Goal: Information Seeking & Learning: Compare options

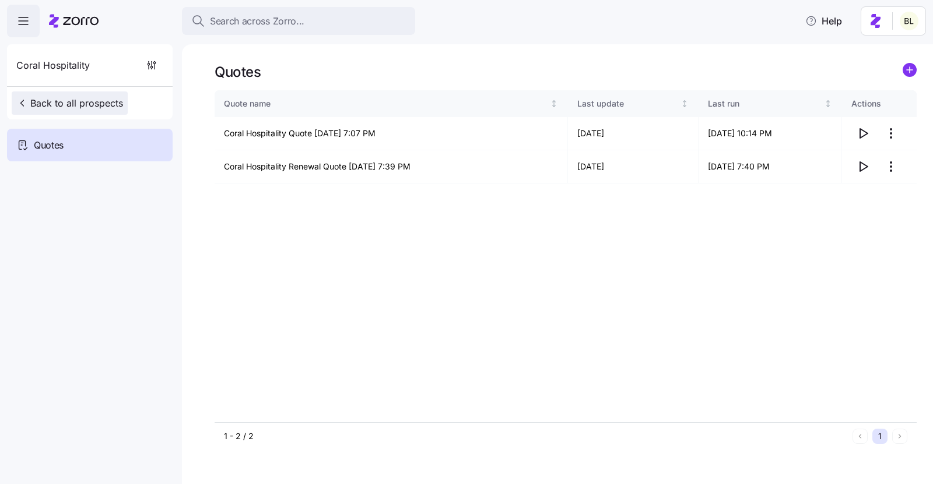
click at [89, 101] on span "Back to all prospects" at bounding box center [69, 103] width 107 height 14
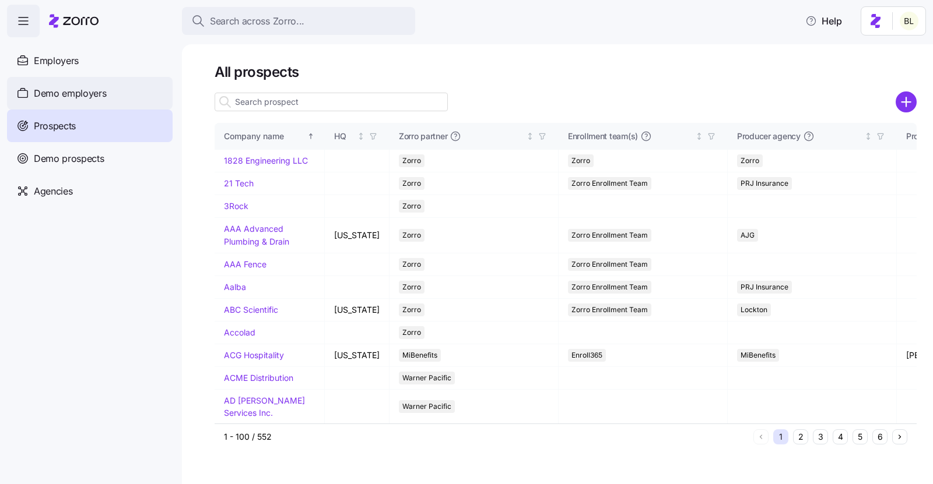
click at [104, 90] on span "Demo employers" at bounding box center [70, 93] width 73 height 15
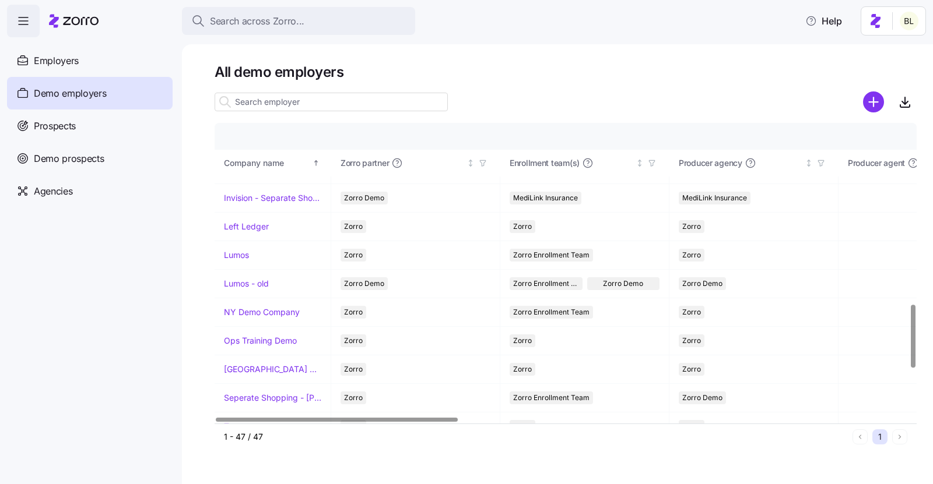
scroll to position [855, 0]
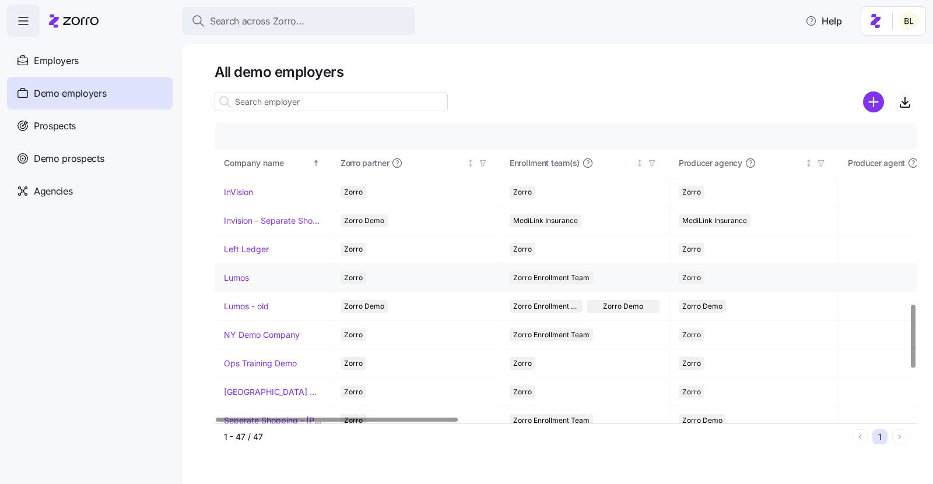
click at [242, 272] on link "Lumos" at bounding box center [236, 278] width 25 height 12
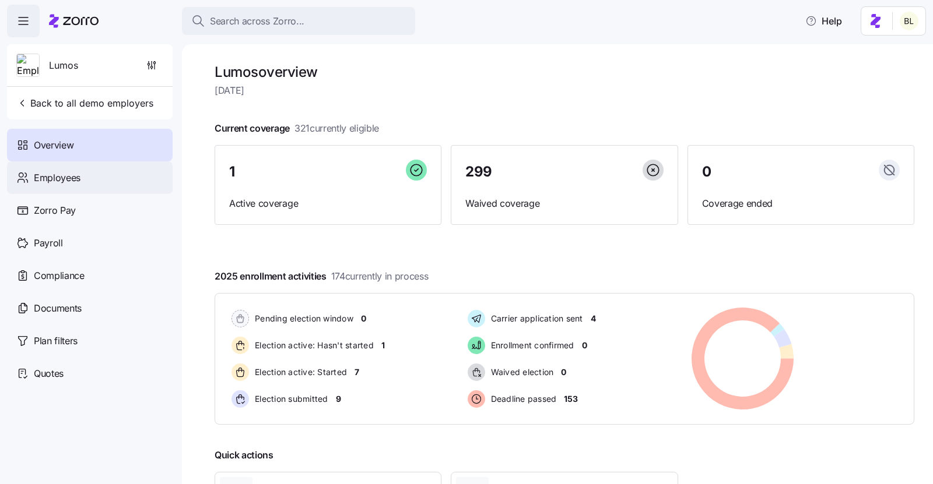
click at [80, 180] on div "Employees" at bounding box center [90, 177] width 166 height 33
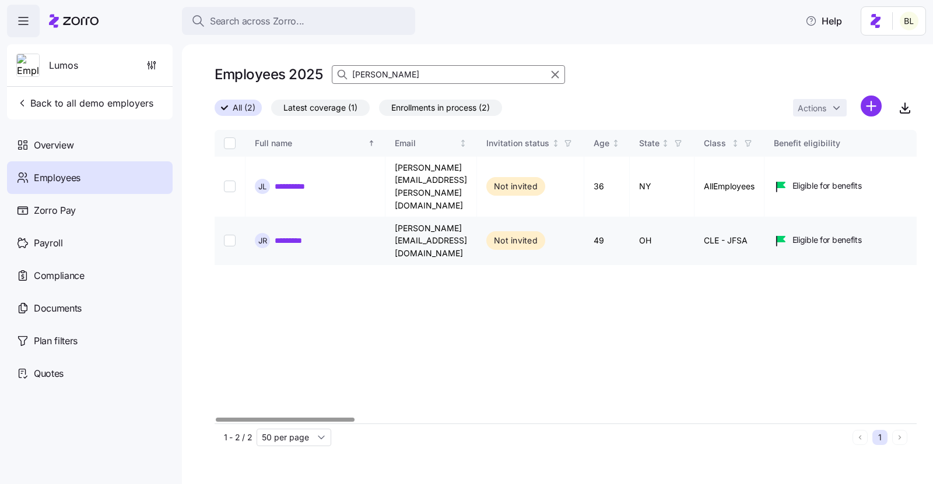
click at [305, 235] on link "*********" at bounding box center [295, 241] width 40 height 12
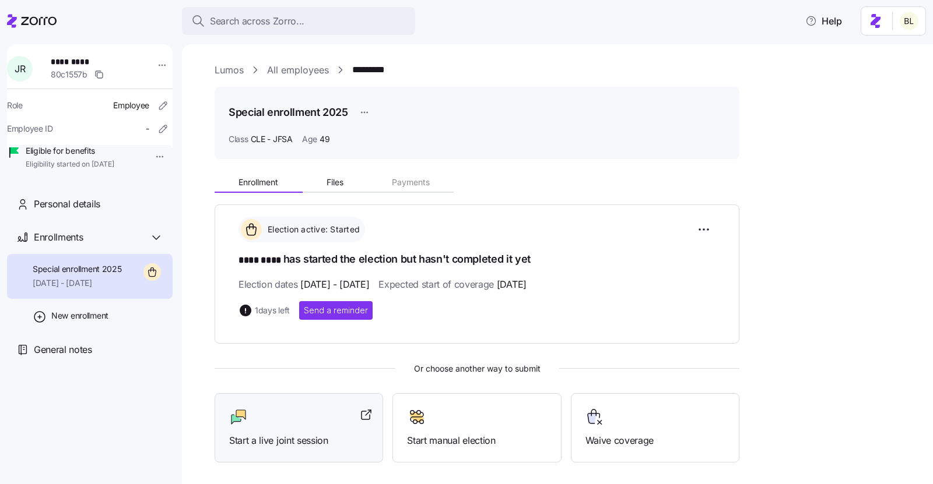
click at [270, 414] on div at bounding box center [298, 417] width 139 height 19
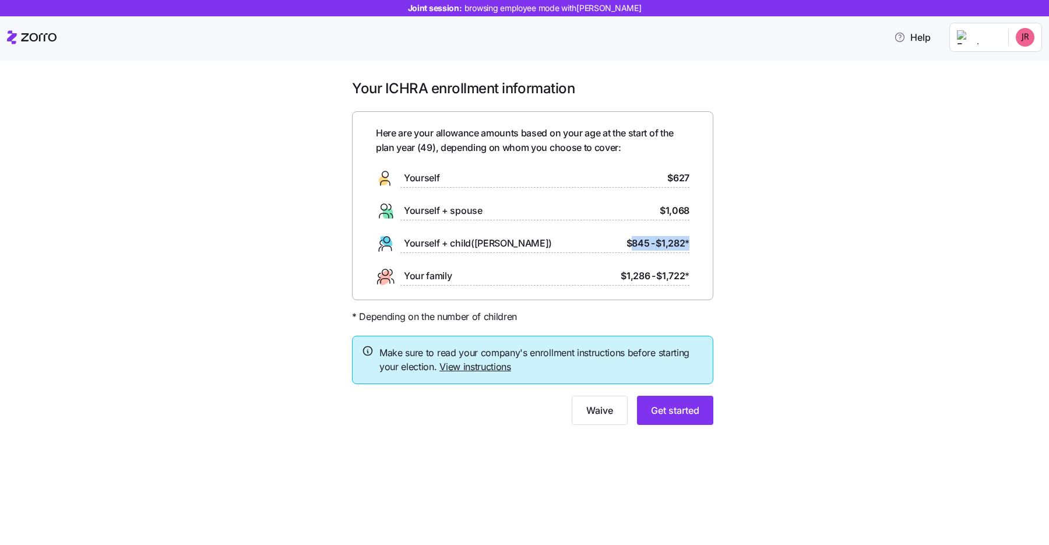
drag, startPoint x: 631, startPoint y: 245, endPoint x: 694, endPoint y: 245, distance: 63.5
click at [694, 245] on div "Here are your allowance amounts based on your age at the start of the plan year…" at bounding box center [532, 205] width 361 height 189
drag, startPoint x: 626, startPoint y: 275, endPoint x: 688, endPoint y: 276, distance: 61.8
click at [688, 276] on div "$1,286 - $1,722 *" at bounding box center [655, 276] width 69 height 15
click at [635, 247] on span "$845" at bounding box center [638, 243] width 23 height 15
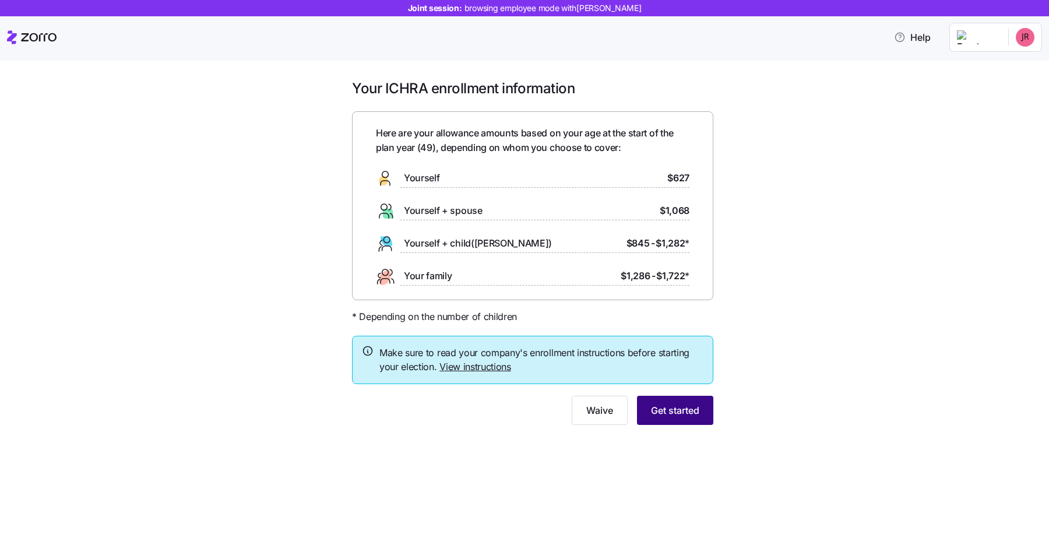
click at [674, 409] on span "Get started" at bounding box center [675, 410] width 48 height 14
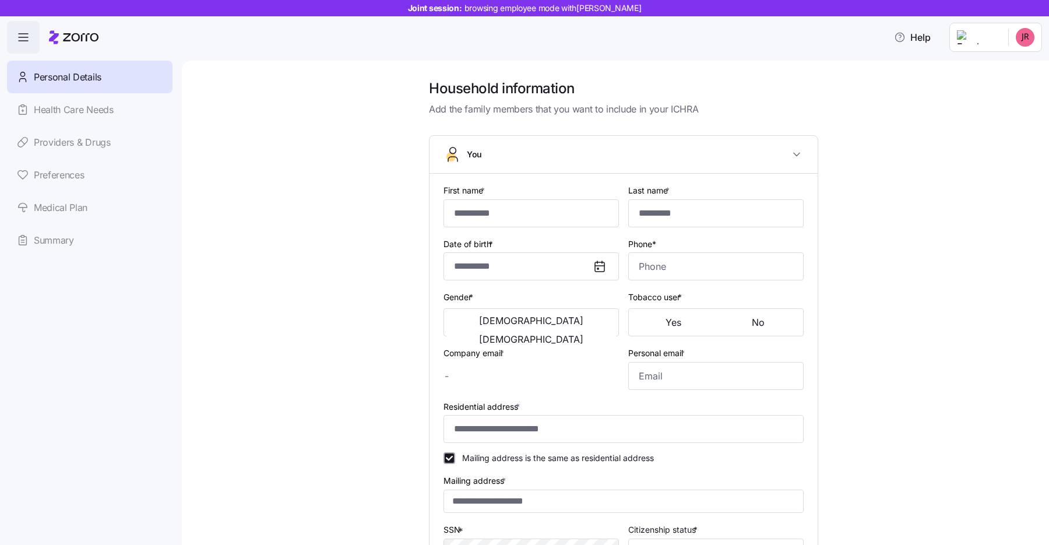
type input "****"
type input "[PERSON_NAME][EMAIL_ADDRESS][DOMAIN_NAME]"
type input "[EMAIL_ADDRESS][DOMAIN_NAME]"
type input "**********"
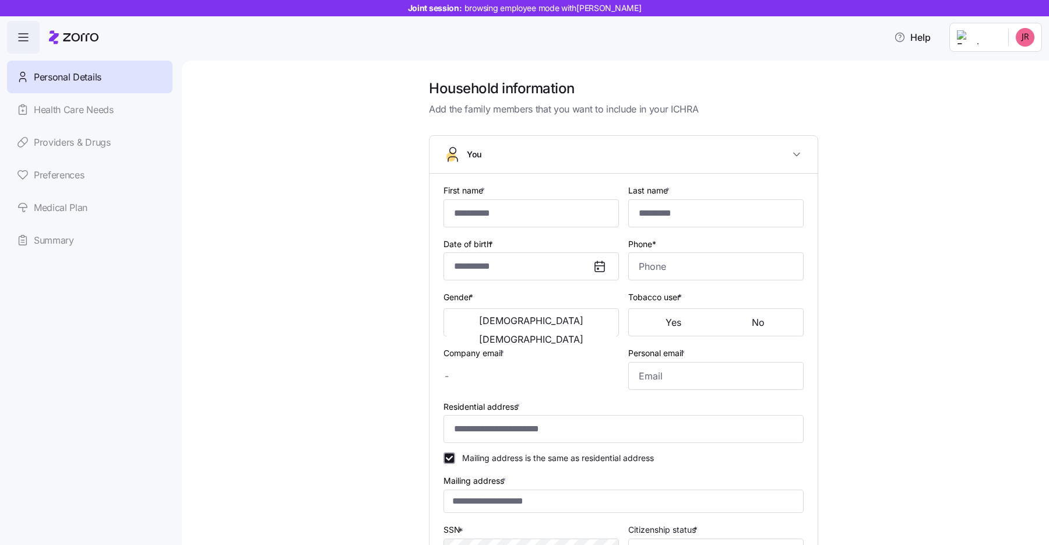
checkbox input "true"
type input "**********"
type input "[PHONE_NUMBER]"
type input "[DEMOGRAPHIC_DATA] citizen"
type input "Married"
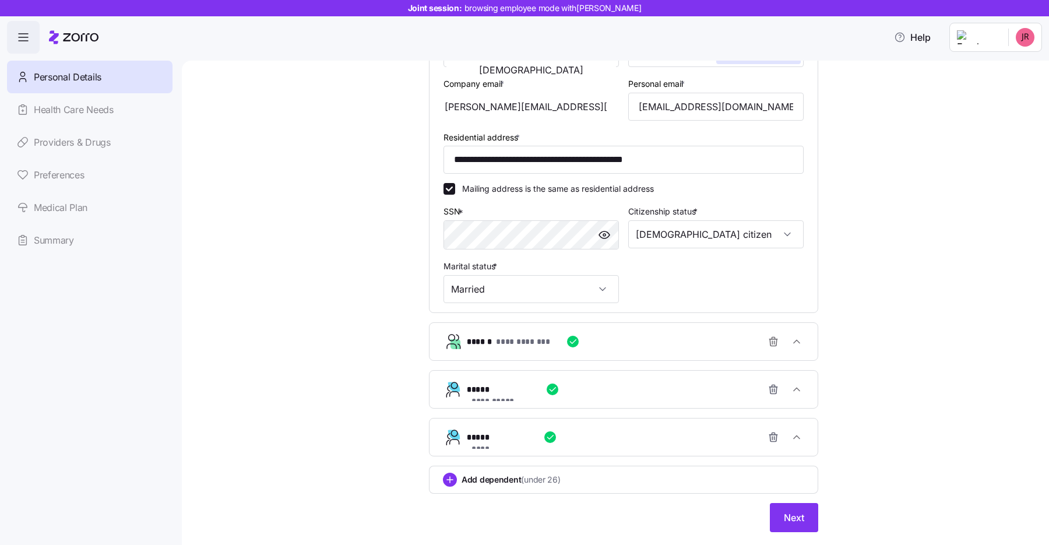
scroll to position [254, 0]
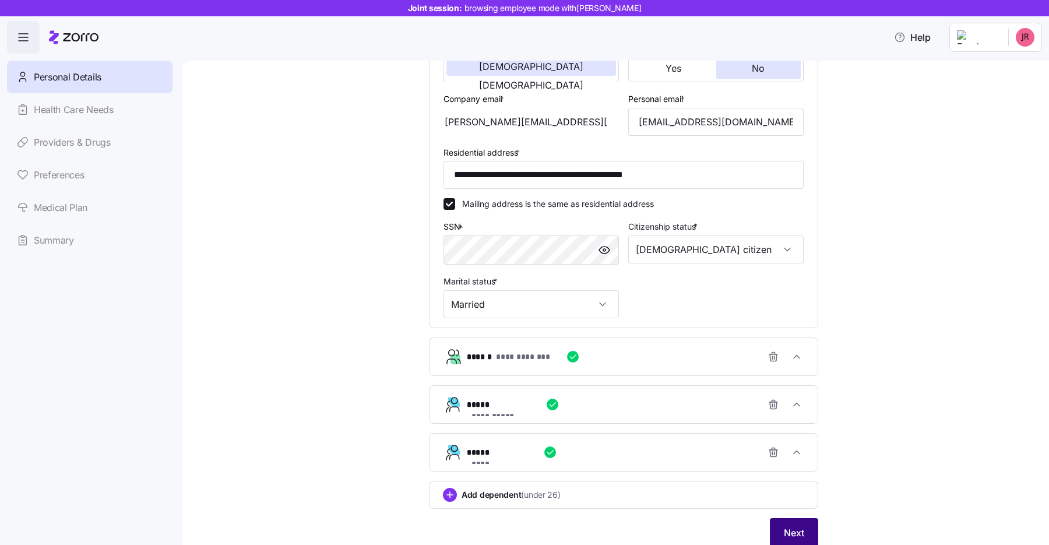
click at [790, 539] on button "Next" at bounding box center [794, 532] width 48 height 29
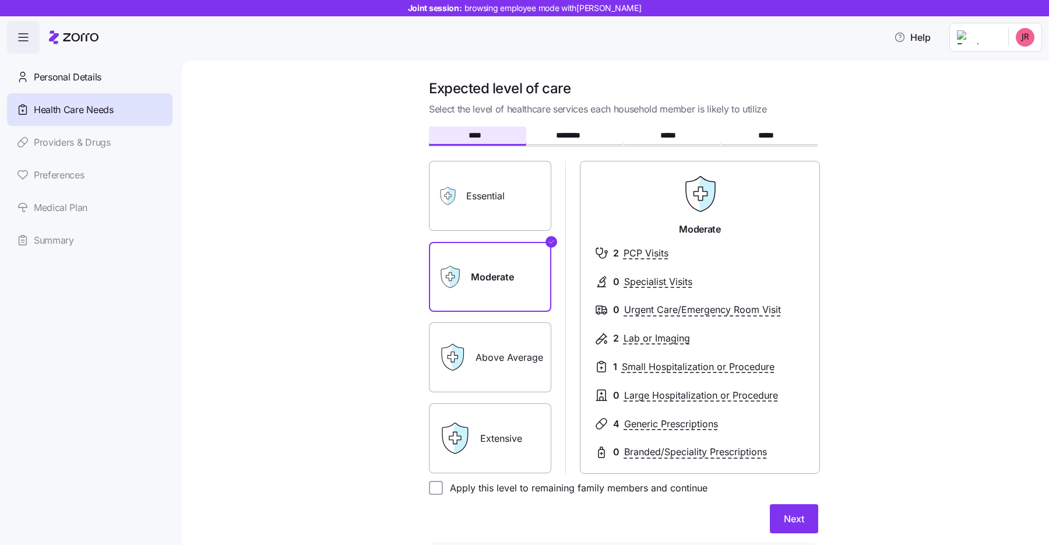
click at [522, 206] on label "Essential" at bounding box center [490, 196] width 122 height 70
click at [0, 0] on input "Essential" at bounding box center [0, 0] width 0 height 0
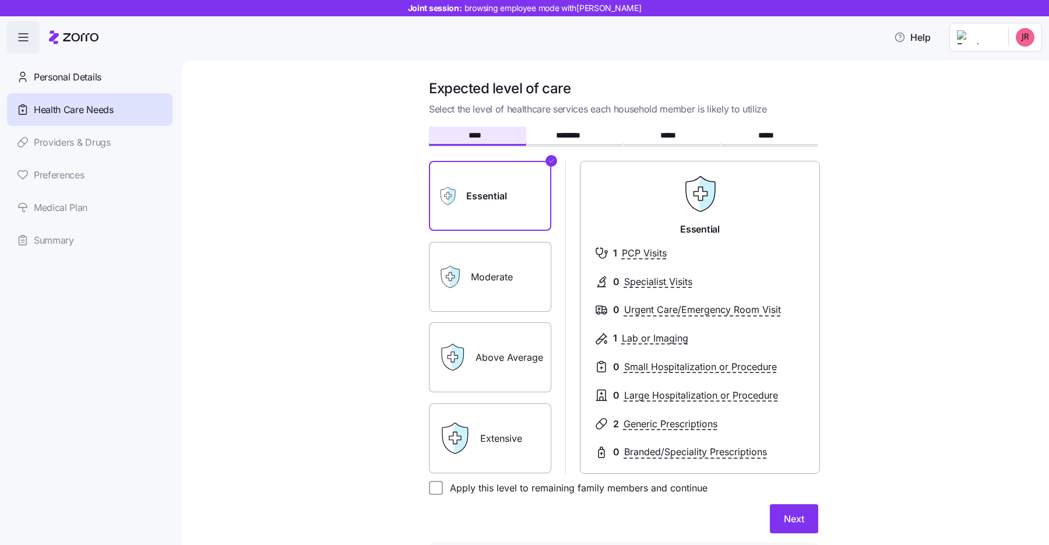
click at [519, 277] on label "Moderate" at bounding box center [490, 277] width 122 height 70
click at [0, 0] on input "Moderate" at bounding box center [0, 0] width 0 height 0
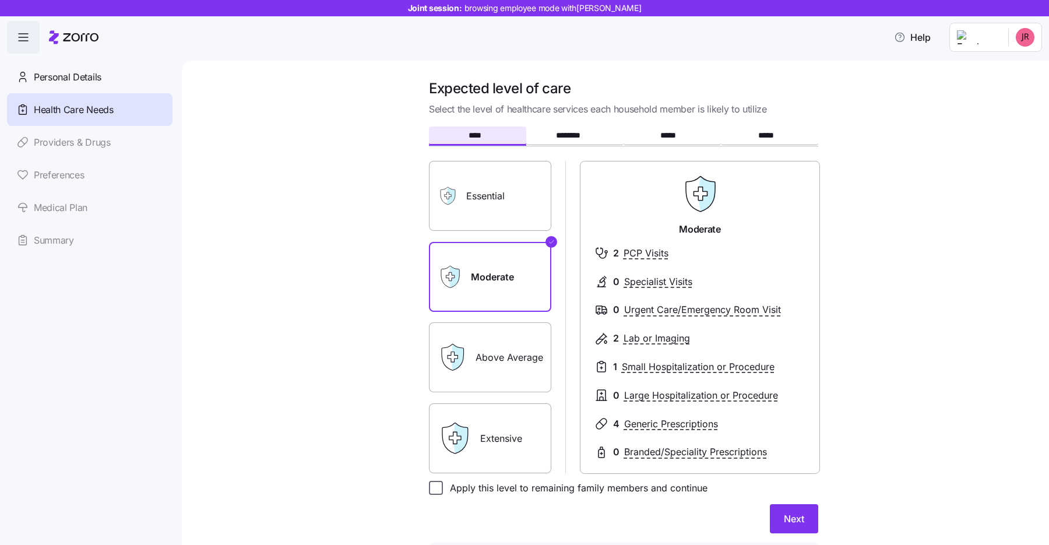
click at [436, 488] on input "Apply this level to remaining family members and continue" at bounding box center [436, 488] width 14 height 14
checkbox input "true"
click at [800, 520] on span "Next" at bounding box center [794, 519] width 20 height 14
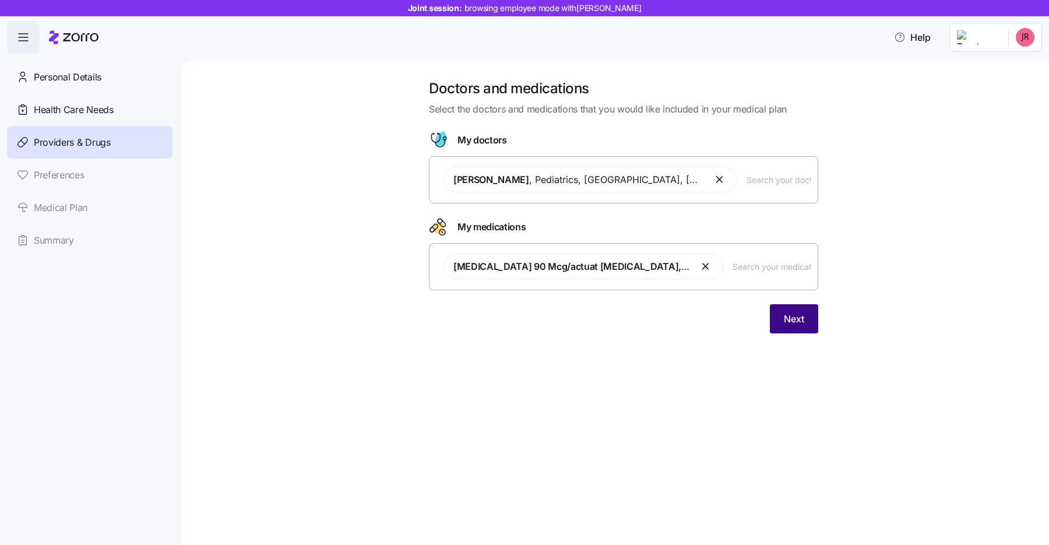
click at [793, 315] on span "Next" at bounding box center [794, 319] width 20 height 14
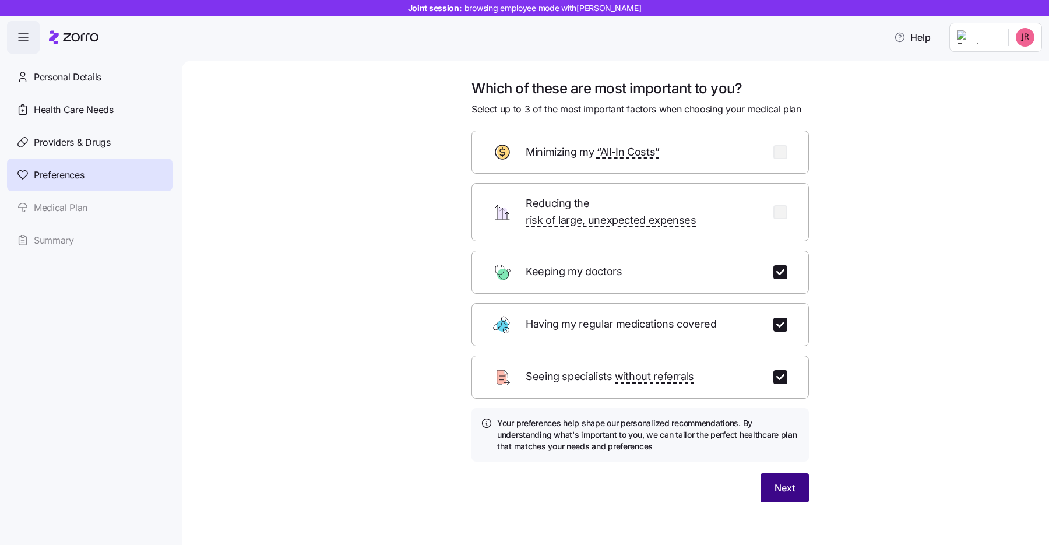
click at [779, 481] on span "Next" at bounding box center [785, 488] width 20 height 14
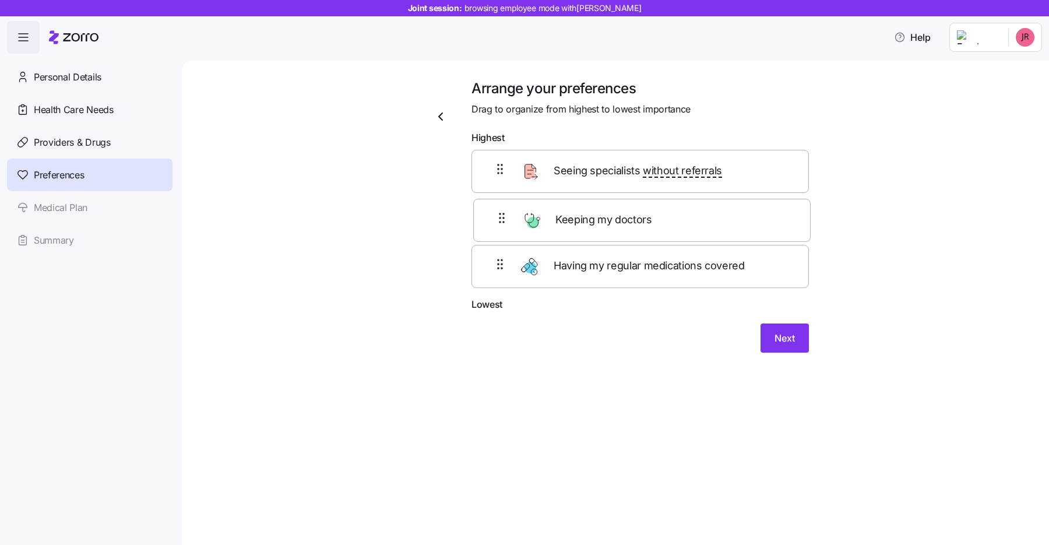
drag, startPoint x: 511, startPoint y: 164, endPoint x: 512, endPoint y: 216, distance: 51.9
click at [512, 216] on div "Keeping my doctors Seeing specialists without referrals Having my regular medic…" at bounding box center [640, 223] width 337 height 147
drag, startPoint x: 511, startPoint y: 266, endPoint x: 508, endPoint y: 223, distance: 43.3
click at [508, 223] on div "Seeing specialists without referrals Keeping my doctors Having my regular medic…" at bounding box center [640, 223] width 337 height 147
drag, startPoint x: 513, startPoint y: 267, endPoint x: 509, endPoint y: 160, distance: 107.3
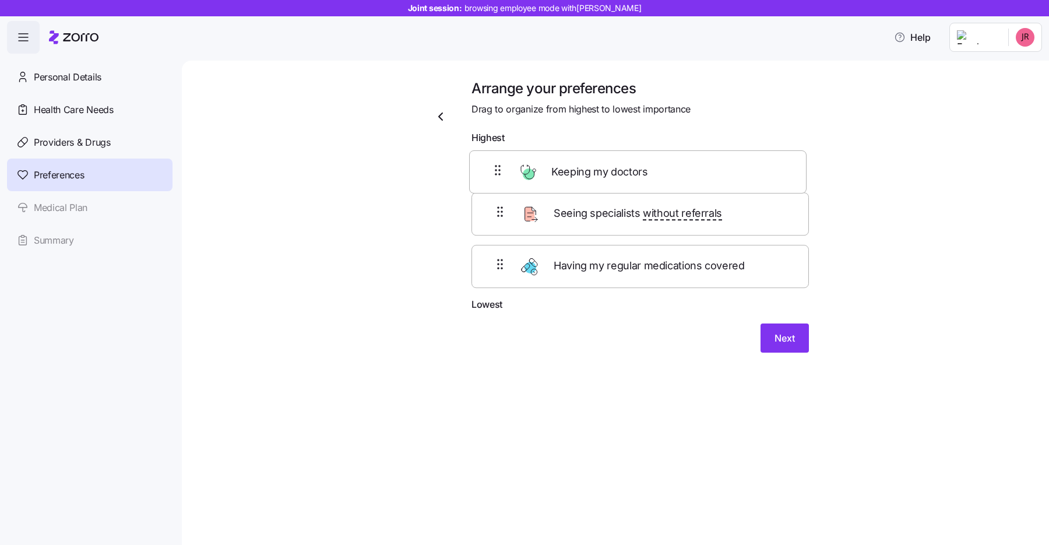
click at [509, 160] on div "Seeing specialists without referrals Having my regular medications covered Keep…" at bounding box center [640, 223] width 337 height 147
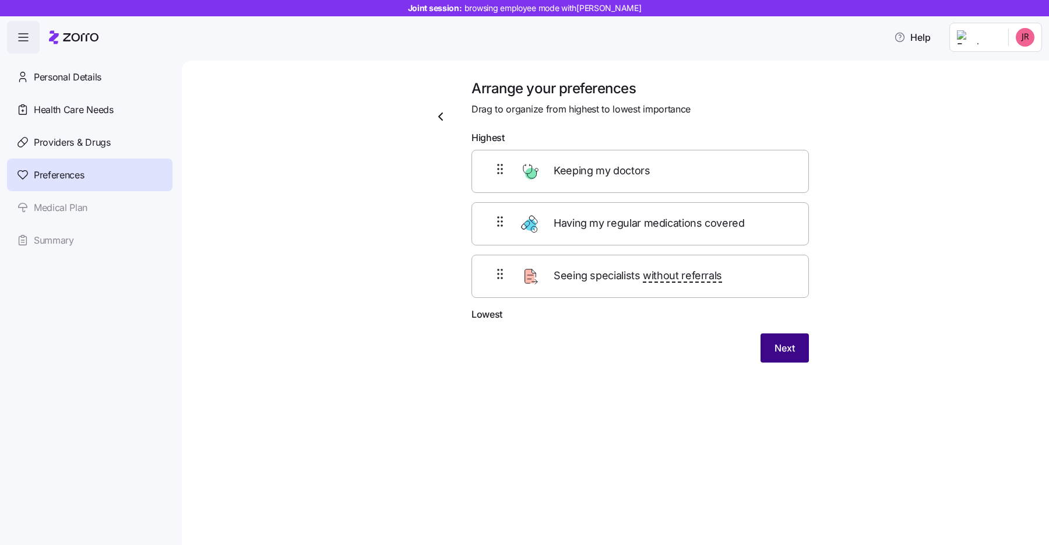
click at [781, 347] on span "Next" at bounding box center [785, 348] width 20 height 14
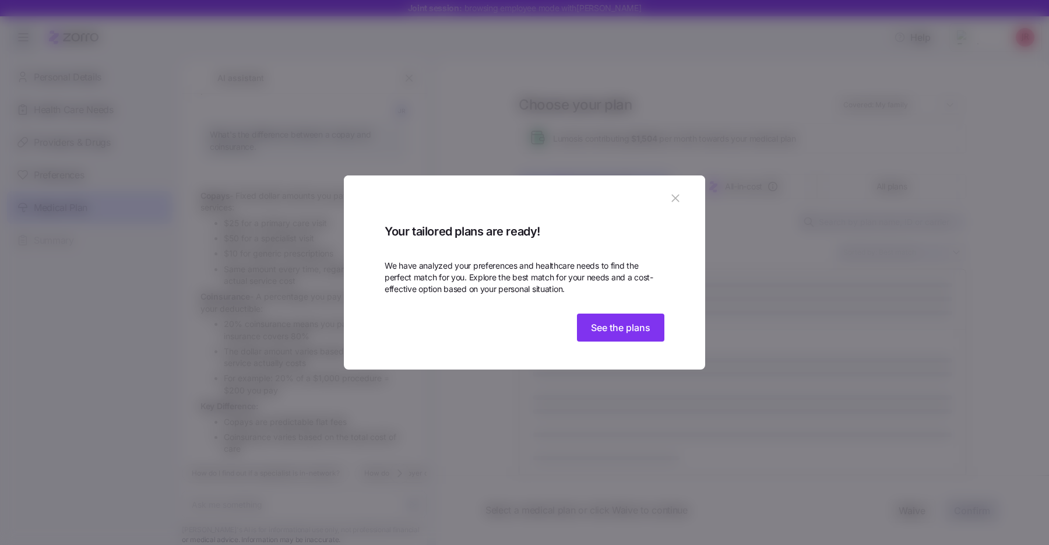
scroll to position [1815, 0]
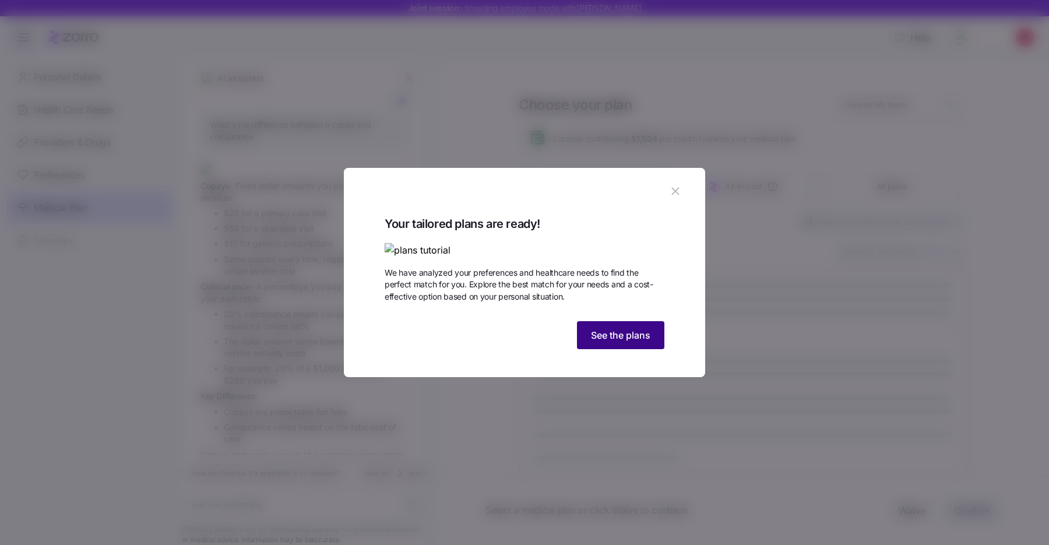
click at [630, 342] on span "See the plans" at bounding box center [620, 335] width 59 height 14
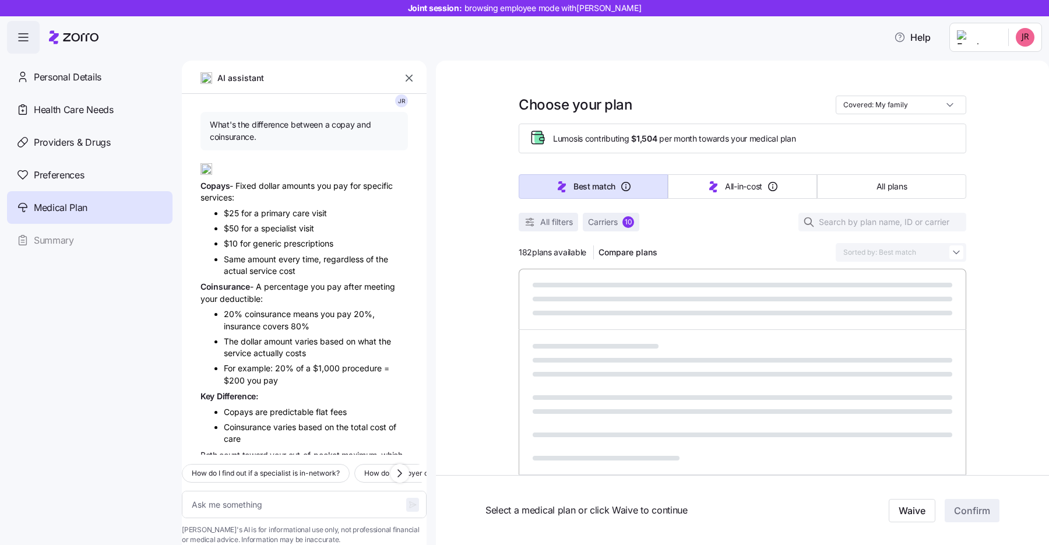
type textarea "x"
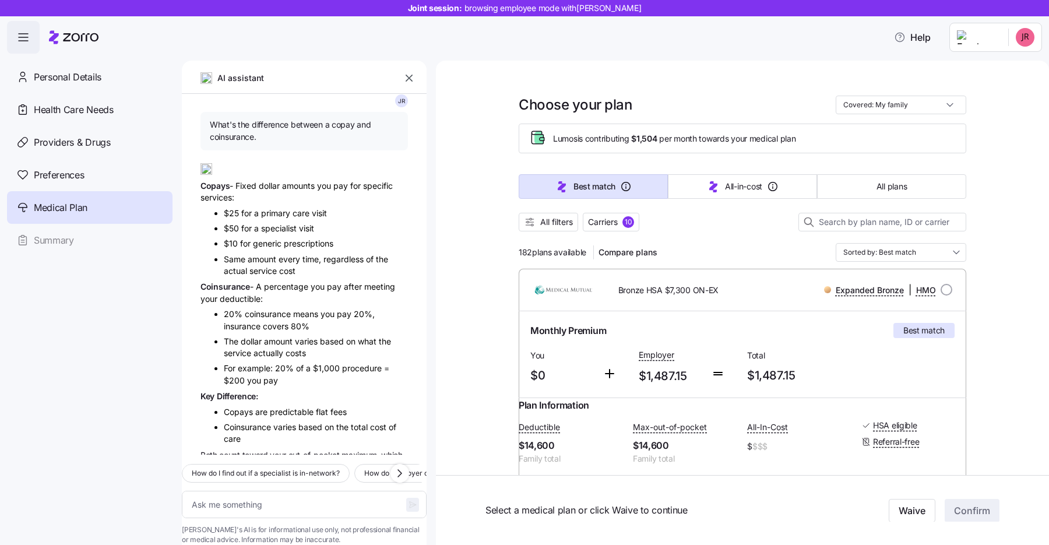
click at [409, 75] on icon "button" at bounding box center [409, 78] width 12 height 12
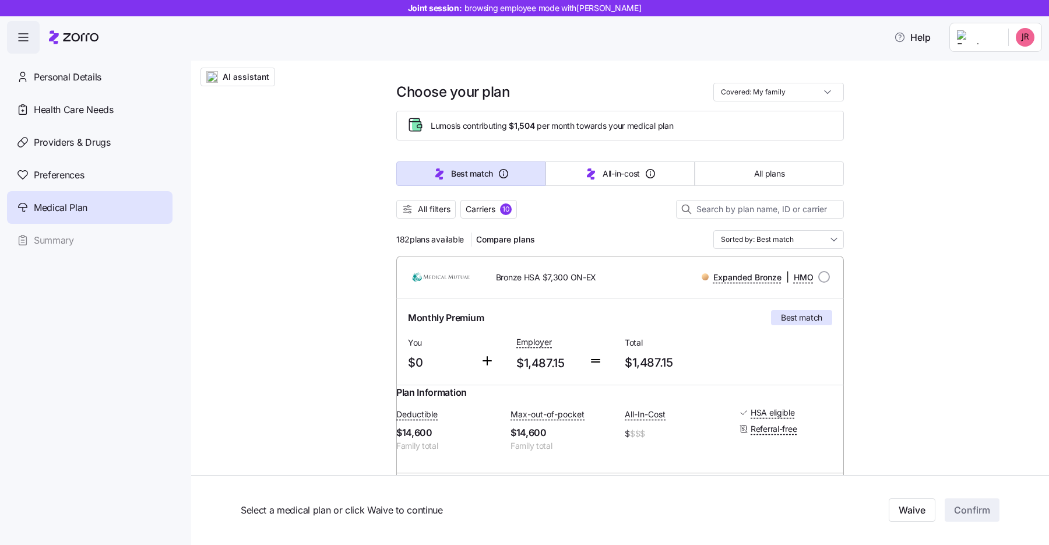
scroll to position [0, 0]
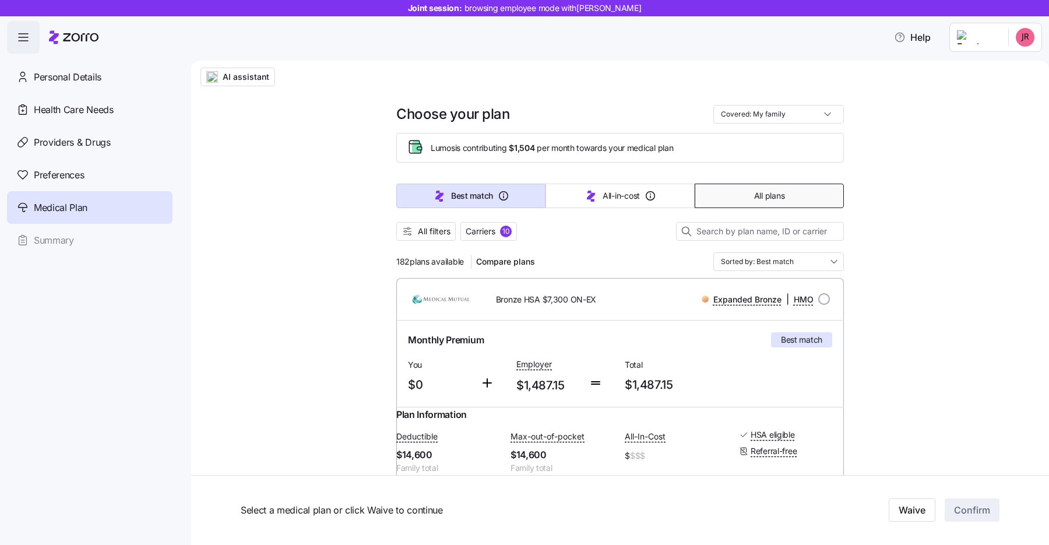
click at [763, 197] on span "All plans" at bounding box center [769, 196] width 30 height 12
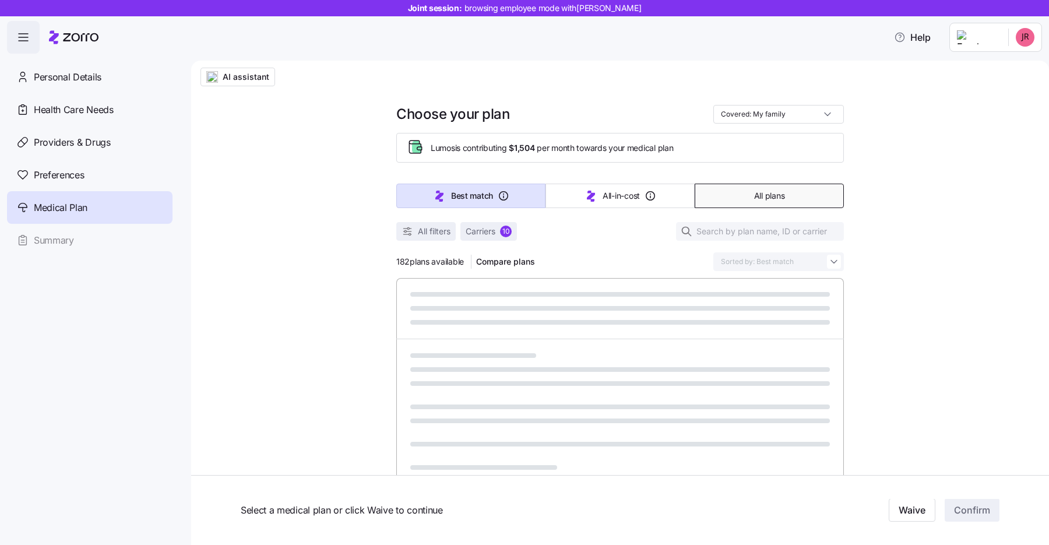
type input "Sorted by: Premium"
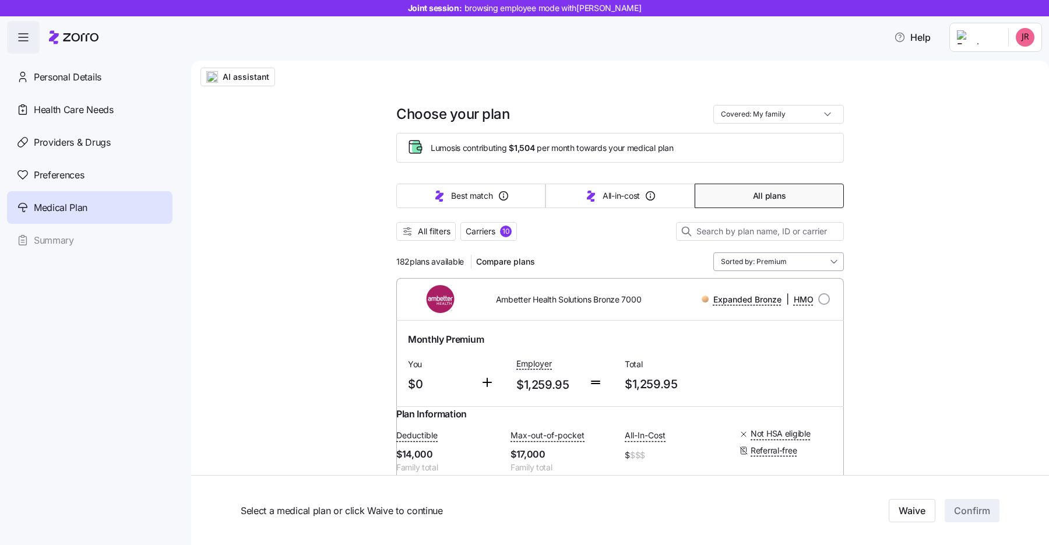
click at [768, 259] on input "Sorted by: Premium" at bounding box center [778, 261] width 131 height 19
click at [659, 256] on div "182 plans available Compare plans Sorted by: Premium" at bounding box center [620, 261] width 448 height 19
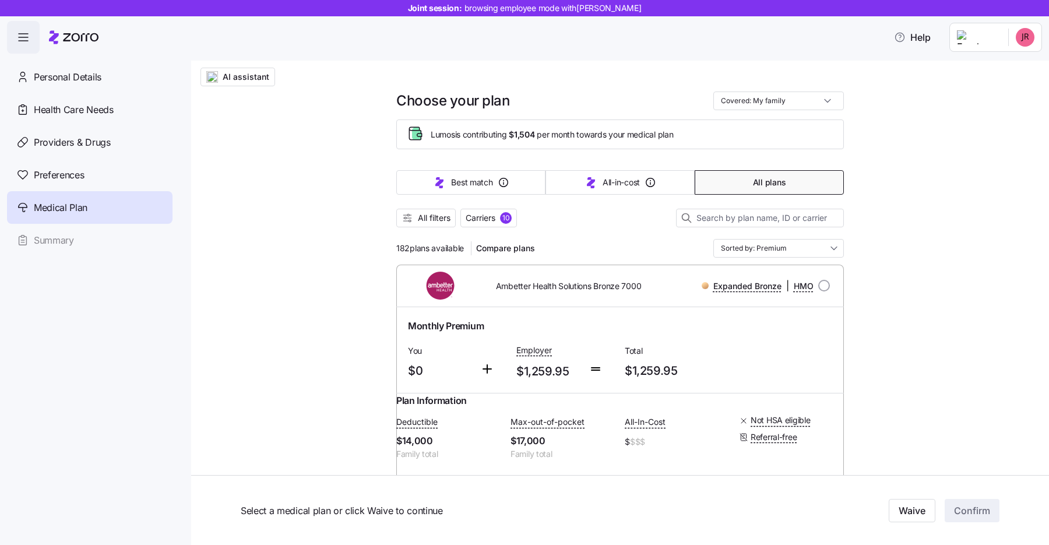
scroll to position [17, 0]
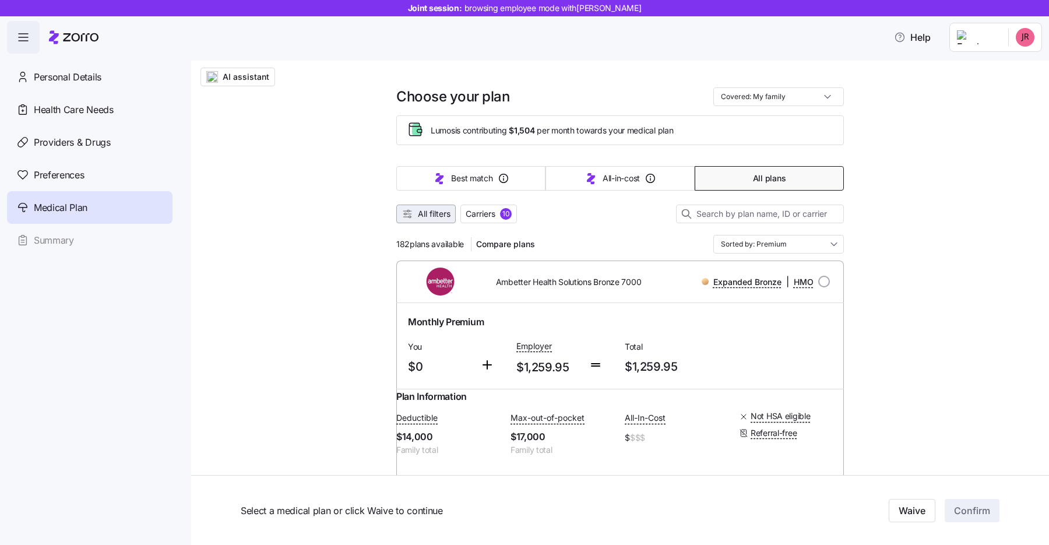
click at [431, 210] on span "All filters" at bounding box center [434, 214] width 33 height 12
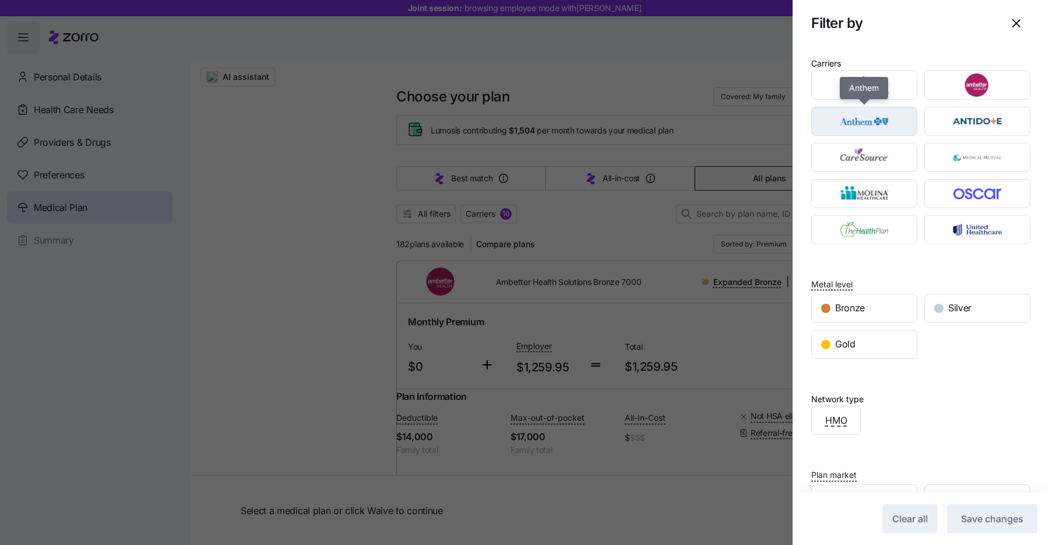
click at [888, 119] on img "button" at bounding box center [865, 121] width 86 height 23
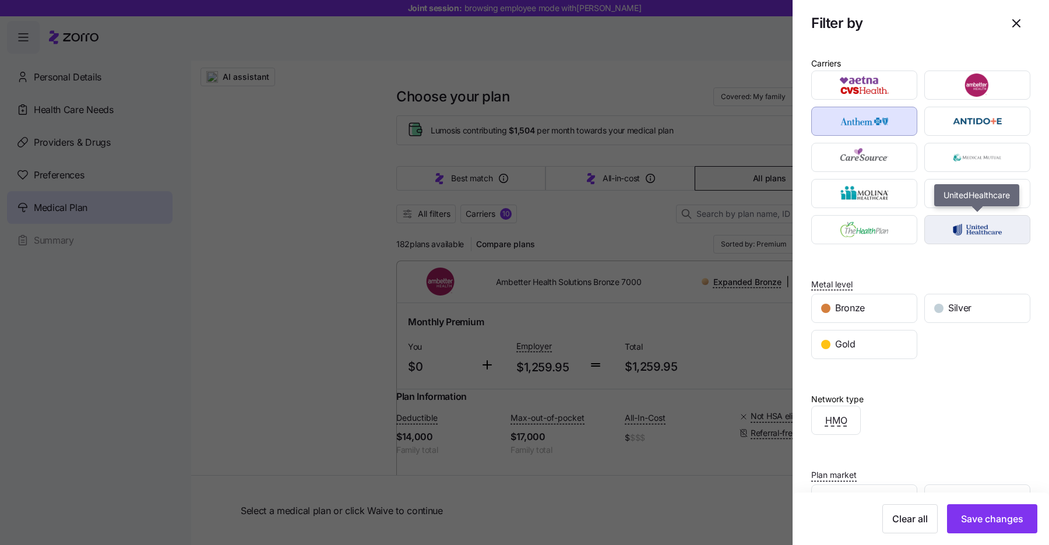
click at [967, 227] on img "button" at bounding box center [978, 229] width 86 height 23
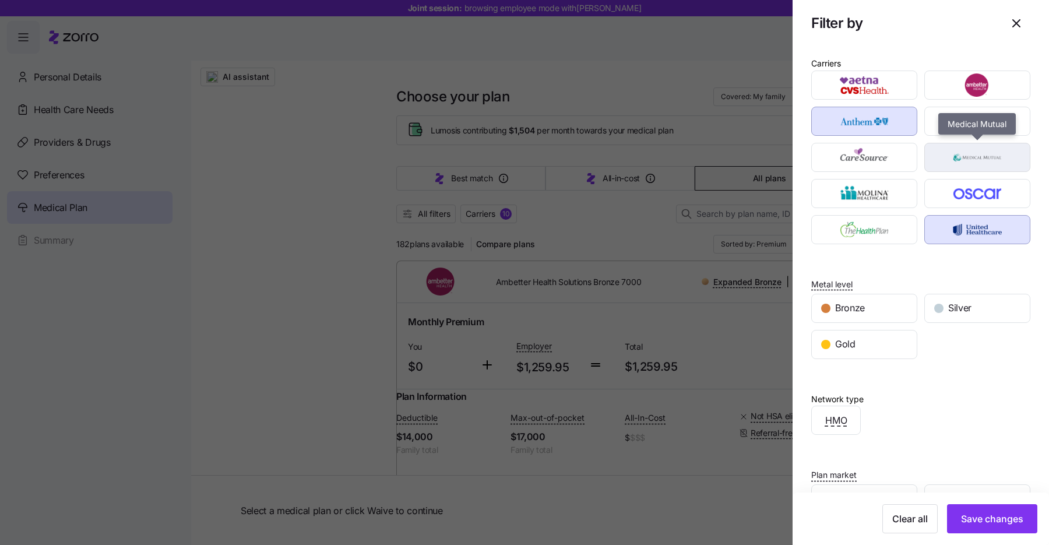
click at [972, 152] on img "button" at bounding box center [978, 157] width 86 height 23
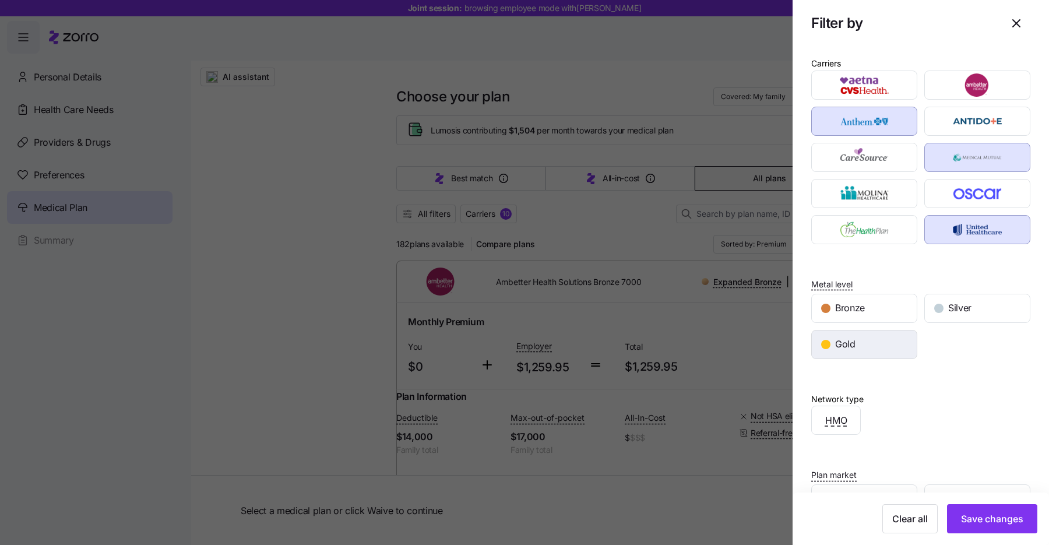
click at [888, 342] on div "Gold" at bounding box center [864, 344] width 105 height 28
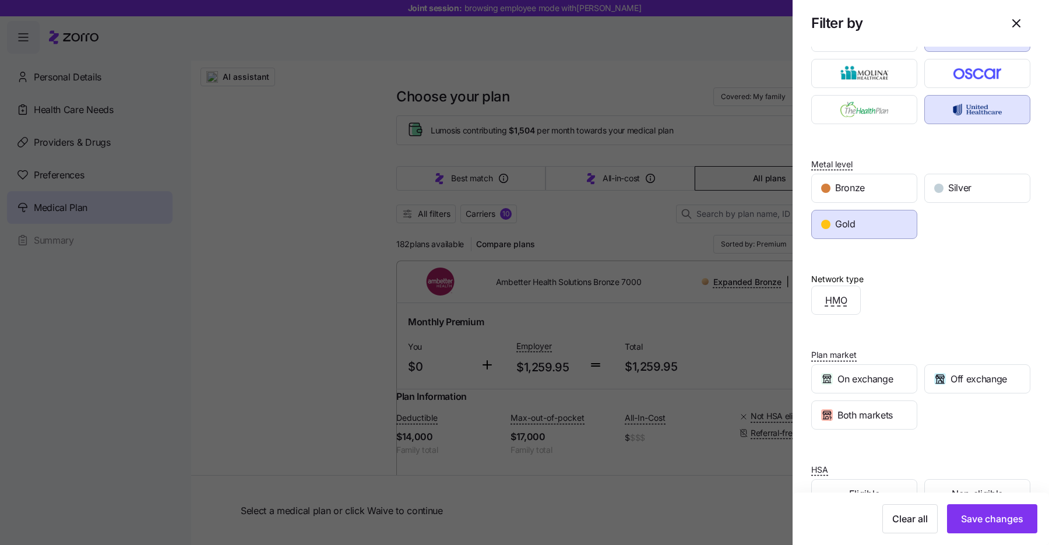
scroll to position [149, 0]
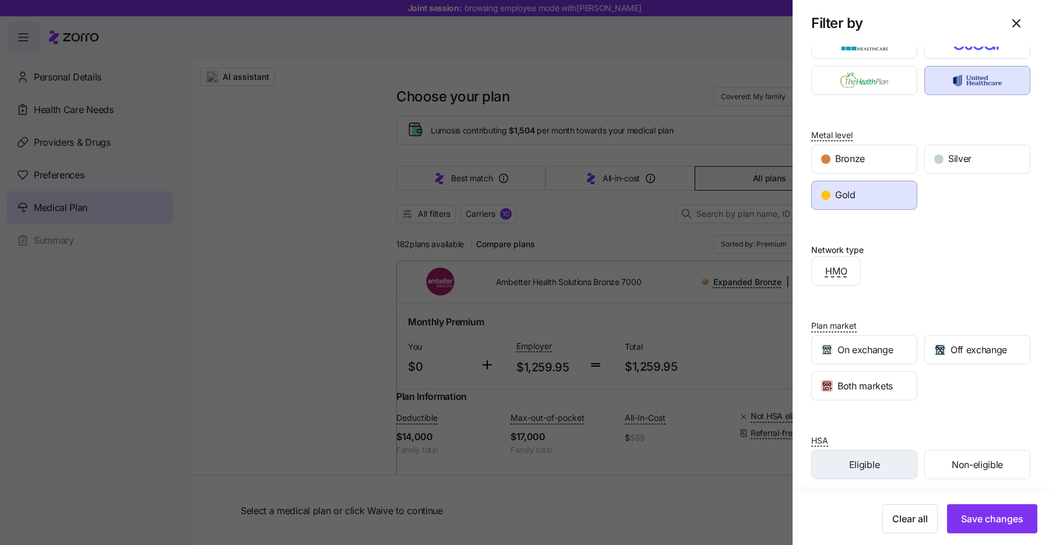
click at [877, 461] on span "Eligible" at bounding box center [864, 465] width 30 height 15
click at [1005, 519] on span "Save changes" at bounding box center [992, 519] width 62 height 14
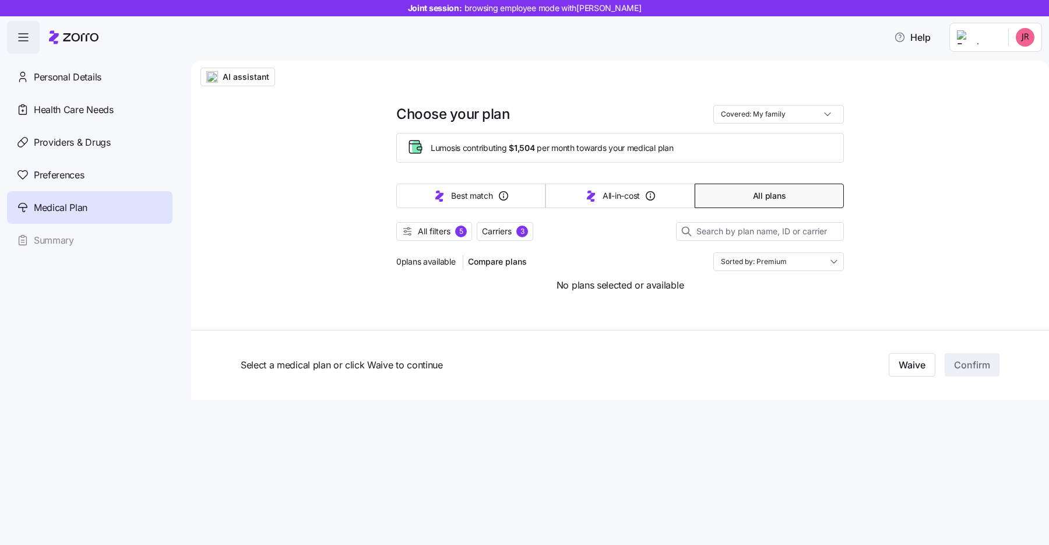
scroll to position [0, 0]
click at [453, 232] on span "All filters 5" at bounding box center [434, 232] width 65 height 12
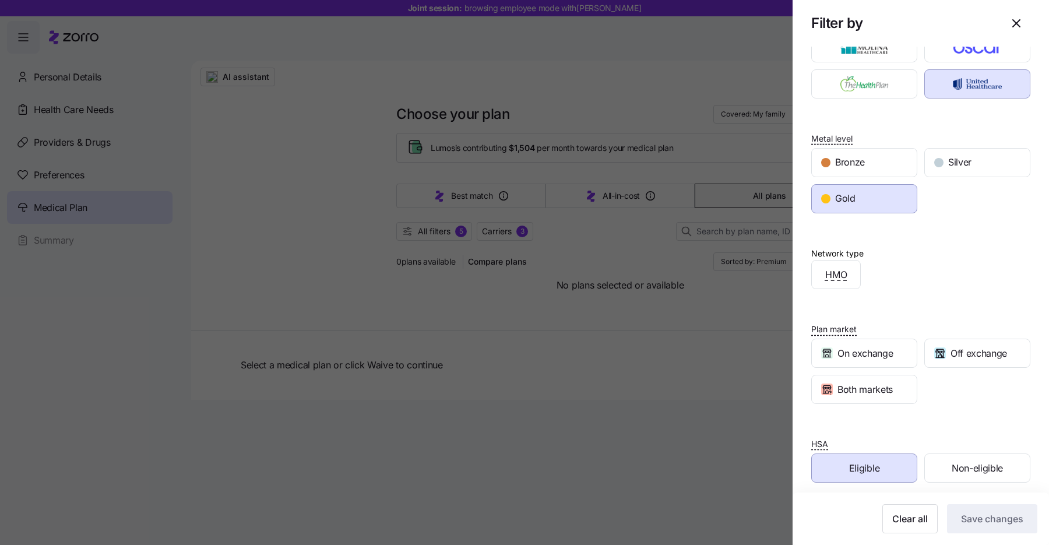
scroll to position [149, 0]
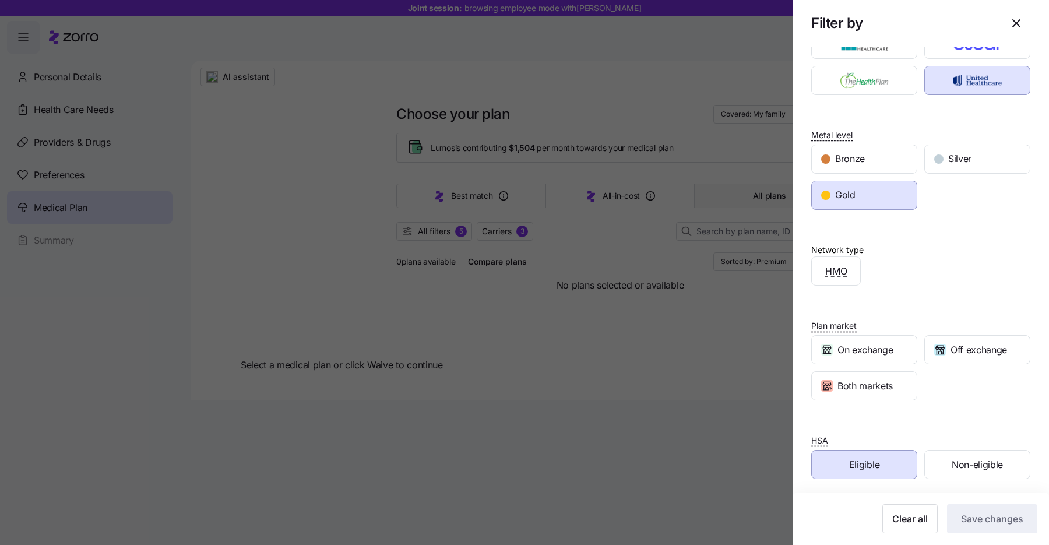
click at [872, 461] on span "Eligible" at bounding box center [864, 465] width 30 height 15
click at [973, 508] on button "Save changes" at bounding box center [992, 518] width 90 height 29
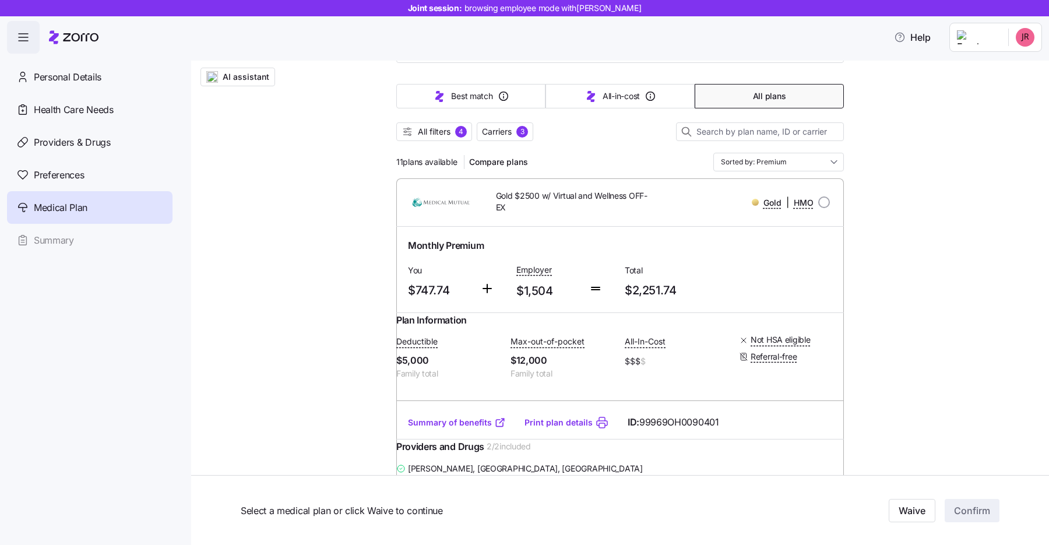
scroll to position [0, 0]
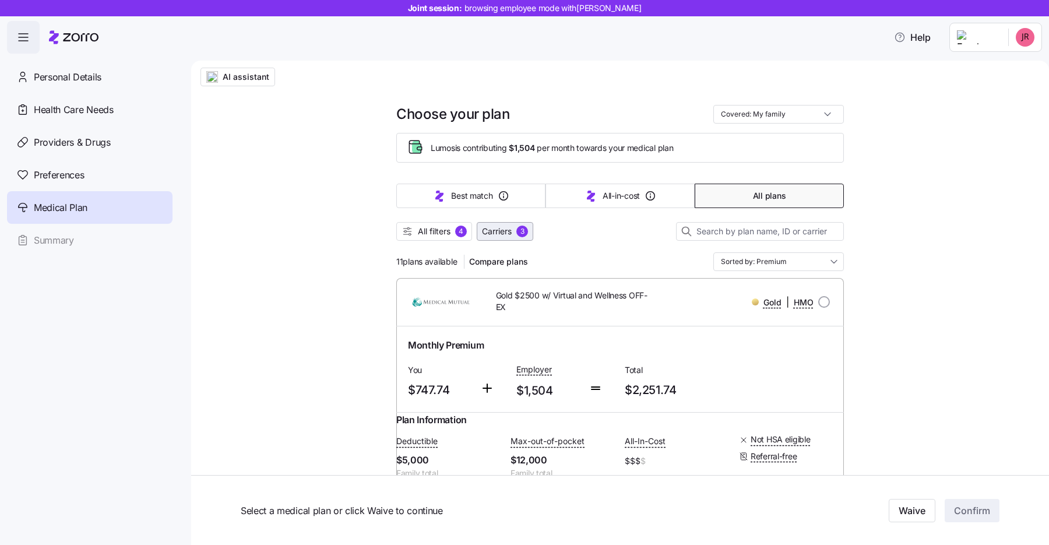
click at [498, 233] on span "Carriers" at bounding box center [497, 232] width 30 height 12
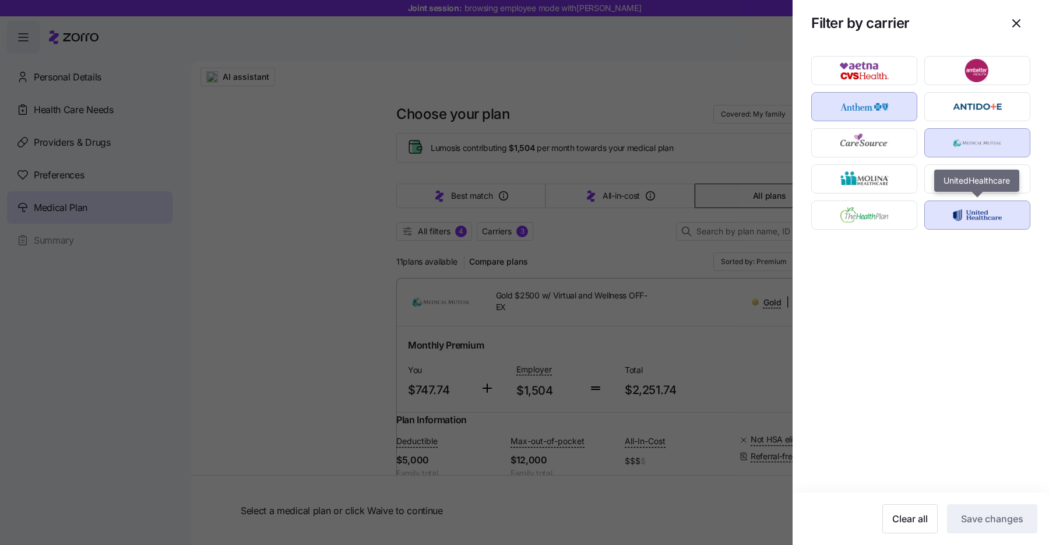
click at [963, 208] on img "button" at bounding box center [978, 214] width 86 height 23
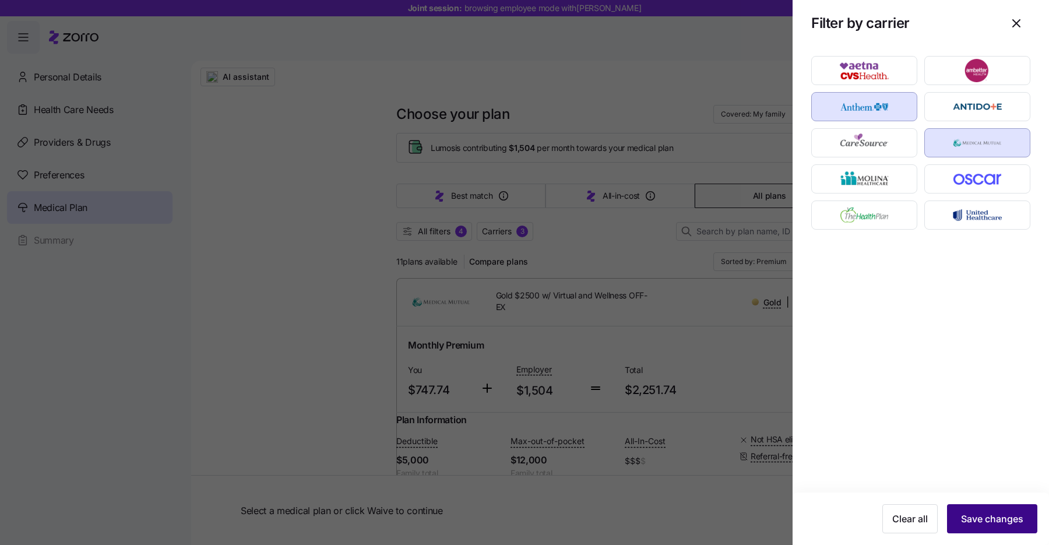
click at [981, 515] on span "Save changes" at bounding box center [992, 519] width 62 height 14
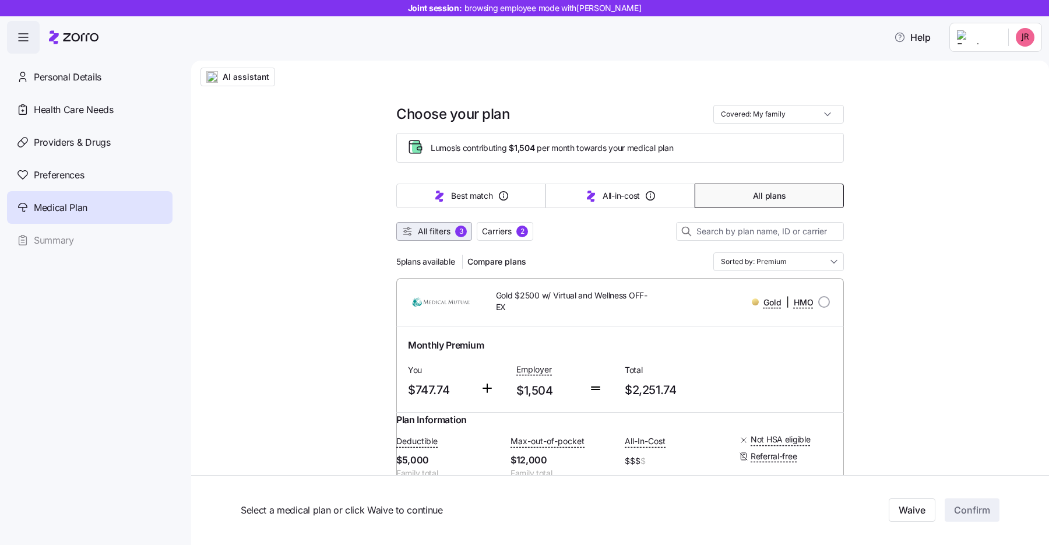
click at [439, 228] on span "All filters" at bounding box center [434, 232] width 33 height 12
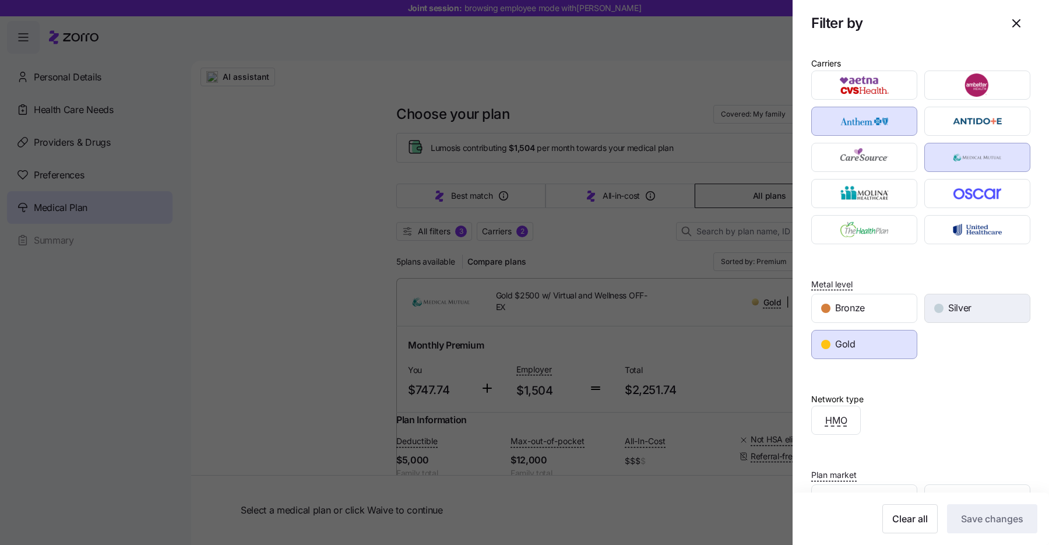
click at [979, 302] on div "Silver" at bounding box center [977, 308] width 105 height 28
click at [891, 332] on div "Gold" at bounding box center [864, 344] width 105 height 28
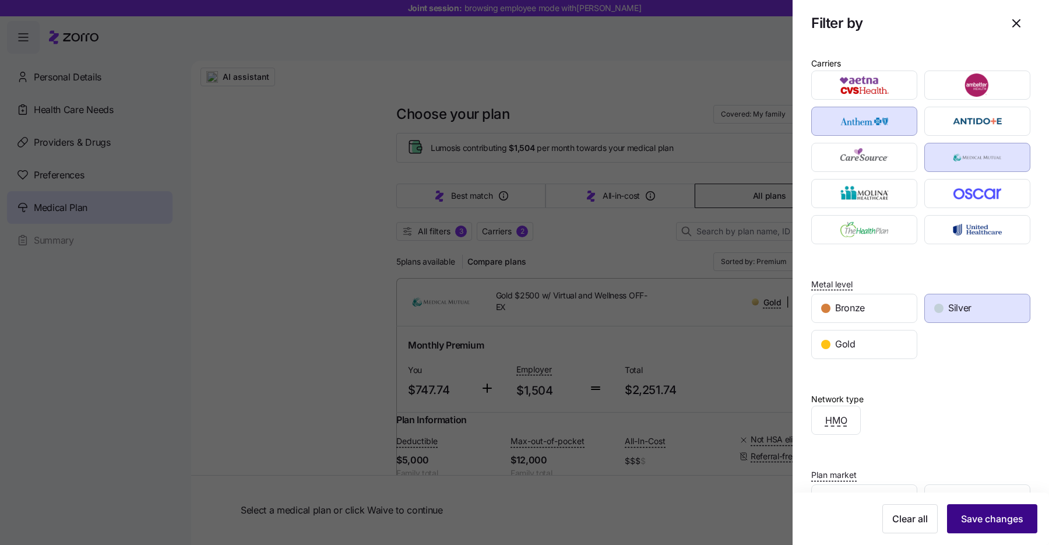
click at [998, 515] on span "Save changes" at bounding box center [992, 519] width 62 height 14
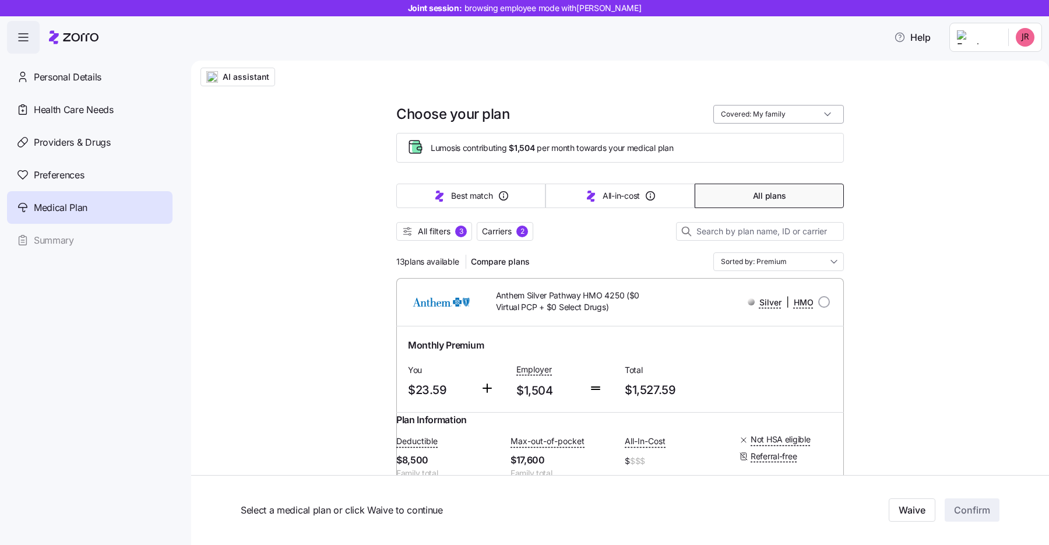
click at [793, 118] on input "Covered: My family" at bounding box center [778, 114] width 131 height 19
click at [791, 118] on input "Covered: My family" at bounding box center [778, 114] width 131 height 19
click at [775, 146] on div "Just me" at bounding box center [778, 143] width 121 height 20
click at [769, 117] on input "Covered: Just me" at bounding box center [778, 114] width 131 height 19
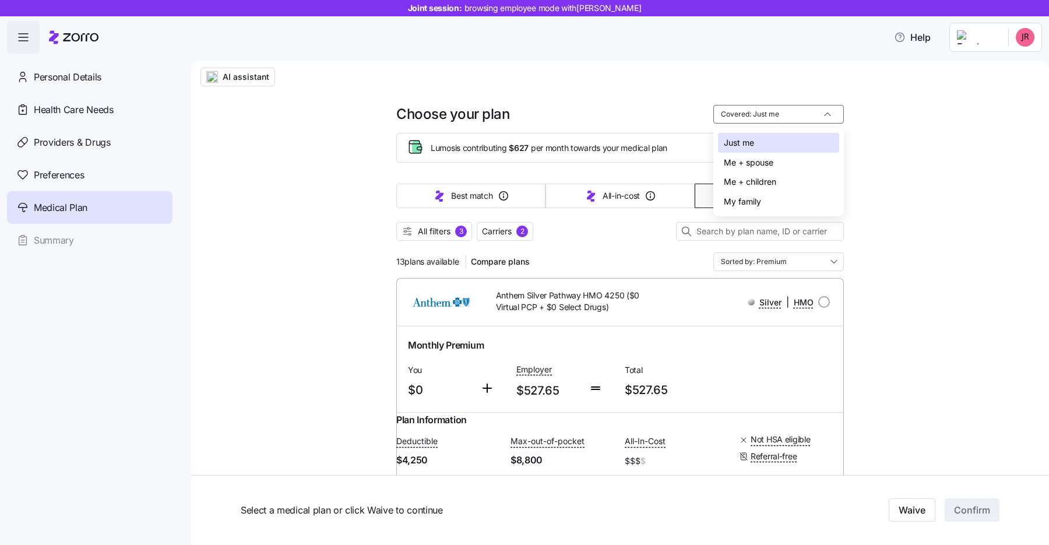
click at [766, 182] on div "Me + children" at bounding box center [778, 182] width 121 height 20
type input "Covered: Me + children"
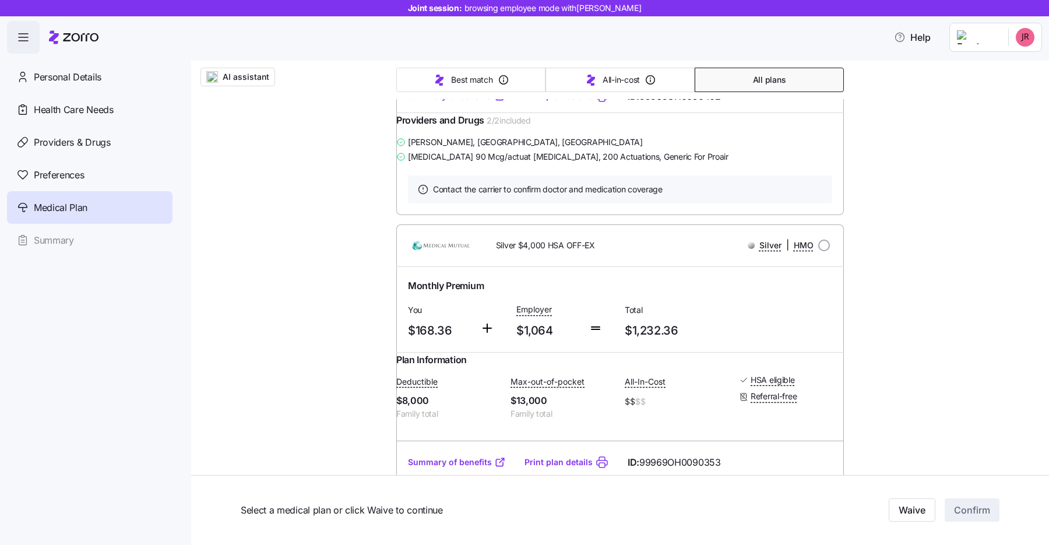
scroll to position [1274, 0]
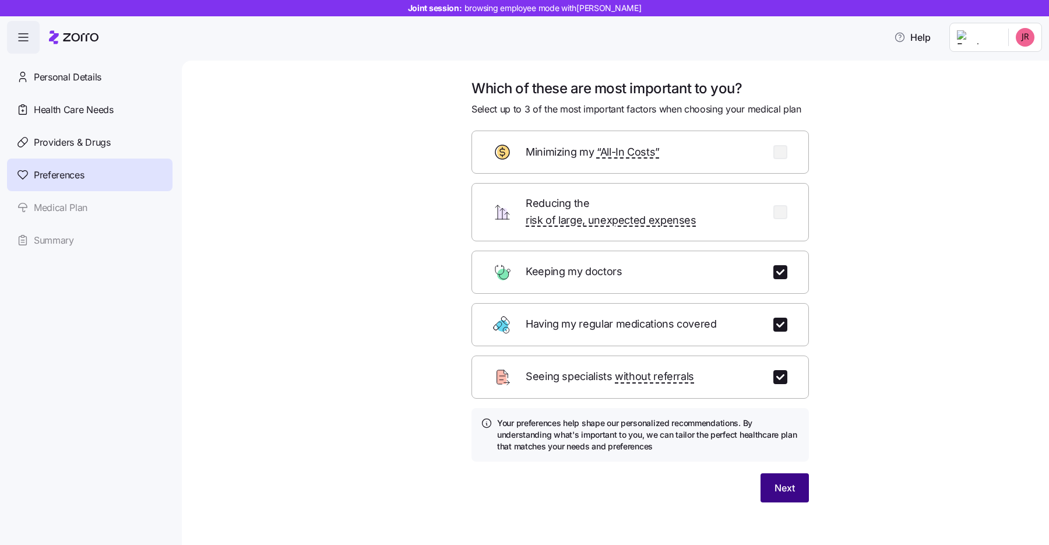
click at [782, 480] on button "Next" at bounding box center [785, 487] width 48 height 29
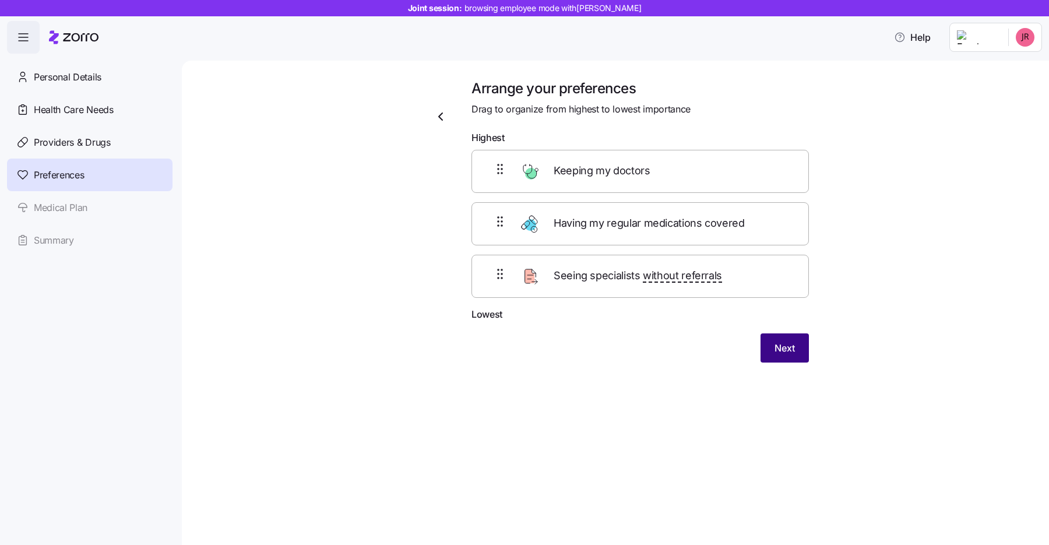
click at [788, 351] on span "Next" at bounding box center [785, 348] width 20 height 14
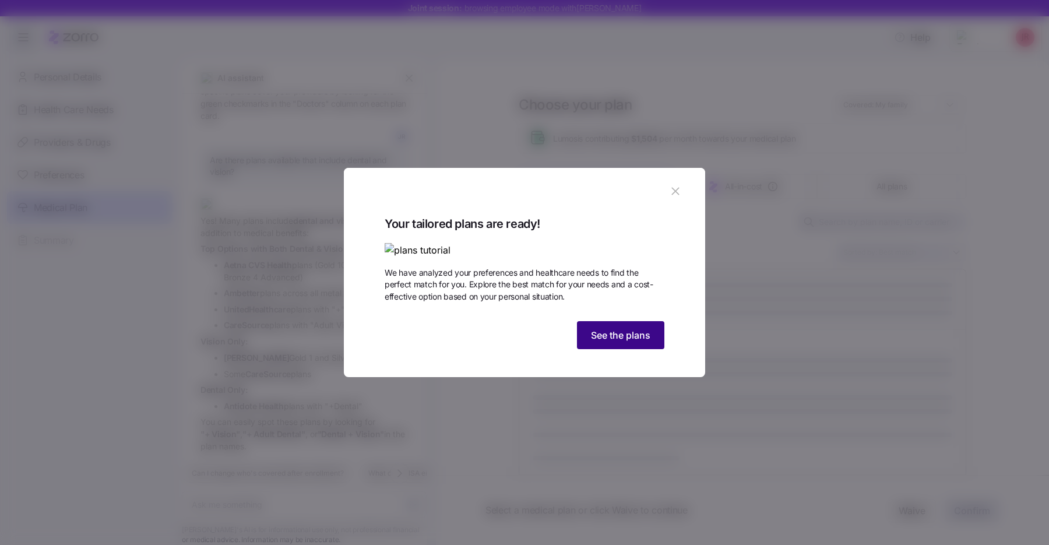
click at [635, 349] on button "See the plans" at bounding box center [620, 335] width 87 height 28
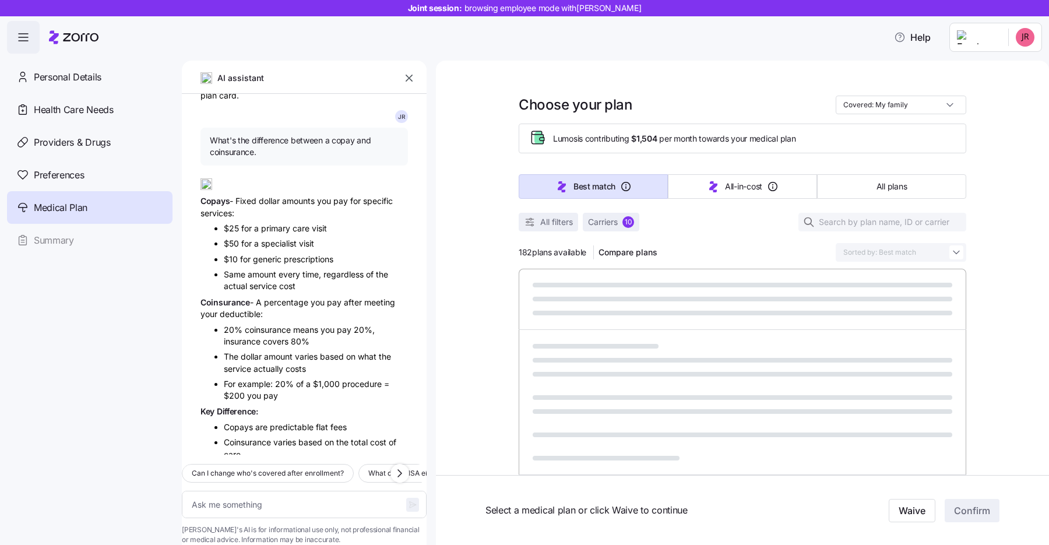
scroll to position [1815, 0]
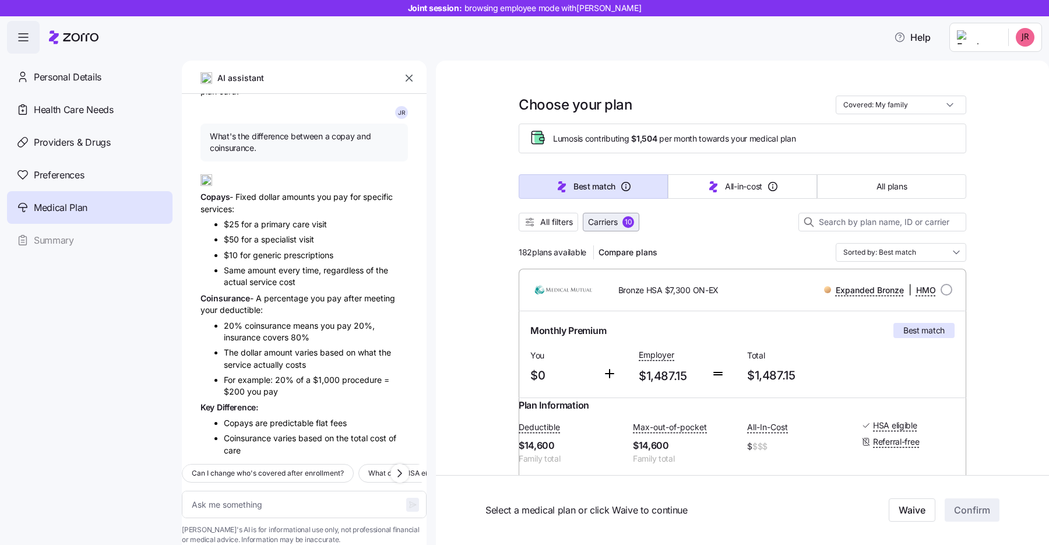
click at [604, 223] on span "Carriers" at bounding box center [603, 222] width 30 height 12
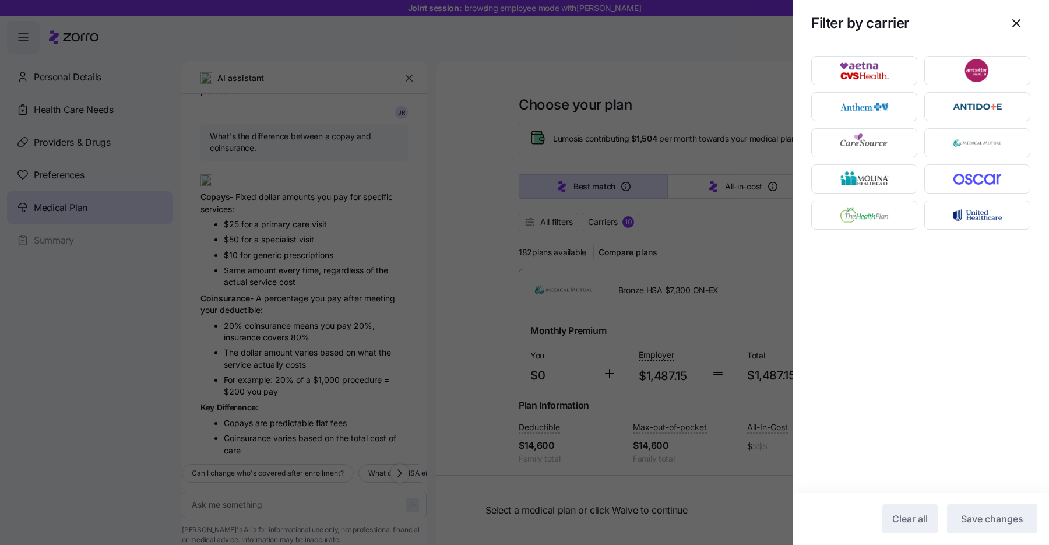
click at [554, 223] on div at bounding box center [524, 272] width 1049 height 545
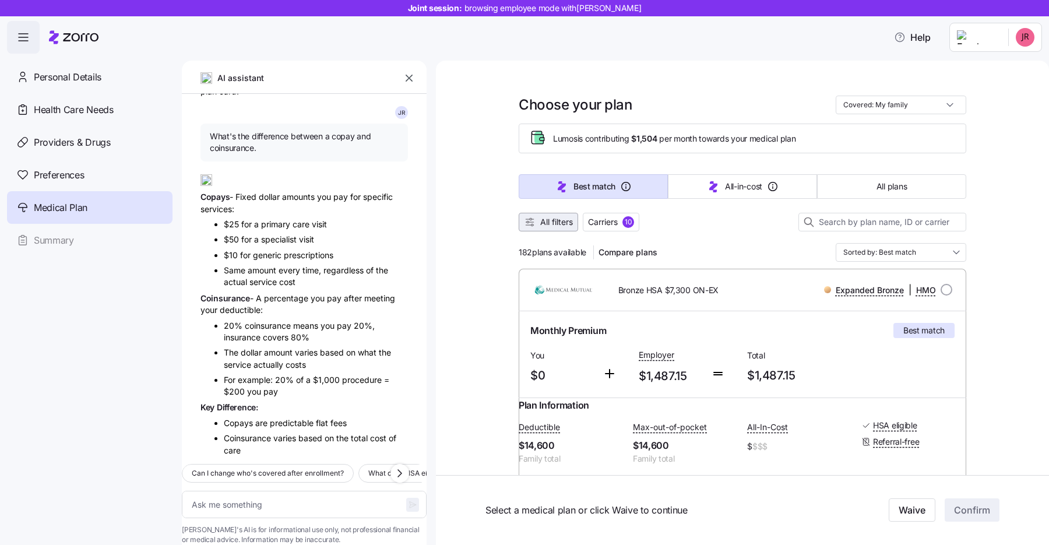
click at [553, 223] on span "All filters" at bounding box center [556, 222] width 33 height 12
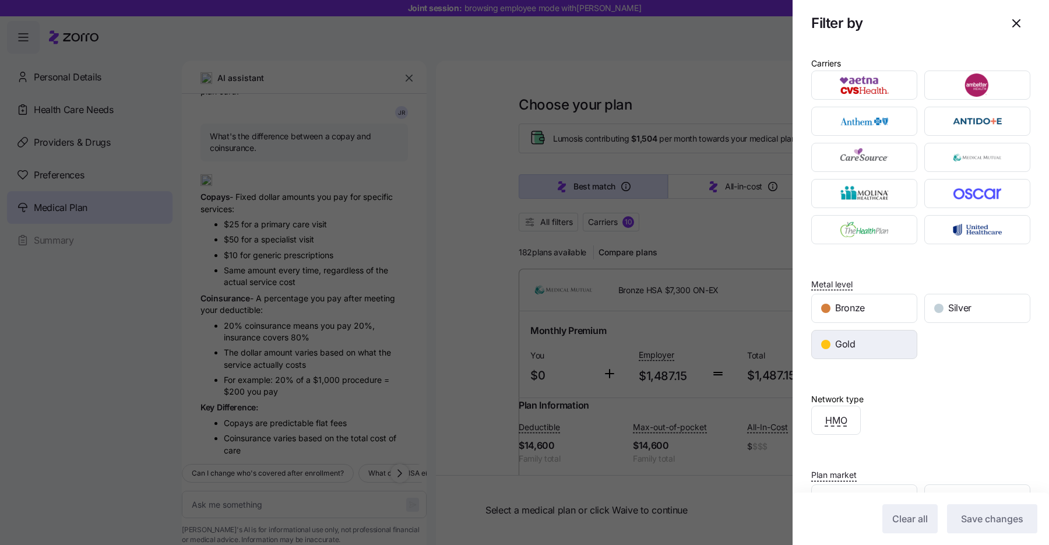
click at [843, 341] on span "Gold" at bounding box center [845, 344] width 20 height 15
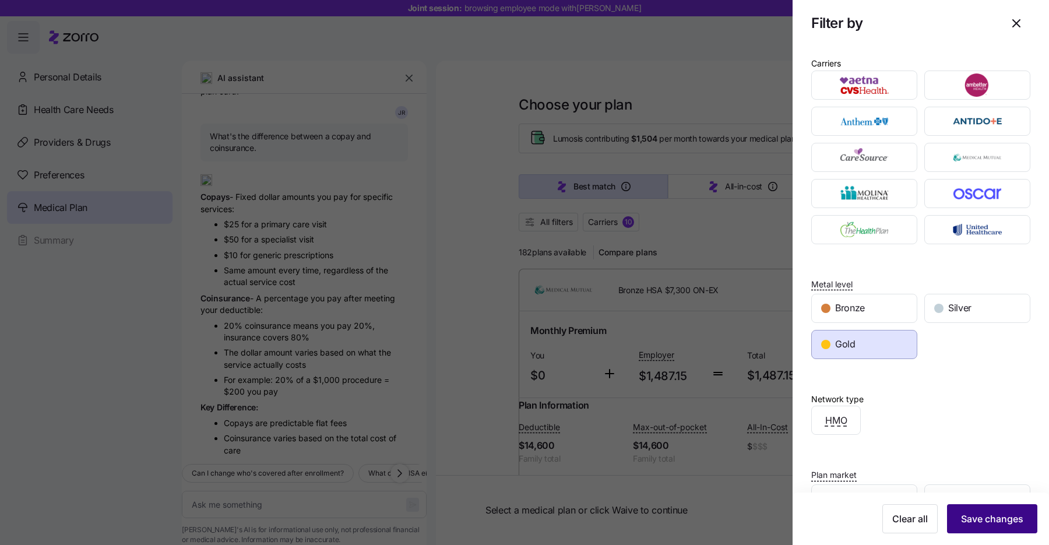
click at [994, 520] on span "Save changes" at bounding box center [992, 519] width 62 height 14
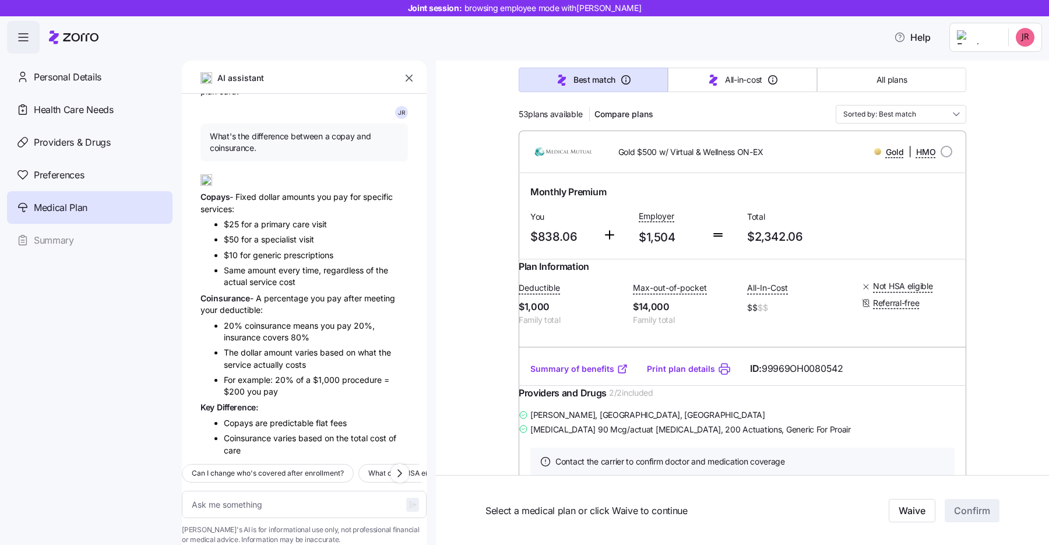
scroll to position [141, 0]
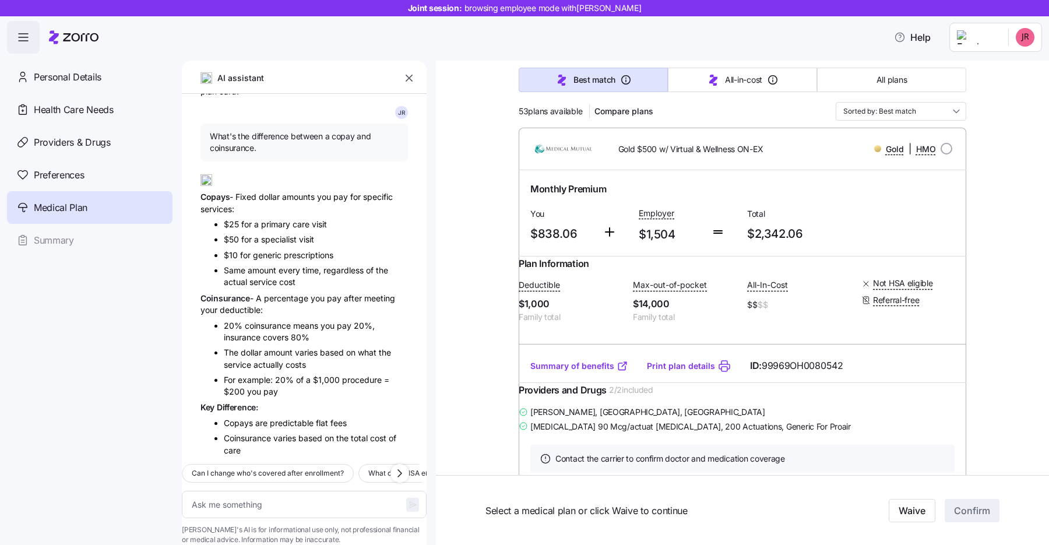
click at [586, 372] on link "Summary of benefits" at bounding box center [579, 366] width 98 height 12
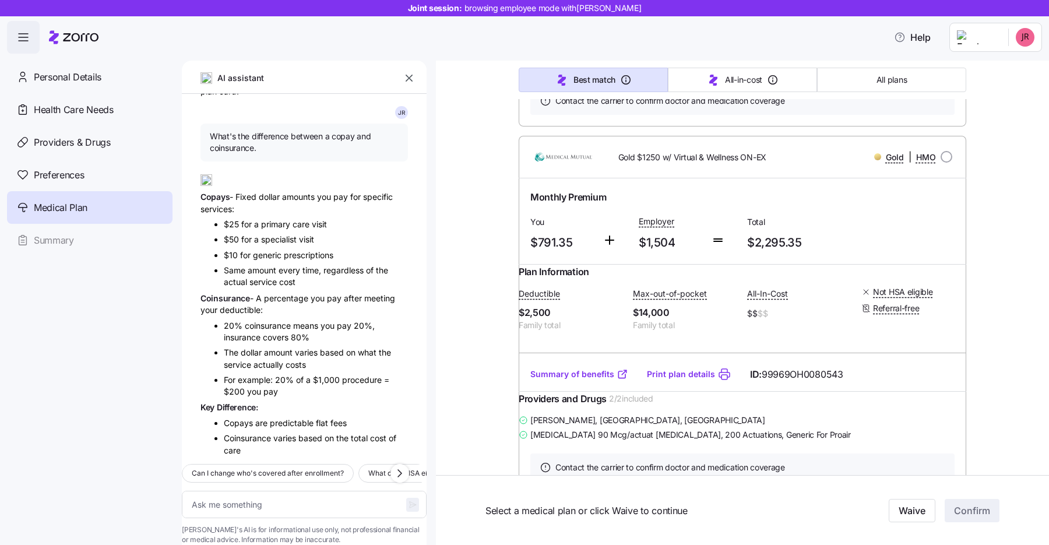
scroll to position [513, 0]
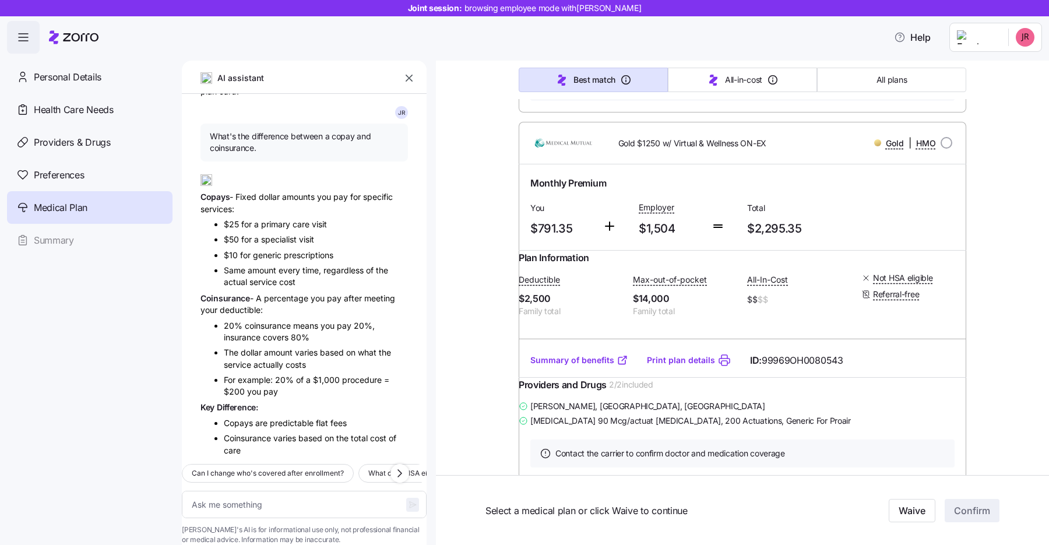
click at [582, 366] on link "Summary of benefits" at bounding box center [579, 360] width 98 height 12
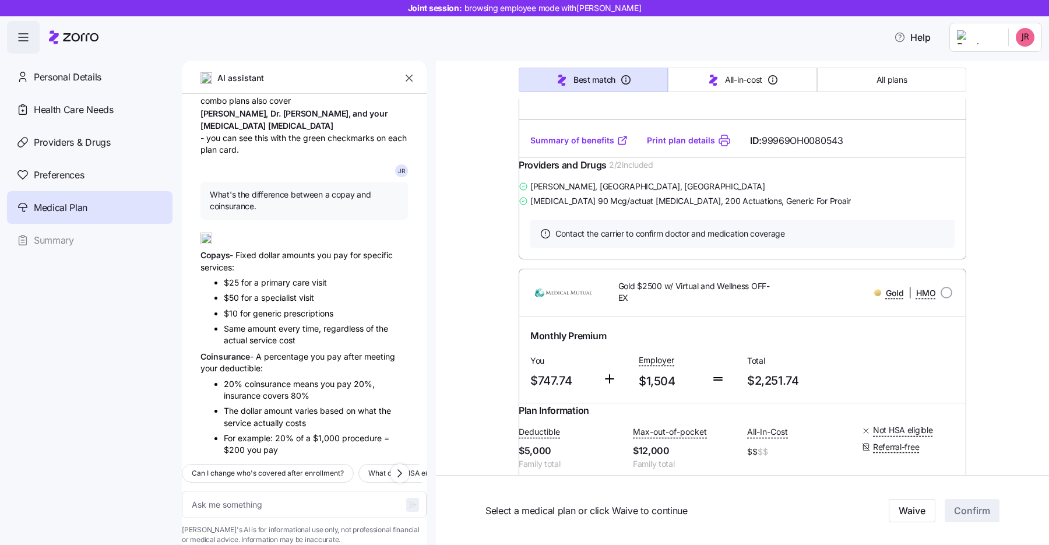
scroll to position [1815, 0]
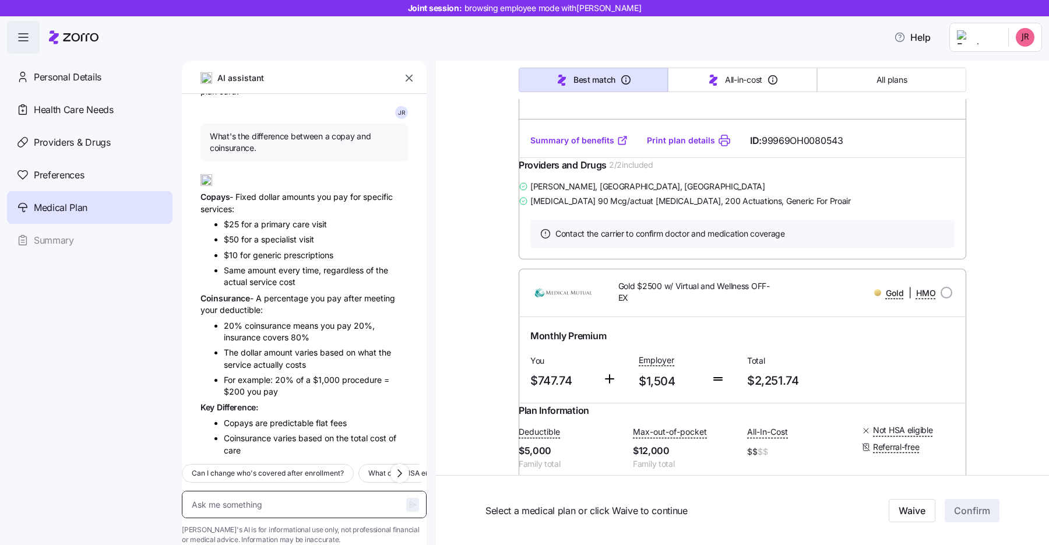
click at [262, 491] on textarea at bounding box center [304, 504] width 245 height 27
type textarea "x"
type textarea "I"
type textarea "x"
type textarea "Is"
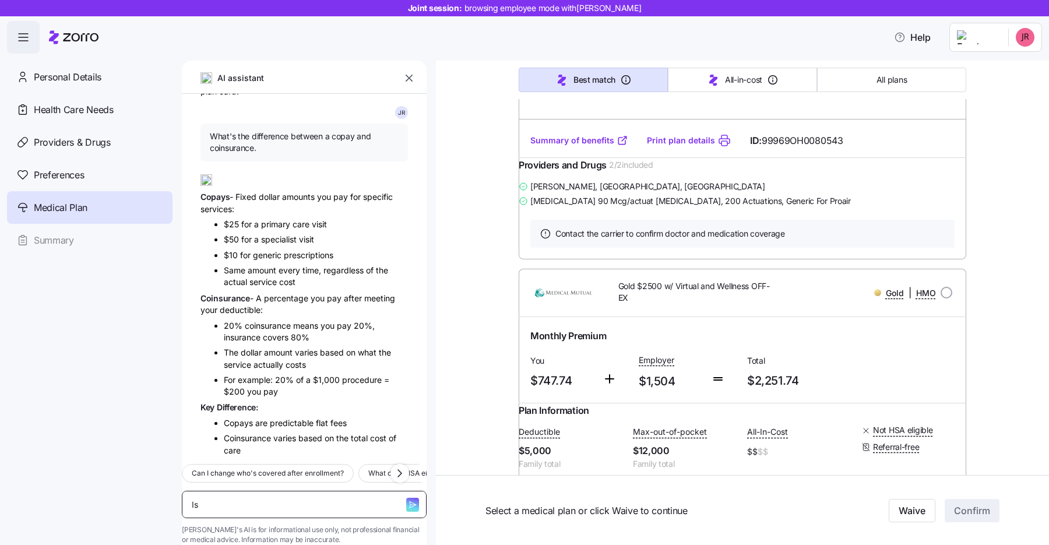
type textarea "x"
type textarea "Is"
type textarea "x"
type textarea "Is D"
type textarea "x"
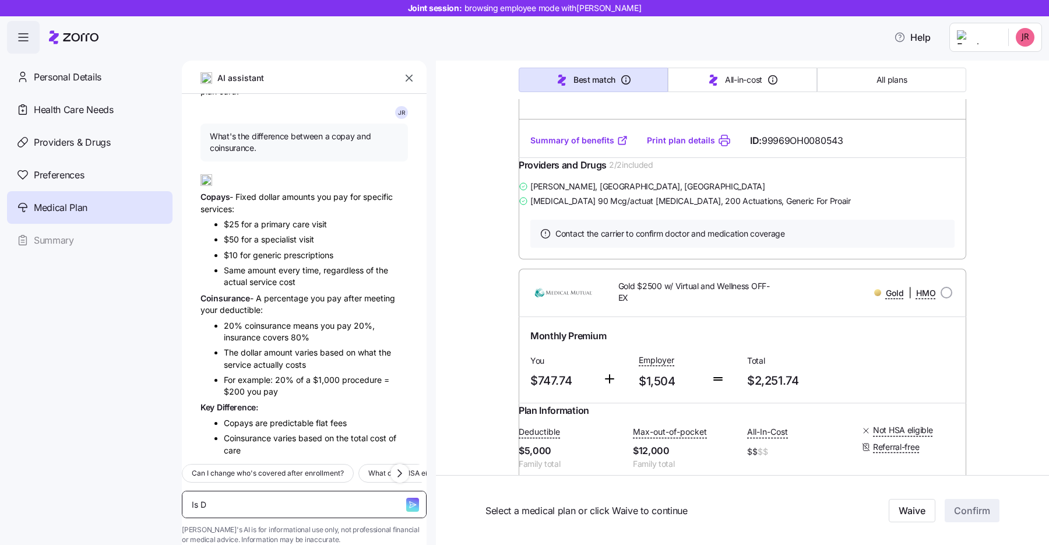
type textarea "Is Dr"
type textarea "x"
type textarea "Is Dr."
type textarea "x"
type textarea "Is Dr. H"
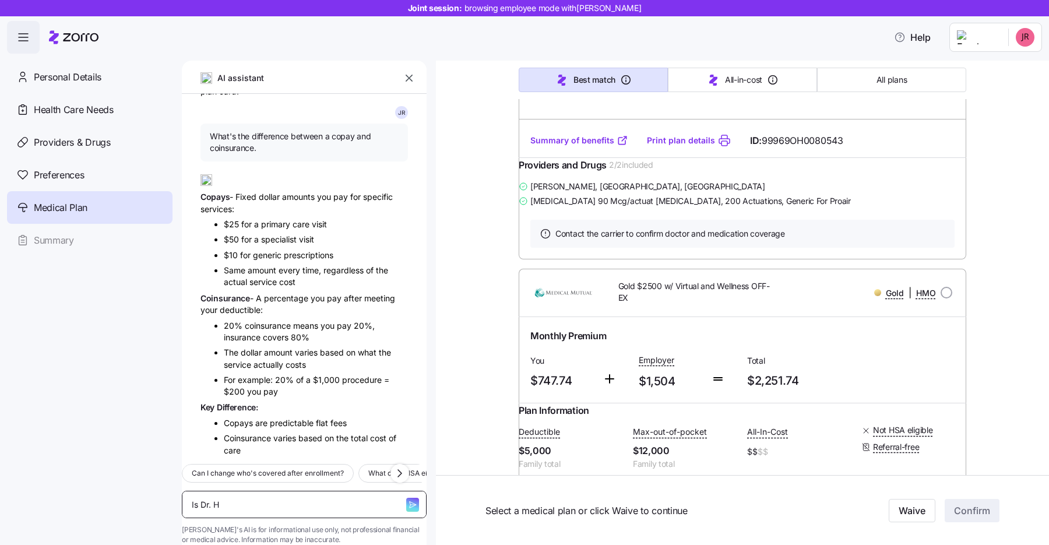
type textarea "x"
type textarea "Is Dr. Ha"
type textarea "x"
type textarea "Is [PERSON_NAME]"
type textarea "x"
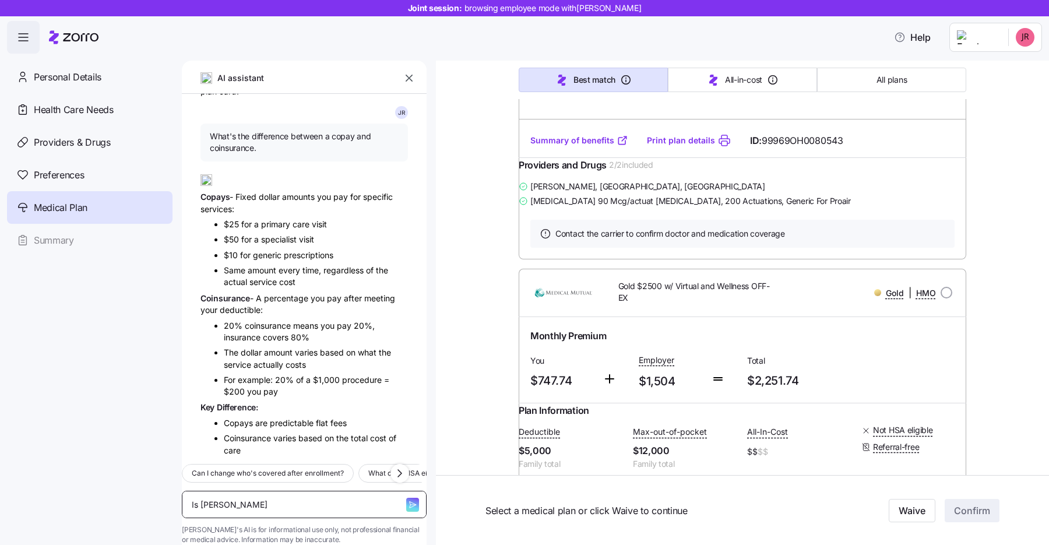
type textarea "Is [PERSON_NAME]"
type textarea "x"
type textarea "Is [PERSON_NAME]"
type textarea "x"
type textarea "Is [PERSON_NAME]"
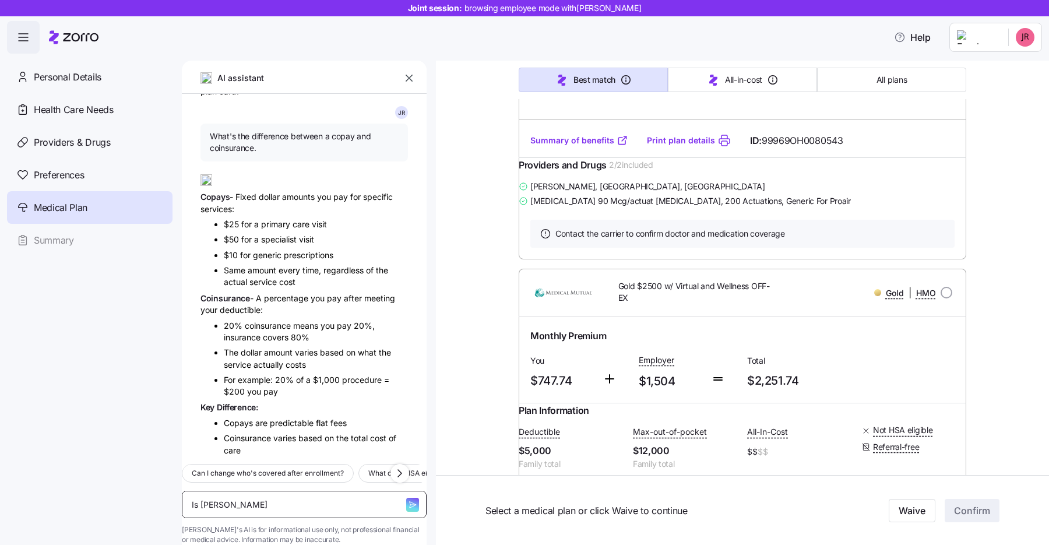
type textarea "x"
type textarea "Is [PERSON_NAME]"
type textarea "x"
type textarea "Is [PERSON_NAME] co"
type textarea "x"
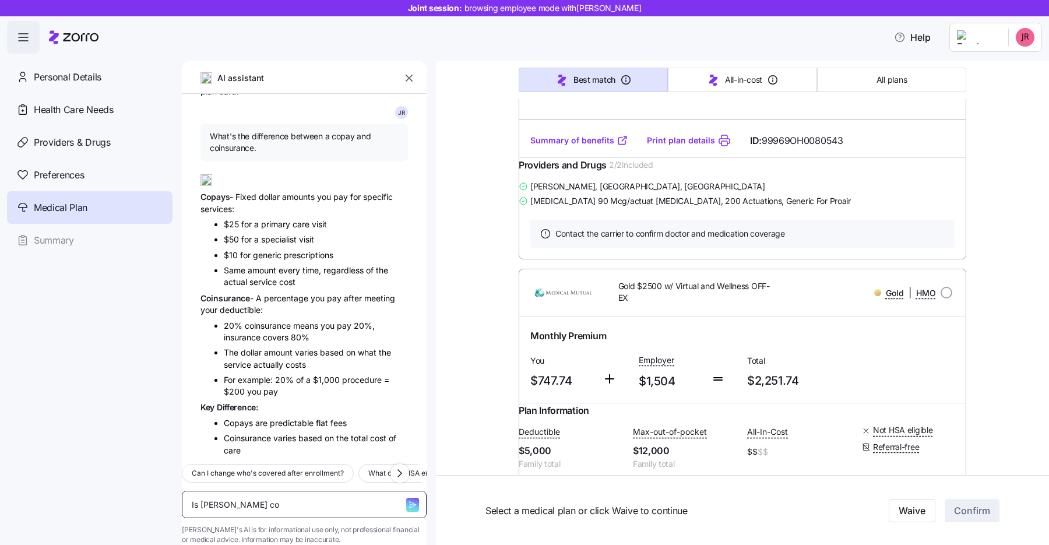
type textarea "Is [PERSON_NAME] cov"
type textarea "x"
type textarea "Is [PERSON_NAME] cove"
type textarea "x"
type textarea "Is [PERSON_NAME] covere"
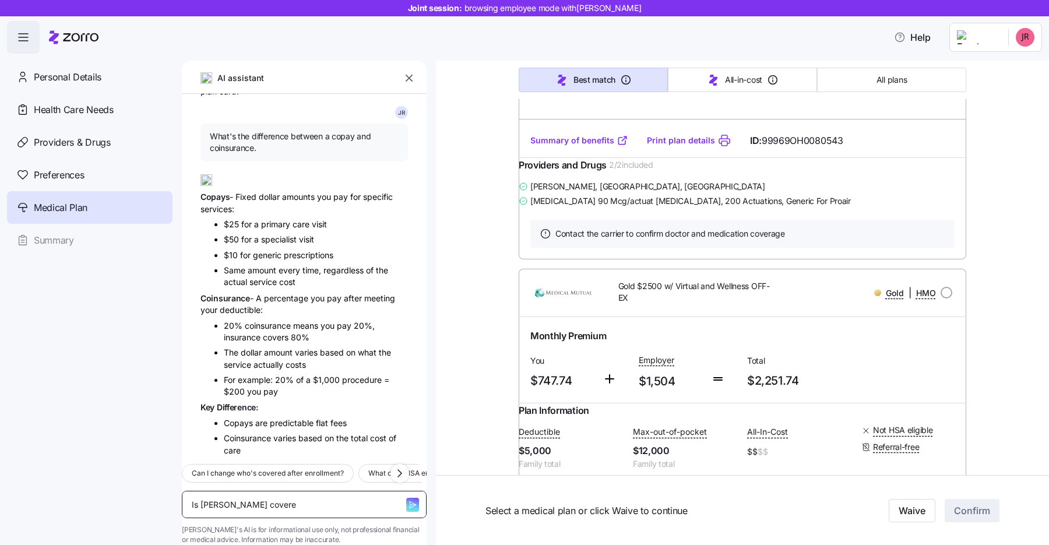
type textarea "x"
type textarea "Is [PERSON_NAME] covered"
type textarea "x"
type textarea "Is [PERSON_NAME] covered"
type textarea "x"
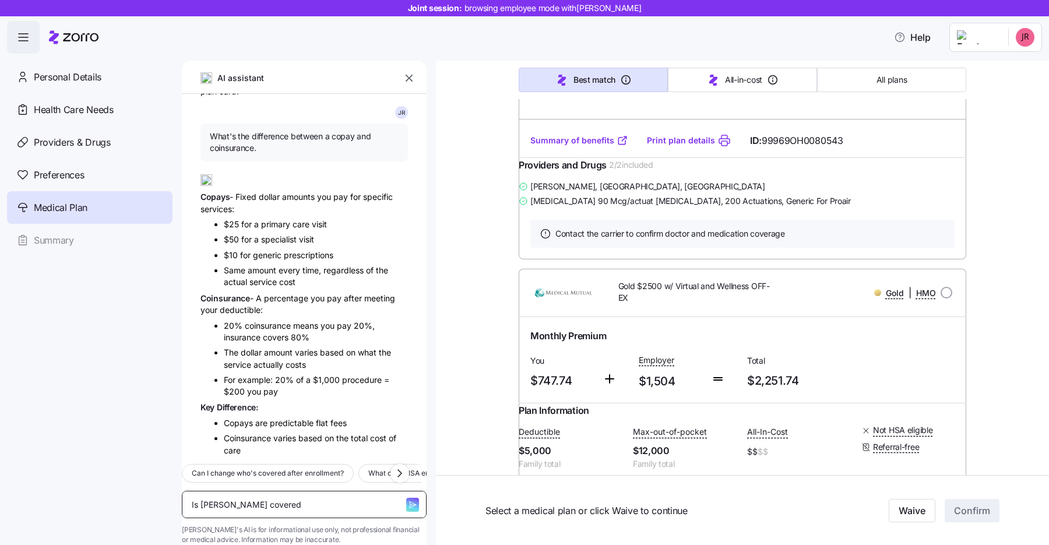
type textarea "Is [PERSON_NAME] covered b"
type textarea "x"
type textarea "Is [PERSON_NAME] covered by"
type textarea "x"
type textarea "Is [PERSON_NAME] covered by p"
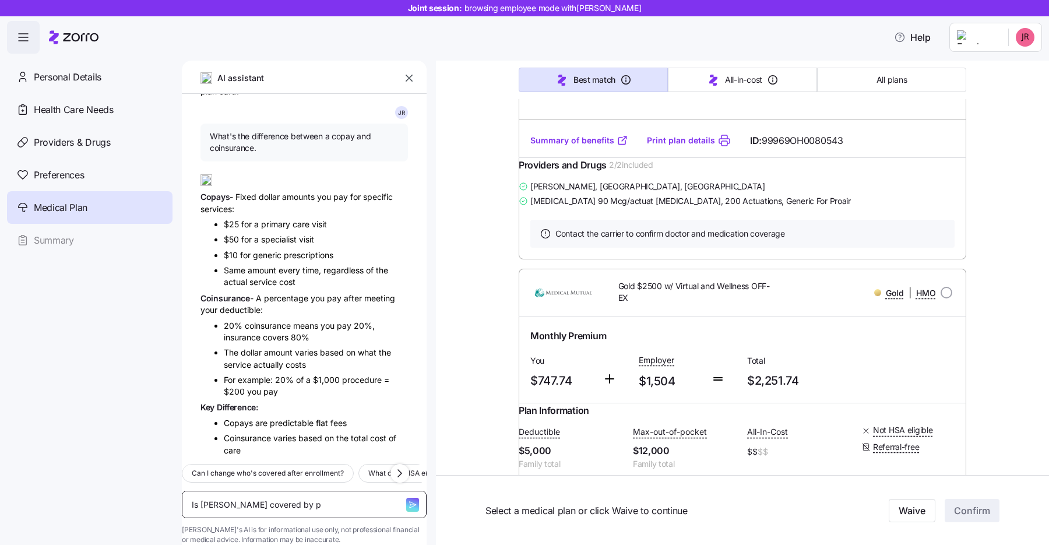
type textarea "x"
type textarea "Is [PERSON_NAME] covered by pl"
type textarea "x"
type textarea "Is [PERSON_NAME] covered by pla"
type textarea "x"
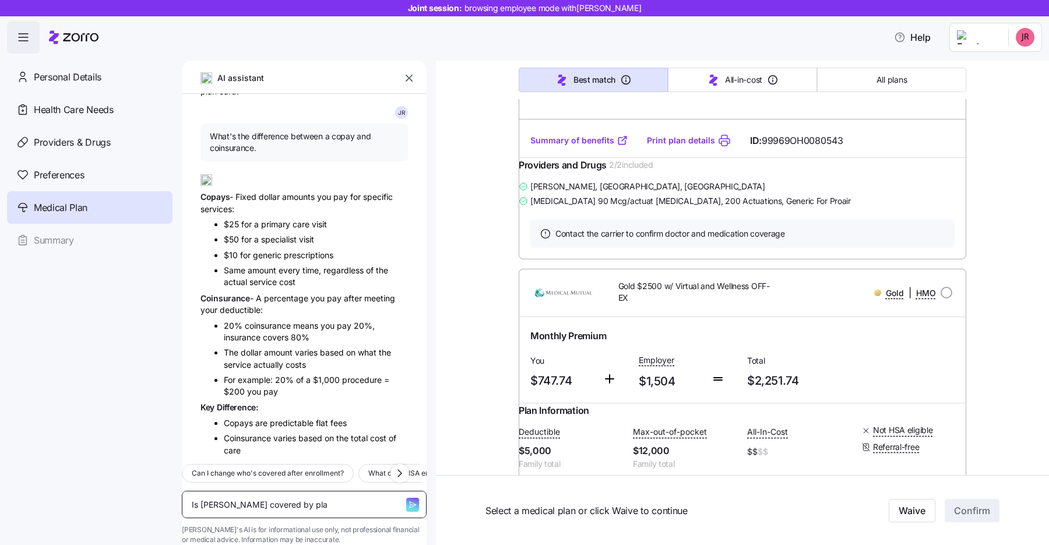
type textarea "Is [PERSON_NAME] covered by plan"
type textarea "x"
type textarea "Is [PERSON_NAME] covered by plans"
type textarea "x"
type textarea "Is [PERSON_NAME] covered by plans"
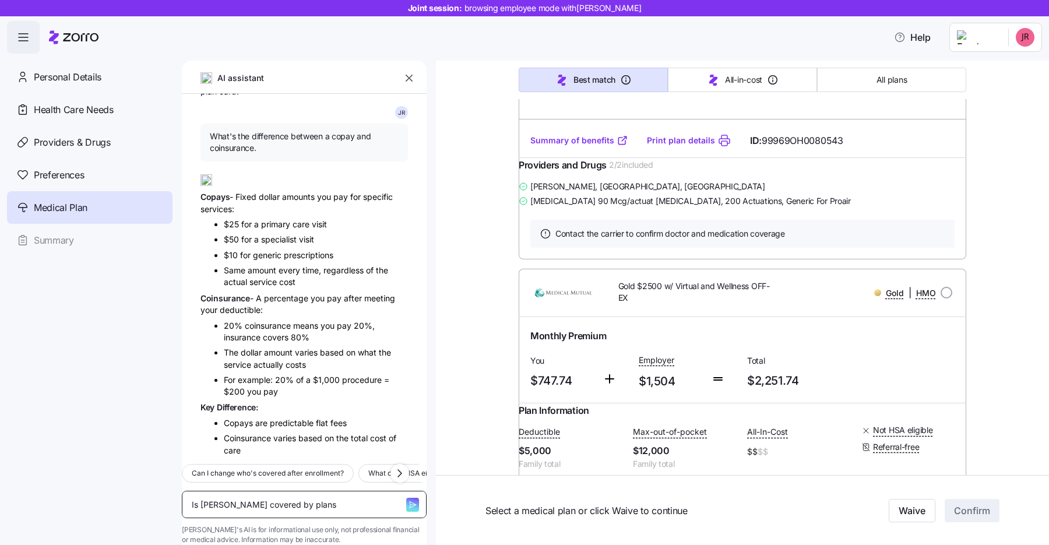
type textarea "x"
type textarea "Is [PERSON_NAME] covered by plans i"
type textarea "x"
type textarea "Is [PERSON_NAME] covered by plans in"
type textarea "x"
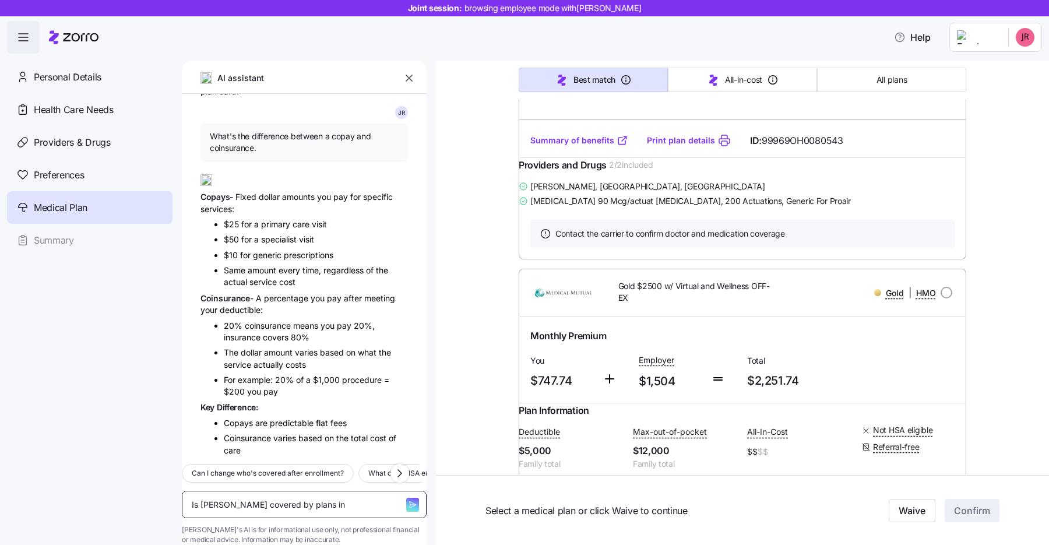
type textarea "Is [PERSON_NAME] covered by plans in"
type textarea "x"
type textarea "Is [PERSON_NAME] covered by plans in m"
type textarea "x"
type textarea "Is [PERSON_NAME] covered by plans in my"
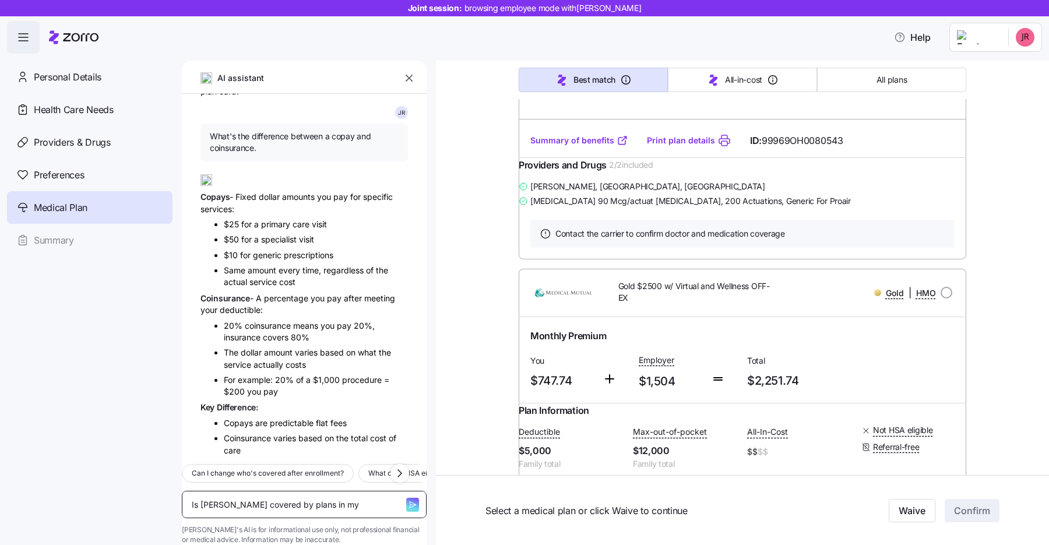
type textarea "x"
type textarea "Is [PERSON_NAME] covered by plans in my"
type textarea "x"
type textarea "Is [PERSON_NAME] covered by plans in my a"
type textarea "x"
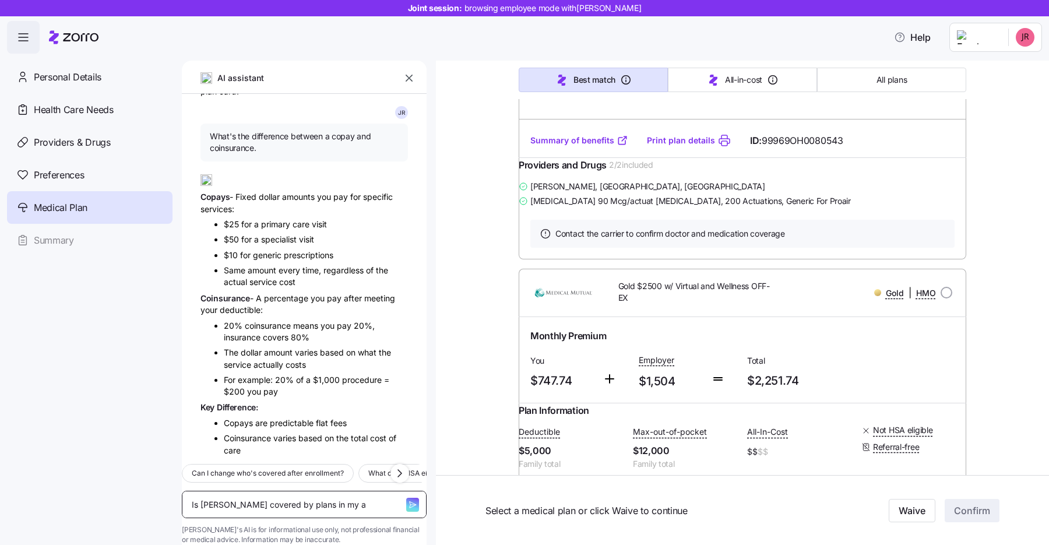
type textarea "Is [PERSON_NAME] covered by plans in my ar"
type textarea "x"
type textarea "Is [PERSON_NAME] covered by plans in my are"
type textarea "x"
type textarea "Is [PERSON_NAME] covered by plans in my area"
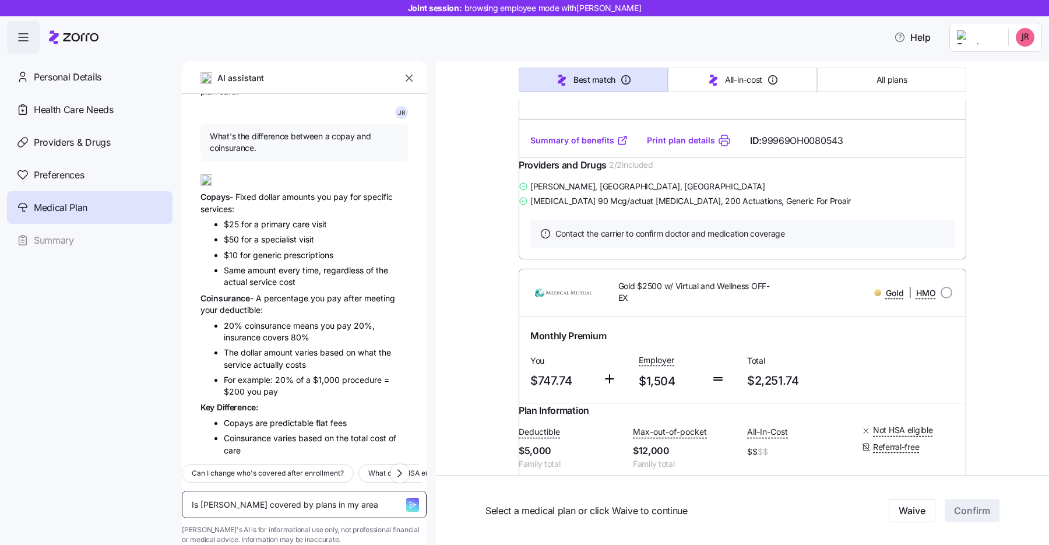
type textarea "x"
type textarea "Is [PERSON_NAME] covered by plans in my area?"
type textarea "x"
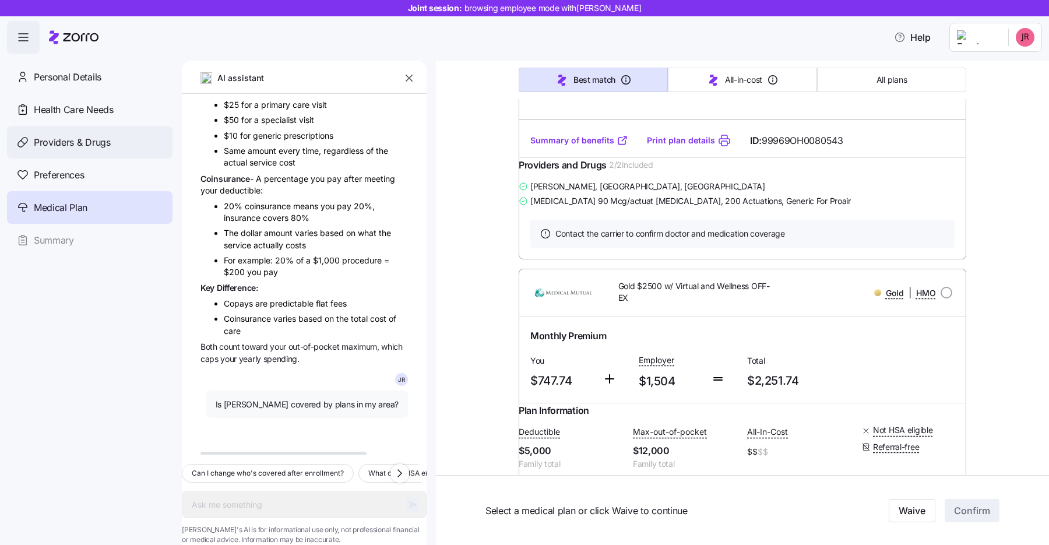
scroll to position [1869, 0]
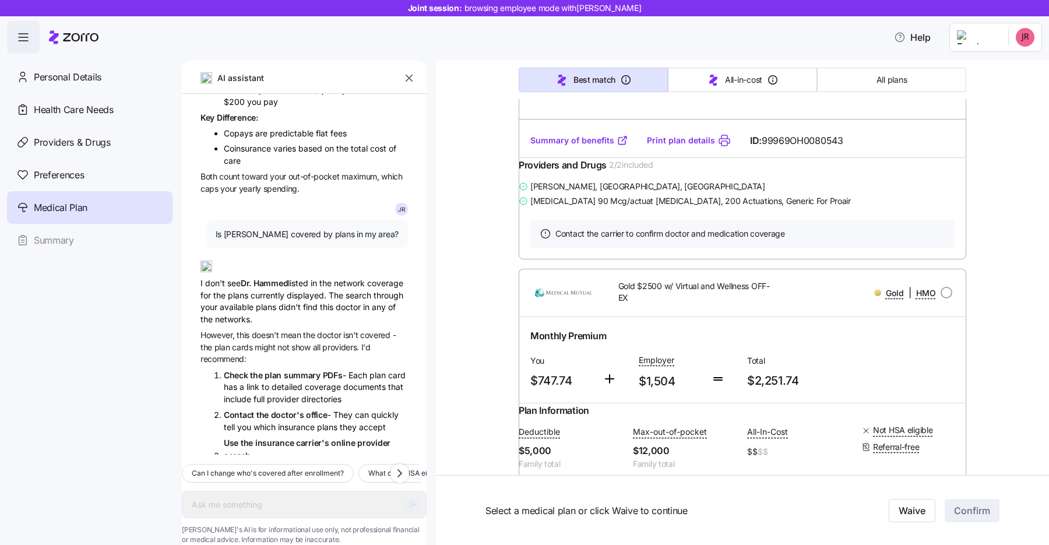
type textarea "x"
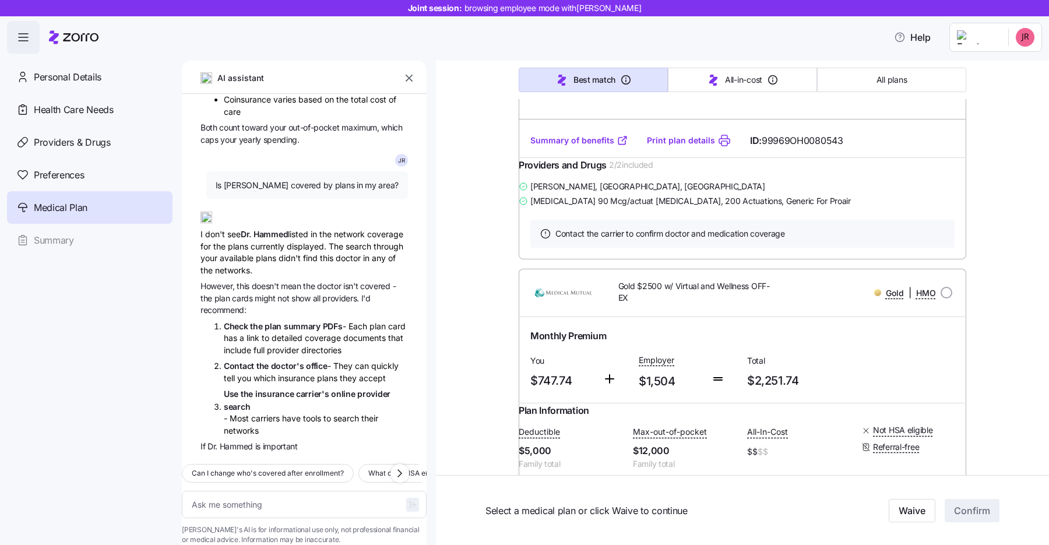
scroll to position [2159, 0]
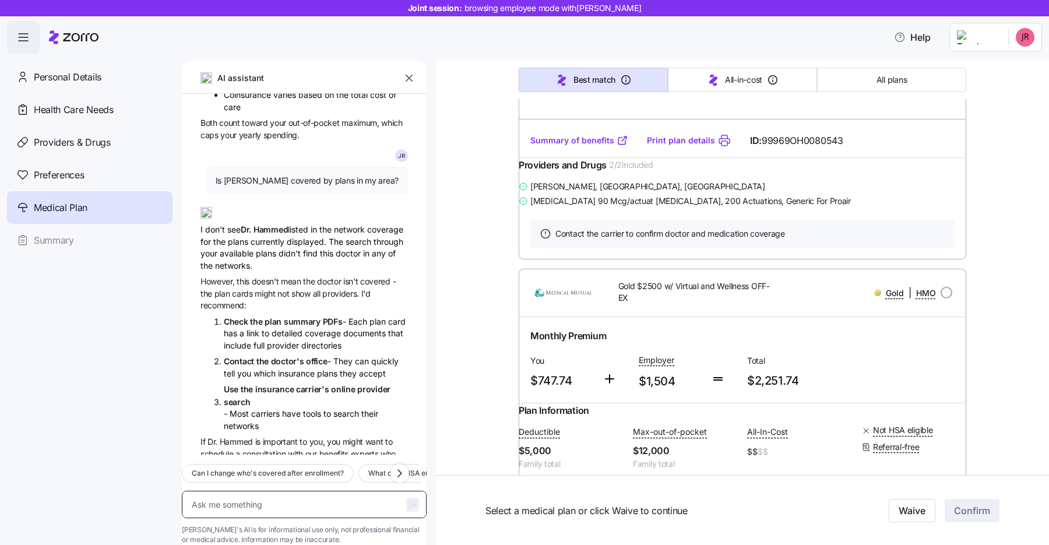
click at [255, 491] on textarea at bounding box center [304, 504] width 245 height 27
type textarea "I"
type textarea "x"
type textarea "Is"
type textarea "x"
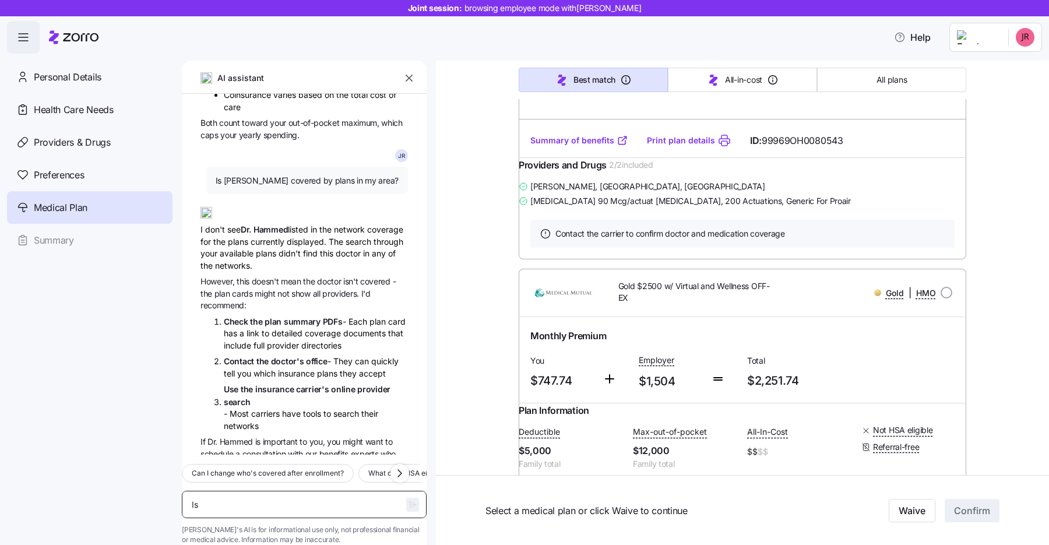
type textarea "Is"
type textarea "x"
type textarea "Is D"
type textarea "x"
type textarea "Is Dr"
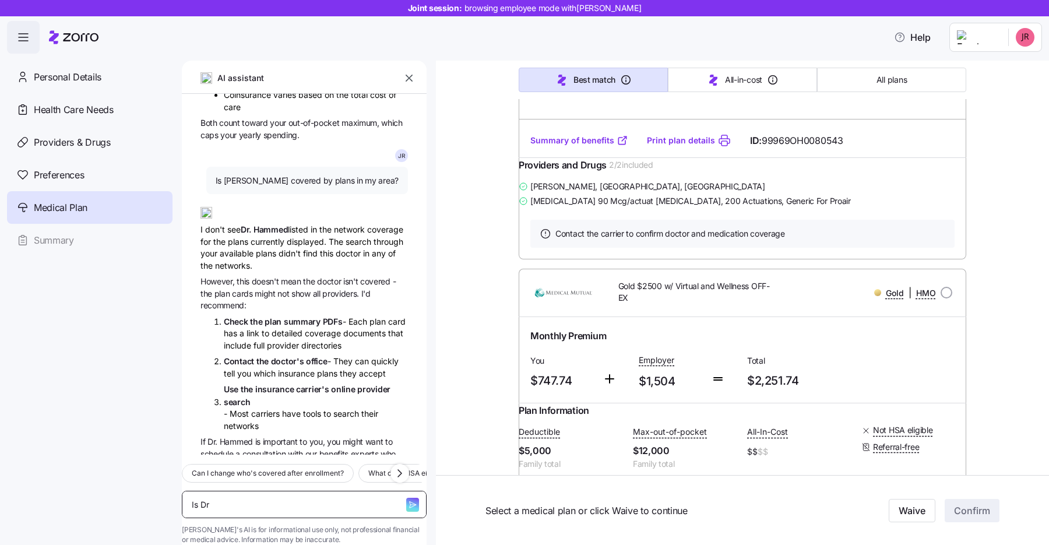
type textarea "x"
type textarea "Is Dr."
type textarea "x"
type textarea "Is Dr."
type textarea "x"
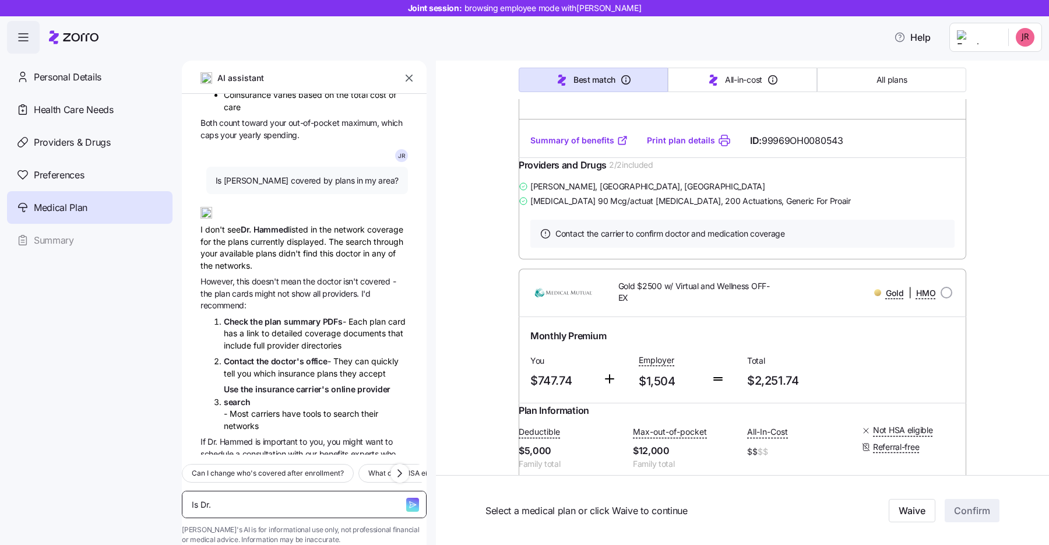
type textarea "Is Dr. H"
type textarea "x"
type textarea "Is Dr. Ha"
type textarea "x"
type textarea "Is [PERSON_NAME]"
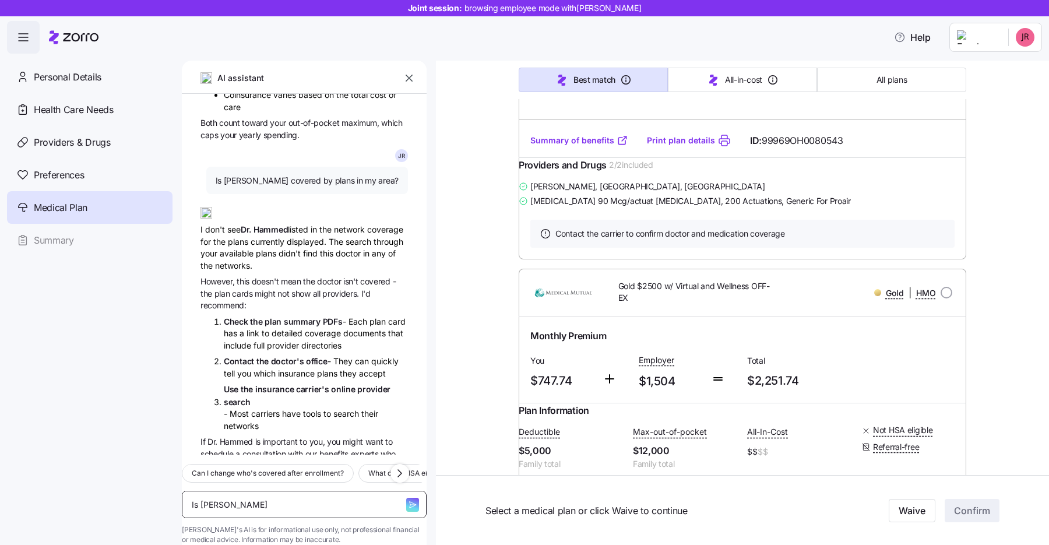
type textarea "x"
type textarea "Is Dr. Hama"
type textarea "x"
type textarea "Is [PERSON_NAME]"
type textarea "x"
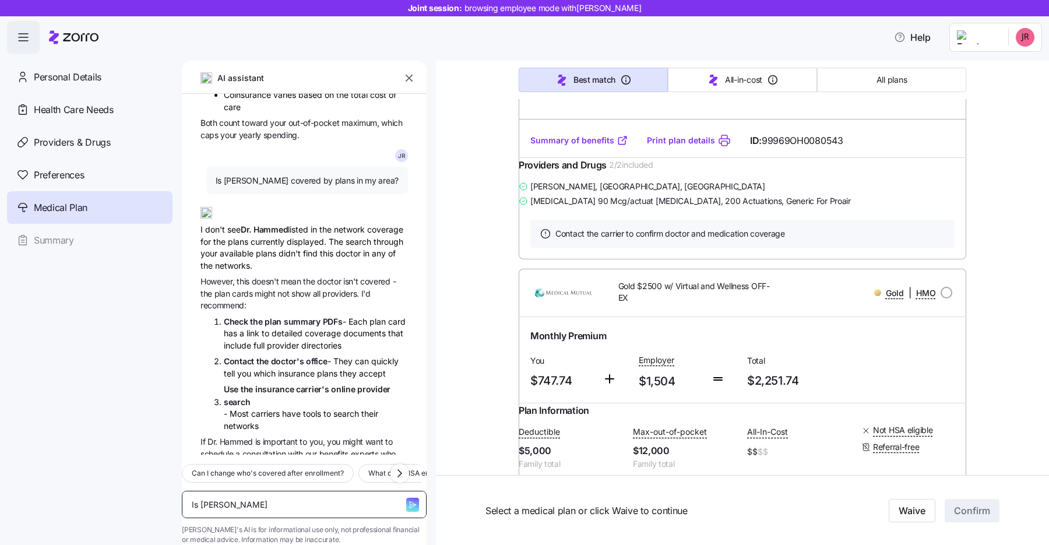
type textarea "Is [PERSON_NAME]"
type textarea "x"
type textarea "Is [PERSON_NAME] c"
type textarea "x"
type textarea "Is [PERSON_NAME] co"
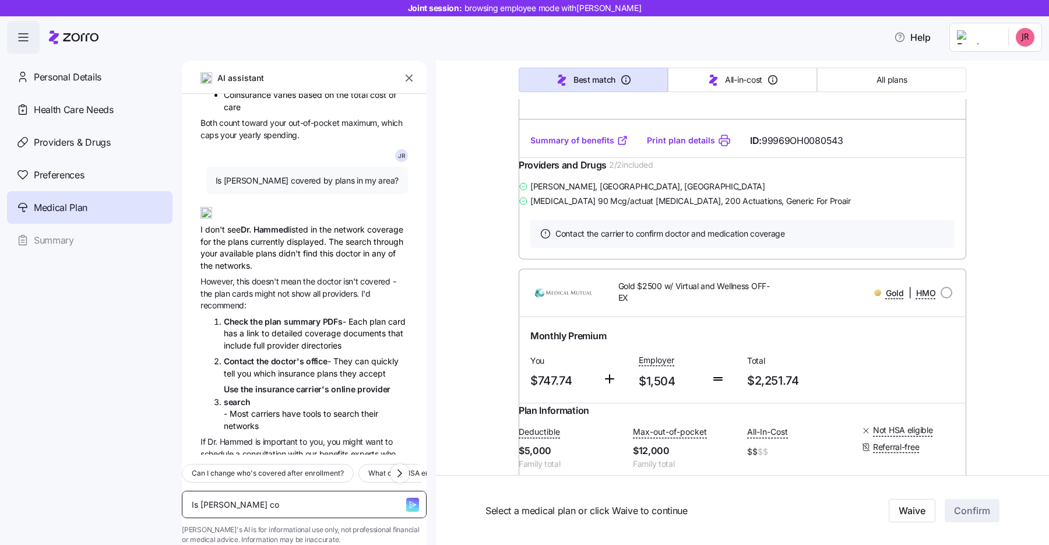
type textarea "x"
type textarea "Is [PERSON_NAME] cove"
type textarea "x"
type textarea "Is [PERSON_NAME] cover"
type textarea "x"
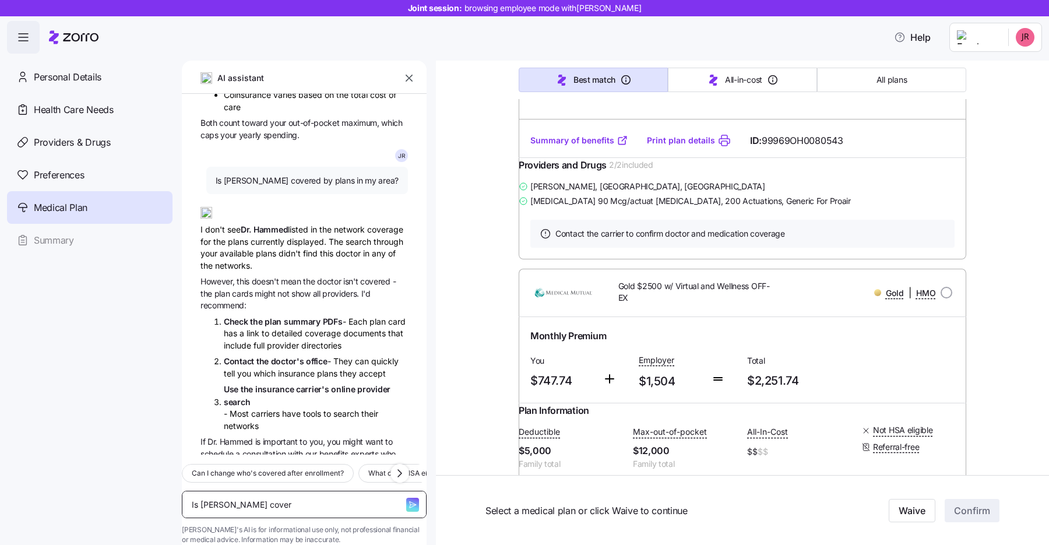
type textarea "Is [PERSON_NAME] covere"
type textarea "x"
type textarea "Is [PERSON_NAME] covered"
type textarea "x"
type textarea "Is [PERSON_NAME] covered"
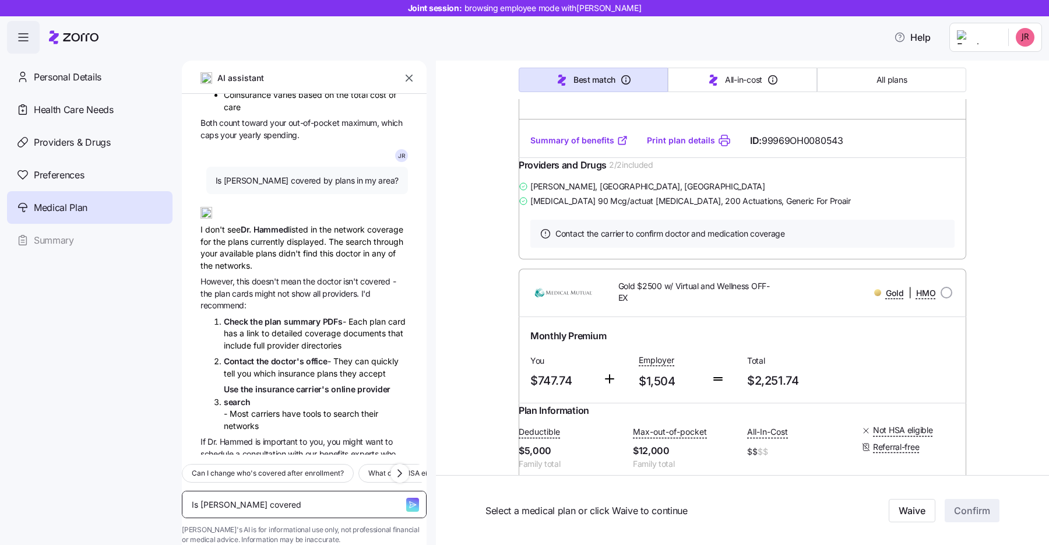
type textarea "x"
type textarea "Is [PERSON_NAME] covered b"
type textarea "x"
type textarea "Is [PERSON_NAME] covered by"
type textarea "x"
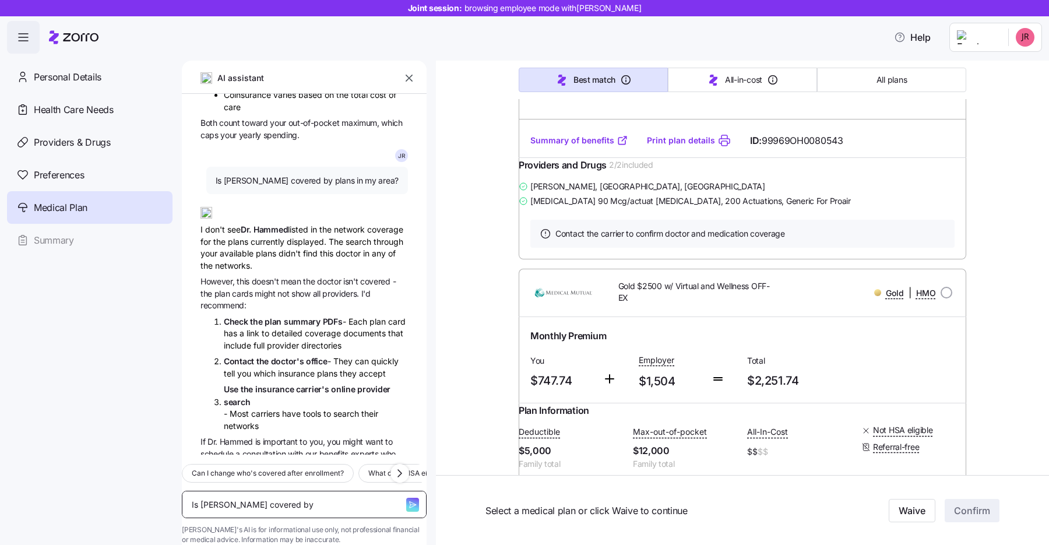
type textarea "Is [PERSON_NAME] covered by"
type textarea "x"
type textarea "Is [PERSON_NAME] covered by p"
type textarea "x"
type textarea "Is [PERSON_NAME] covered by pla"
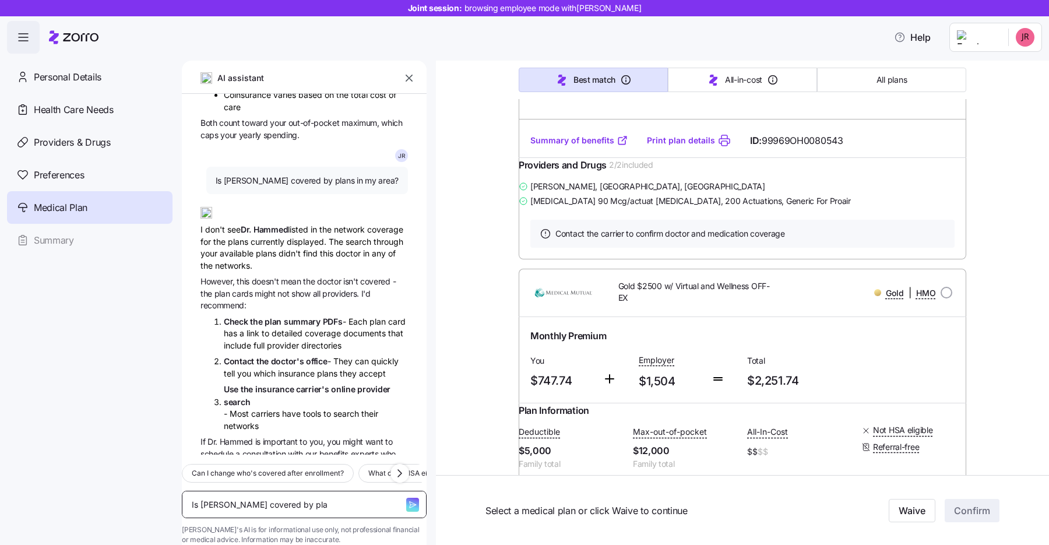
type textarea "x"
type textarea "Is [PERSON_NAME] covered by plan"
type textarea "x"
type textarea "Is [PERSON_NAME] covered by plans"
type textarea "x"
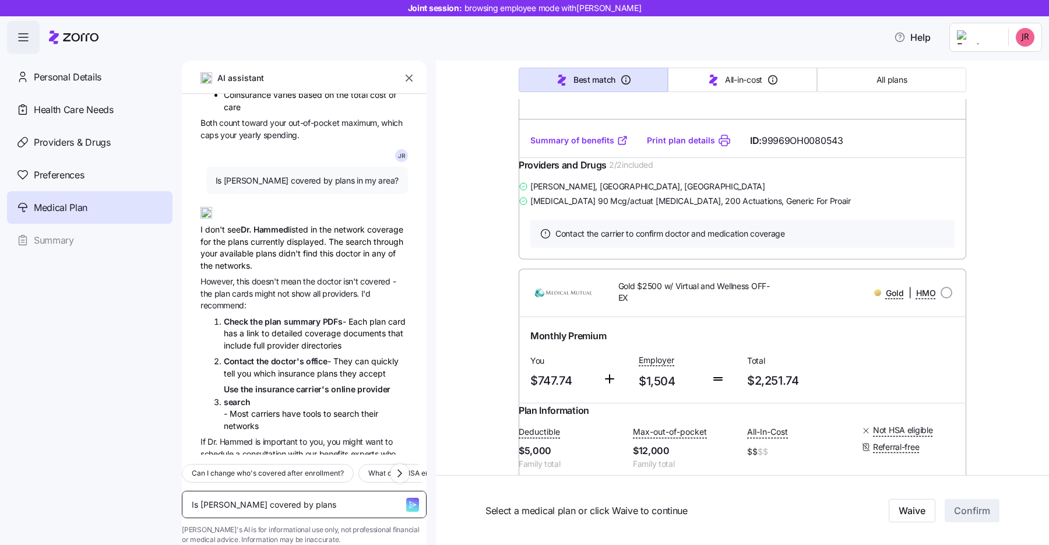
type textarea "Is [PERSON_NAME] covered by plans i"
type textarea "x"
type textarea "Is [PERSON_NAME] covered by plans in"
type textarea "x"
type textarea "Is [PERSON_NAME] covered by plans in m"
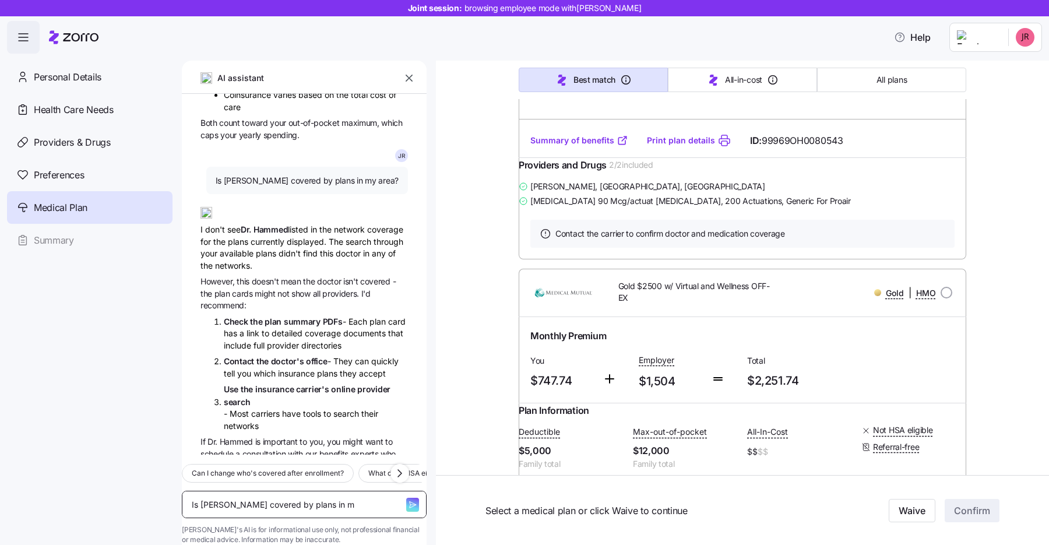
type textarea "x"
type textarea "Is [PERSON_NAME] covered by plans in my"
type textarea "x"
type textarea "Is [PERSON_NAME] covered by plans in my a"
type textarea "x"
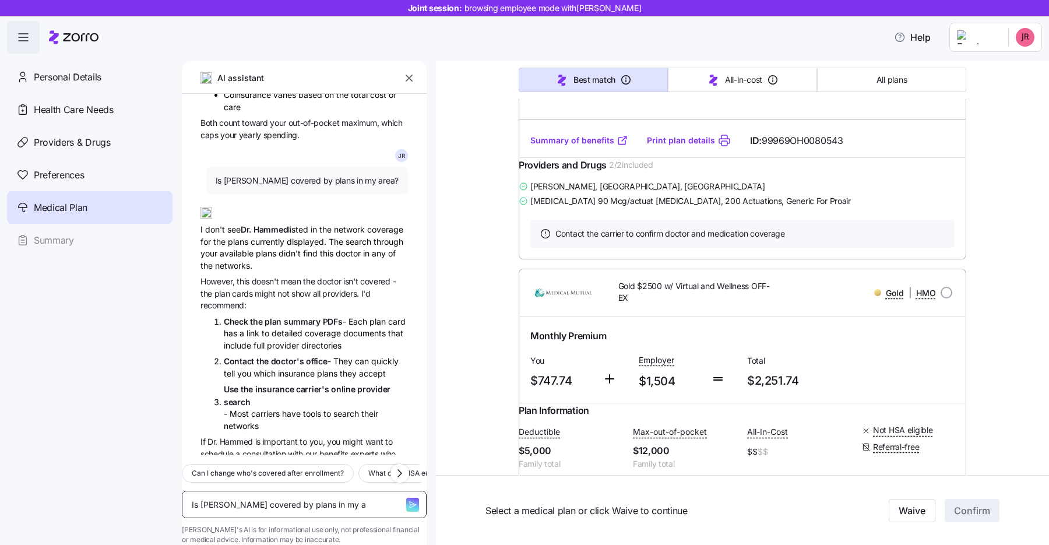
type textarea "Is [PERSON_NAME] covered by plans in my ar"
type textarea "x"
type textarea "Is [PERSON_NAME] covered by plans in my are"
type textarea "x"
type textarea "Is [PERSON_NAME] covered by plans in my area"
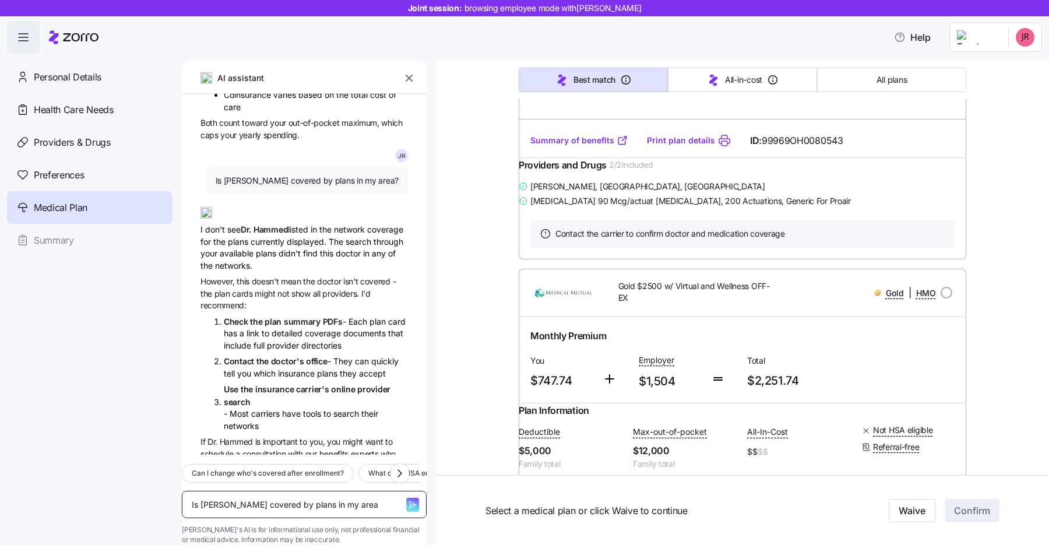
type textarea "x"
type textarea "Is [PERSON_NAME] covered by plans in my area."
type textarea "x"
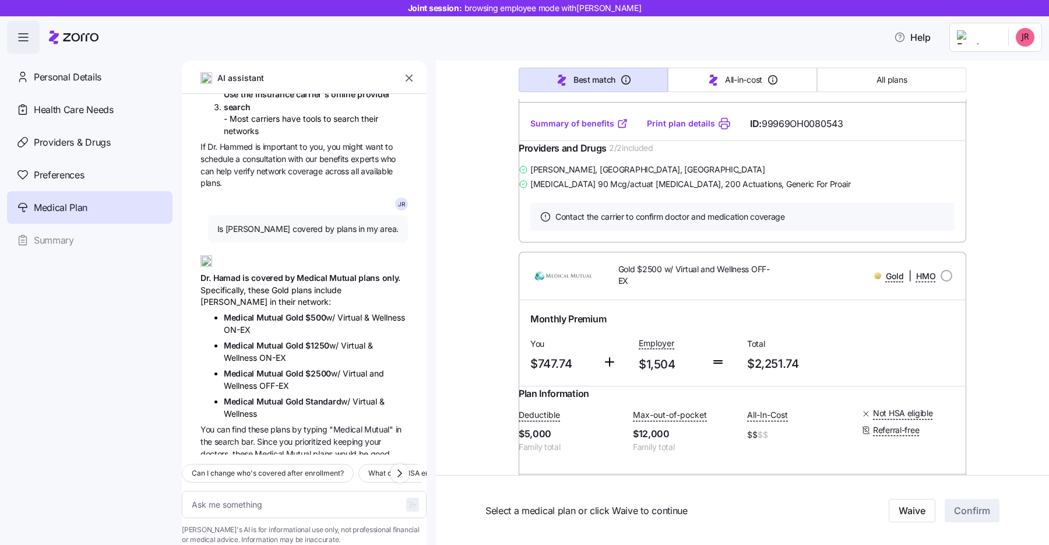
scroll to position [753, 0]
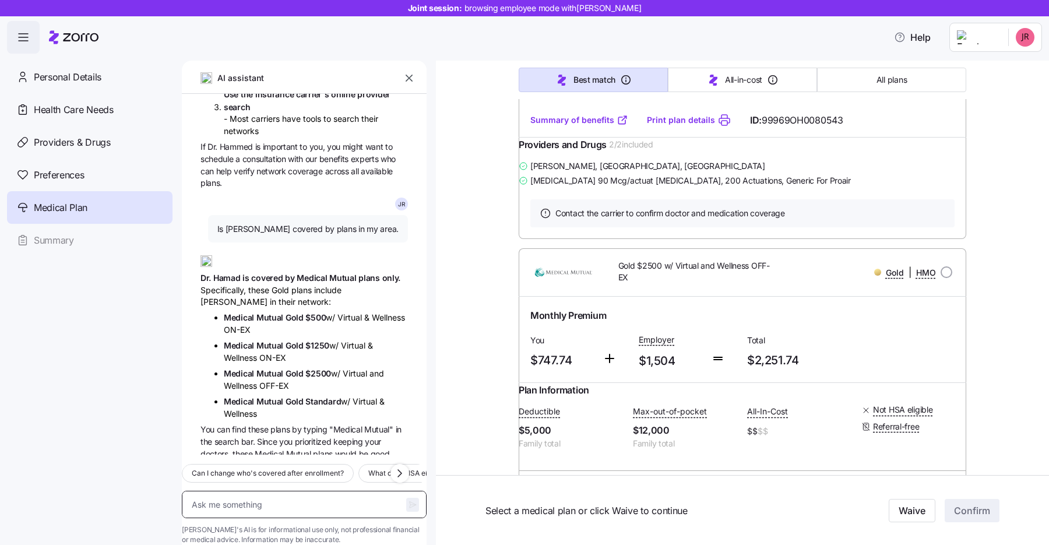
click at [262, 491] on textarea at bounding box center [304, 504] width 245 height 27
type textarea "x"
type textarea "E"
type textarea "x"
type textarea "Ex"
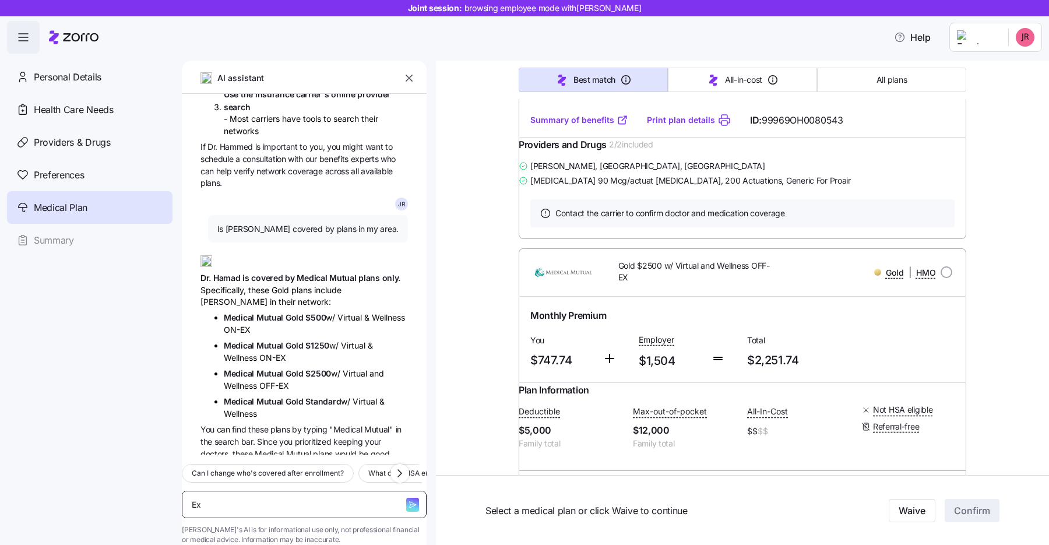
type textarea "x"
type textarea "Exp"
type textarea "x"
type textarea "Expla"
type textarea "x"
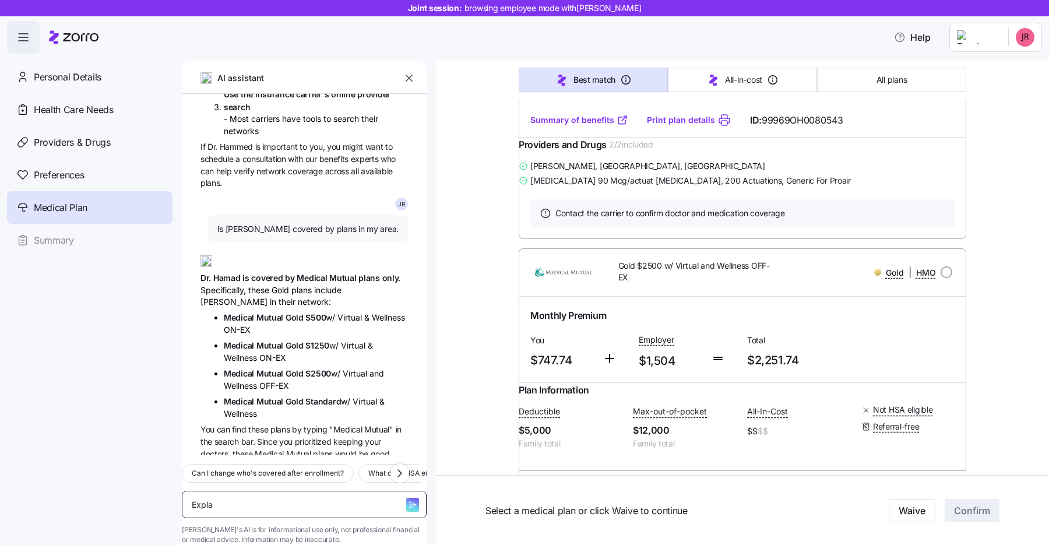
type textarea "Explai"
type textarea "x"
type textarea "Explain"
type textarea "x"
type textarea "Explain t"
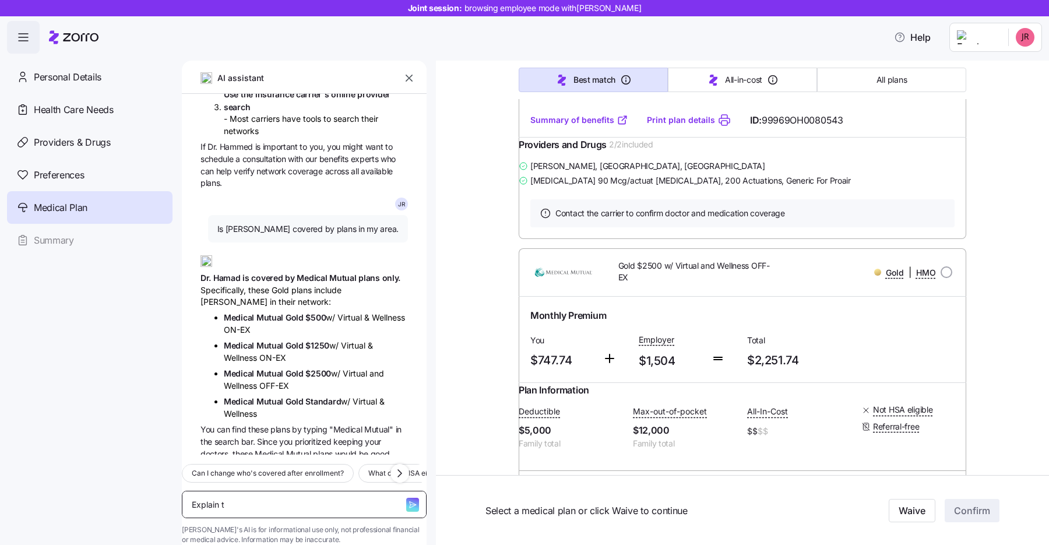
type textarea "x"
type textarea "Explain th"
type textarea "x"
type textarea "Explain the"
type textarea "x"
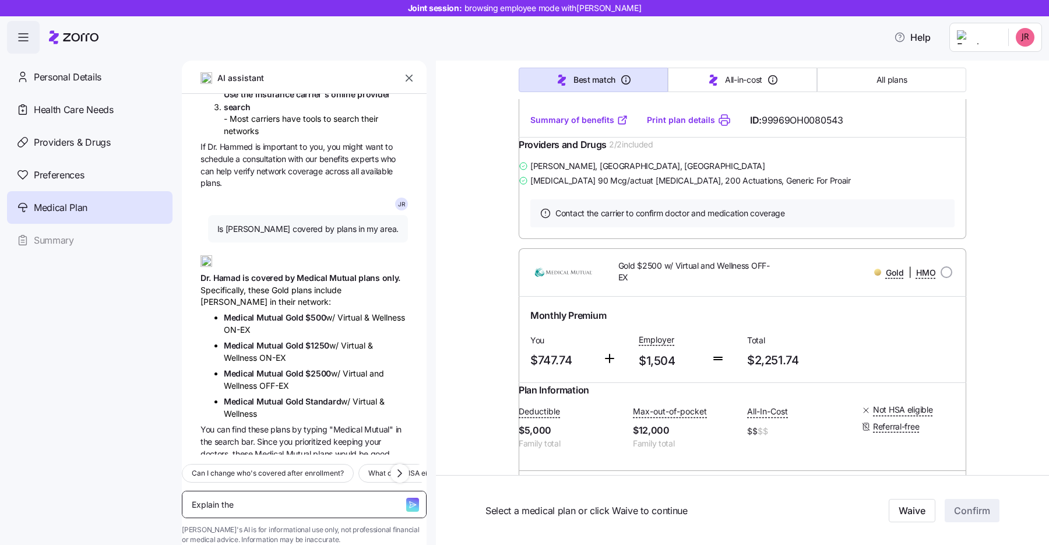
type textarea "Explain the"
type textarea "x"
type textarea "Explain the d"
type textarea "x"
type textarea "Explain the di"
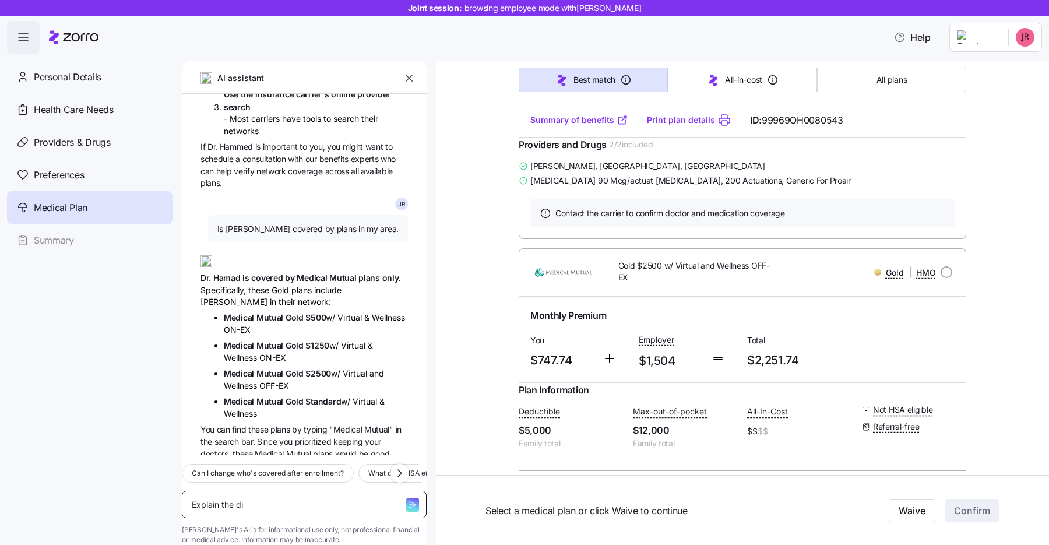
type textarea "x"
type textarea "Explain the dif"
type textarea "x"
type textarea "Explain the diff"
type textarea "x"
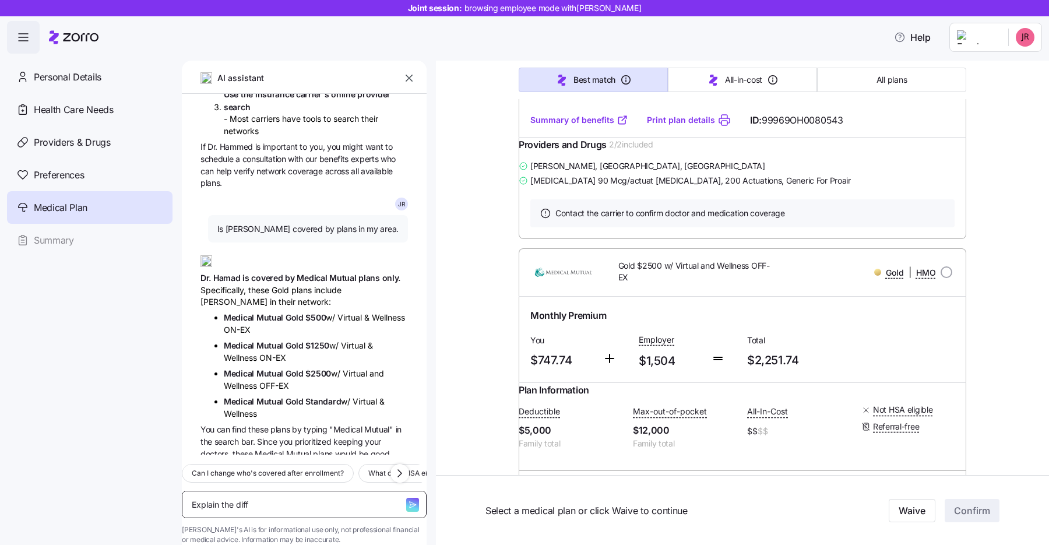
type textarea "Explain the diffe"
type textarea "x"
type textarea "Explain the differ"
type textarea "x"
type textarea "Explain the differe"
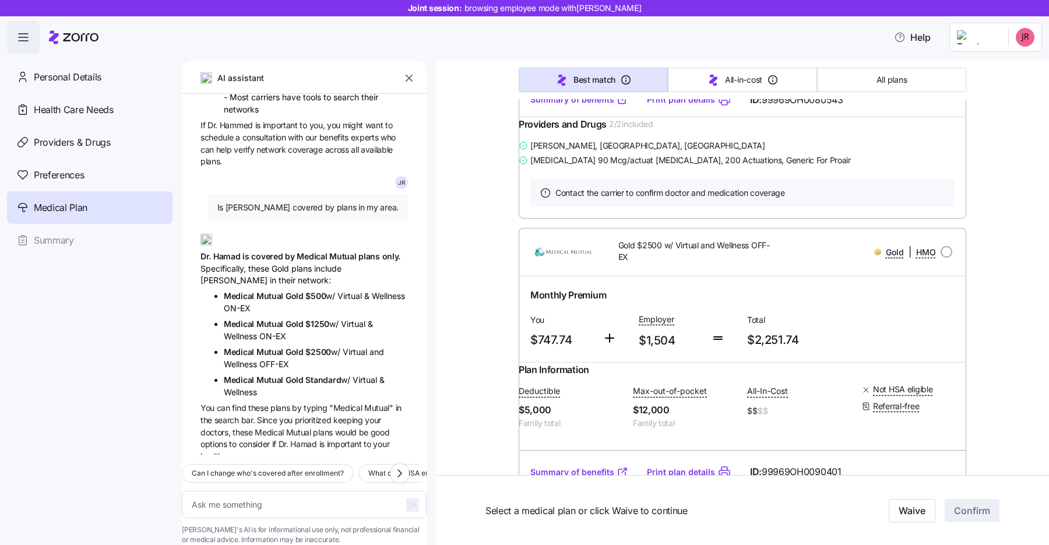
scroll to position [2475, 0]
click at [86, 140] on span "Providers & Drugs" at bounding box center [72, 142] width 77 height 15
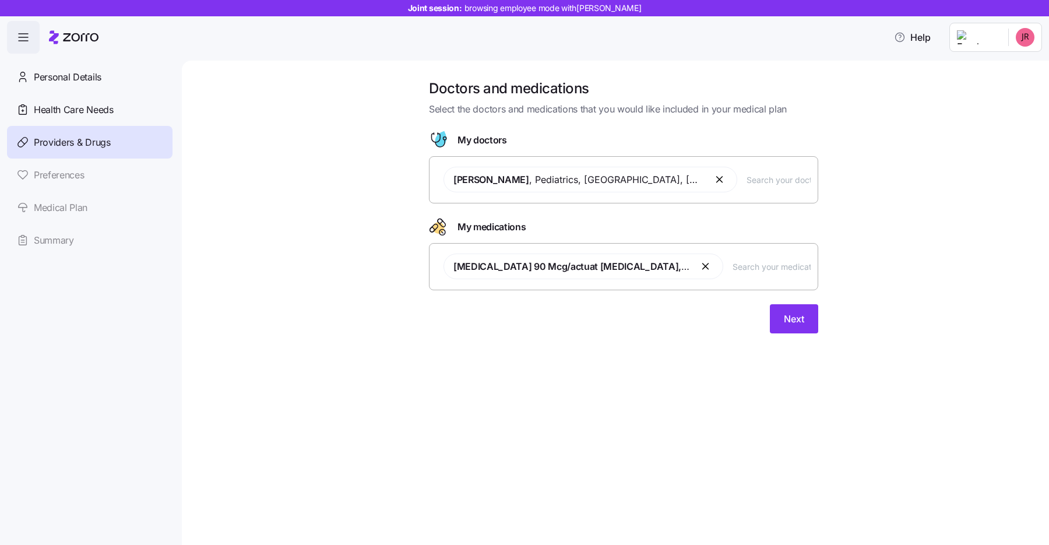
click at [747, 183] on input "text" at bounding box center [779, 179] width 64 height 13
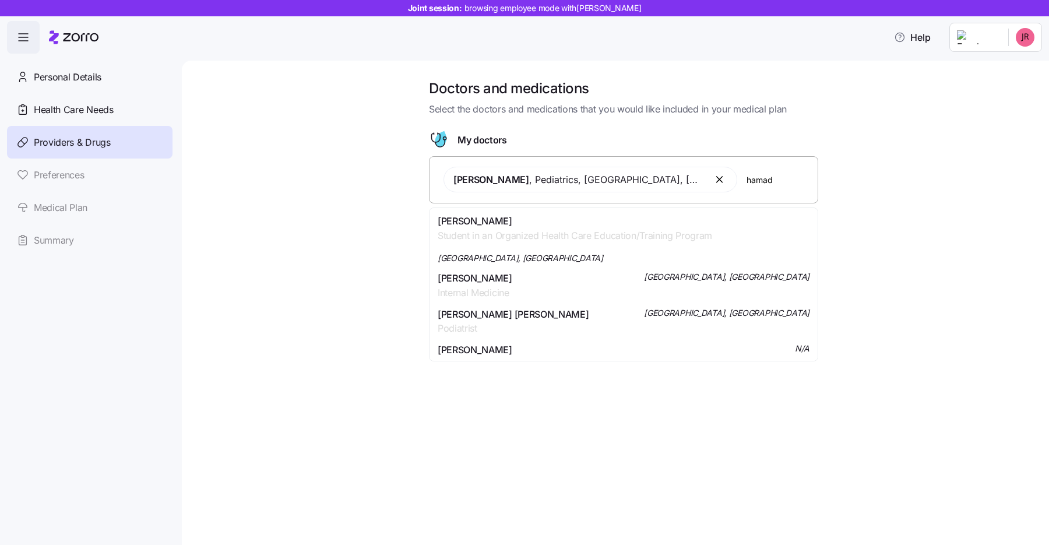
click at [509, 271] on span "[PERSON_NAME]" at bounding box center [475, 278] width 75 height 15
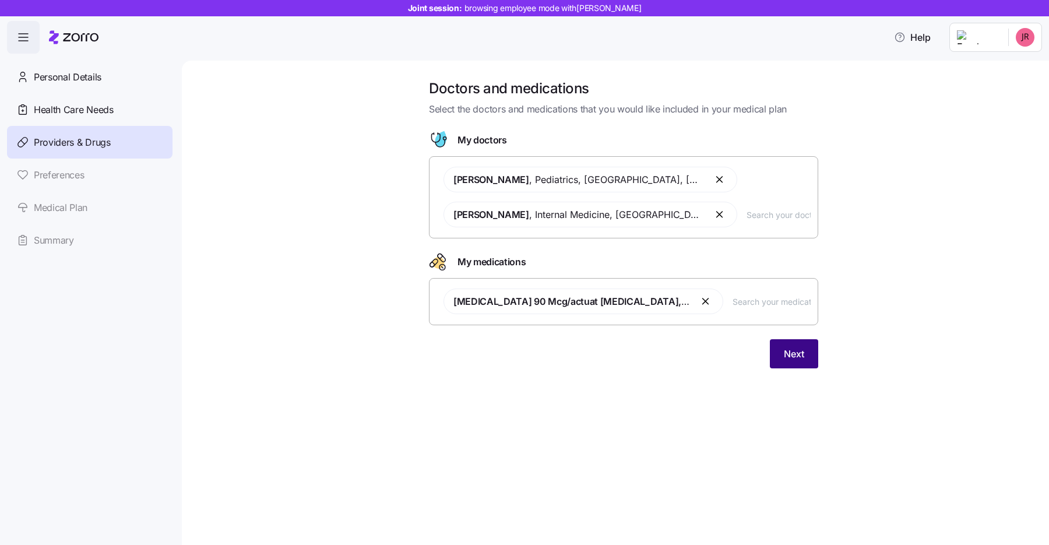
click at [795, 354] on span "Next" at bounding box center [794, 354] width 20 height 14
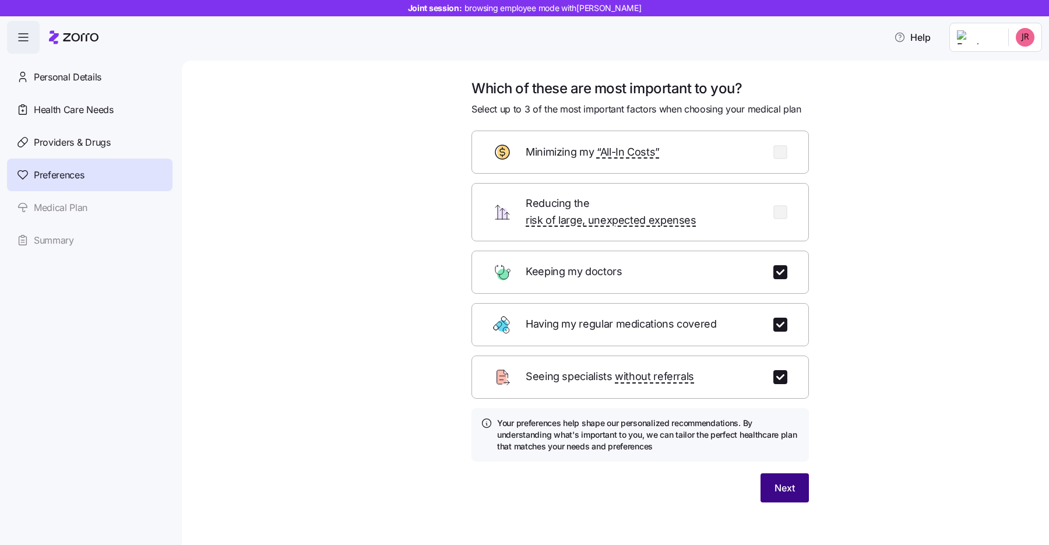
click at [791, 481] on span "Next" at bounding box center [785, 488] width 20 height 14
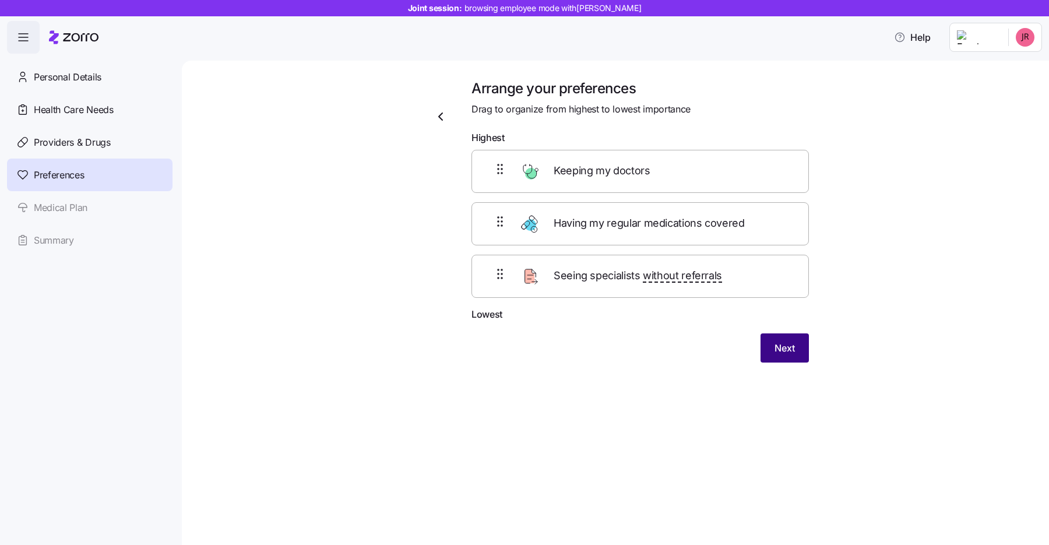
click at [786, 342] on span "Next" at bounding box center [785, 348] width 20 height 14
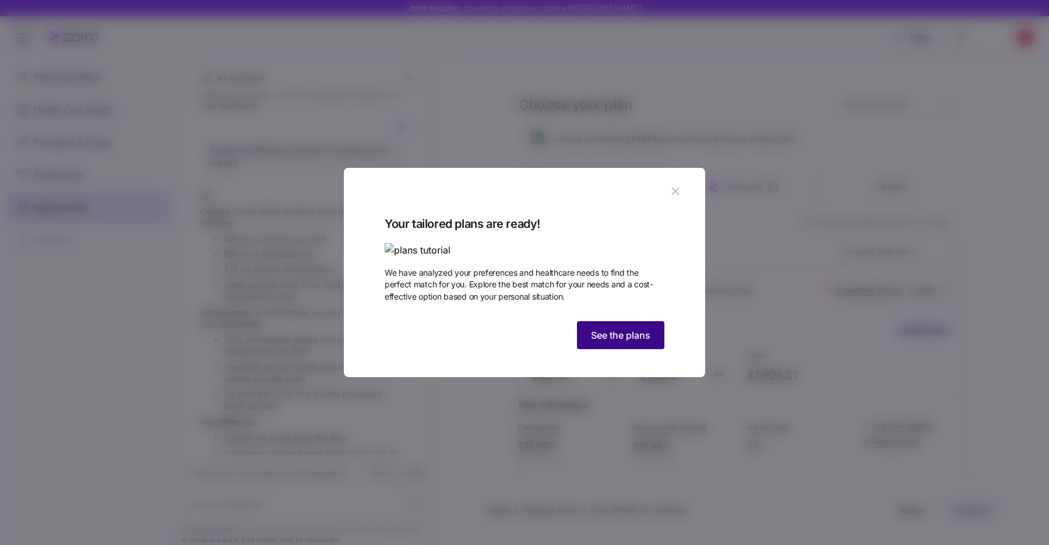
scroll to position [2840, 0]
click at [609, 342] on span "See the plans" at bounding box center [620, 335] width 59 height 14
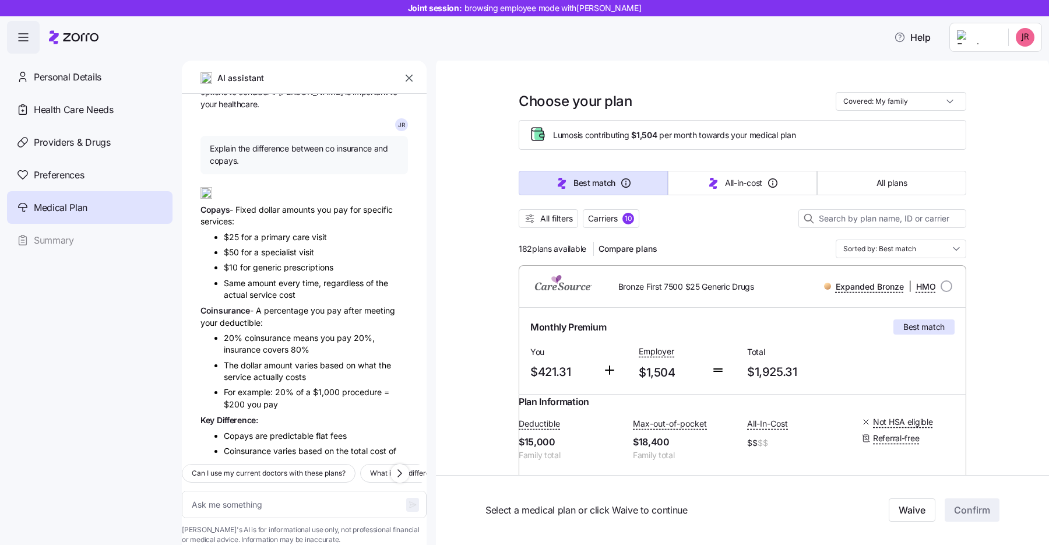
scroll to position [0, 0]
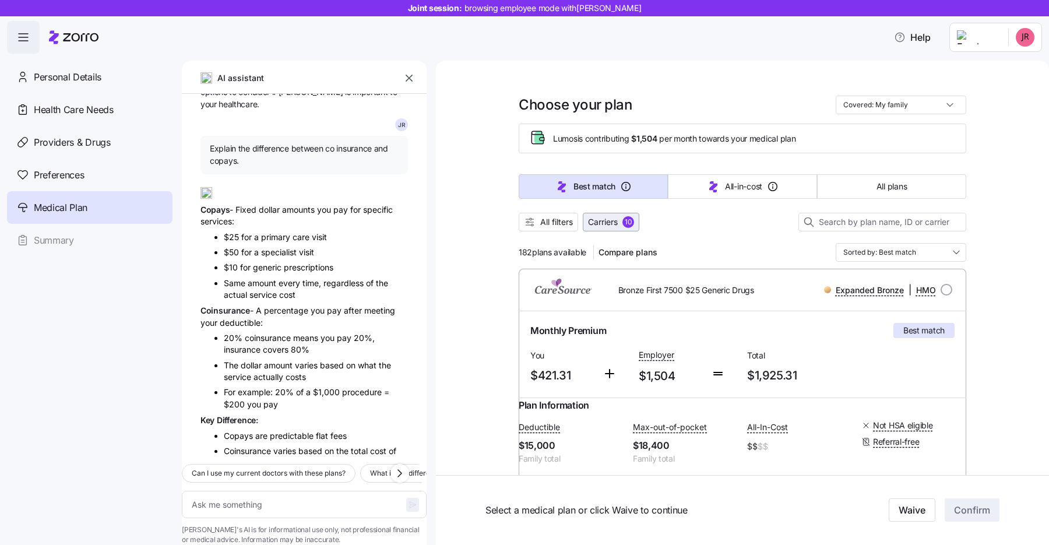
click at [602, 222] on span "Carriers" at bounding box center [603, 222] width 30 height 12
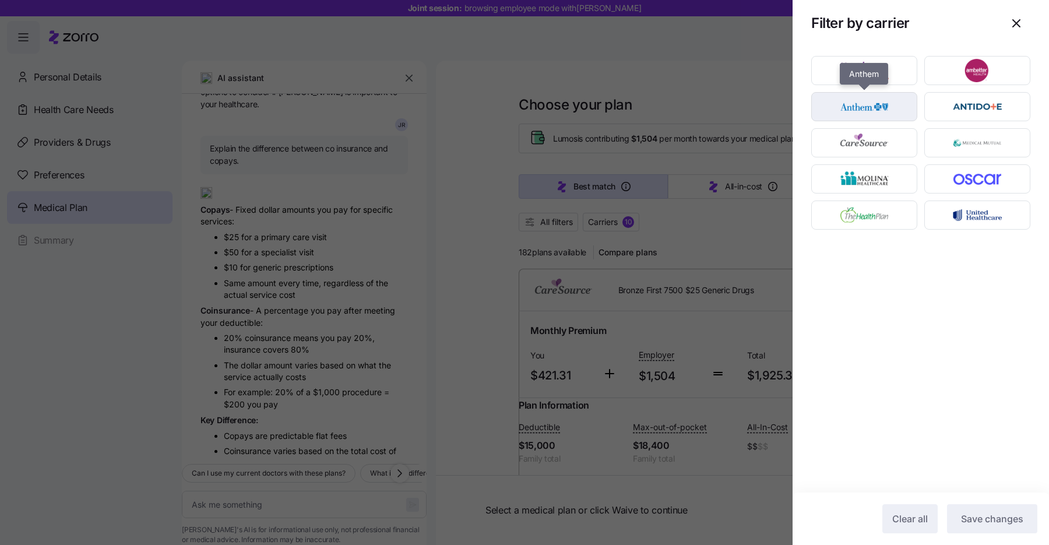
click at [871, 105] on img "button" at bounding box center [865, 106] width 86 height 23
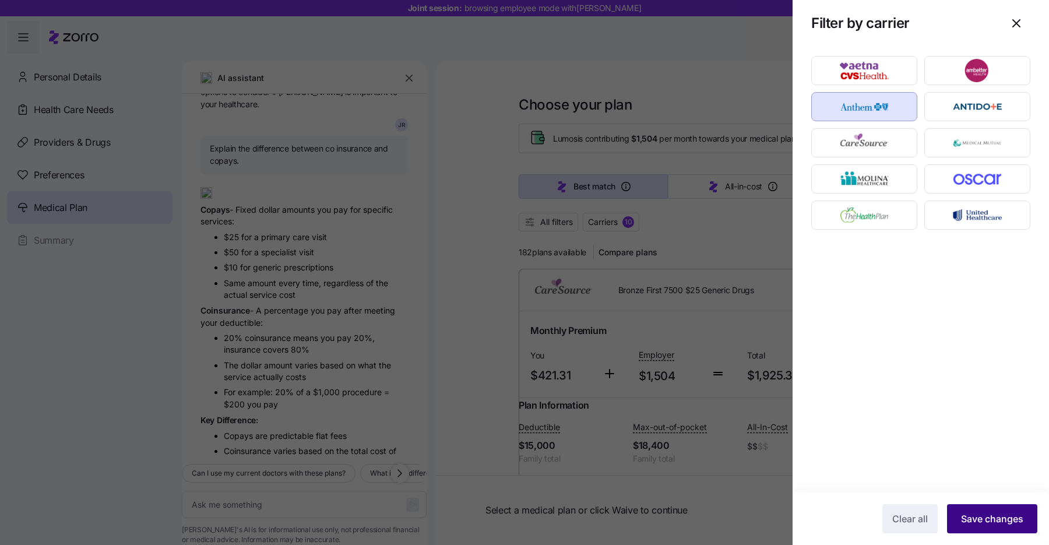
click at [987, 525] on span "Save changes" at bounding box center [992, 519] width 62 height 14
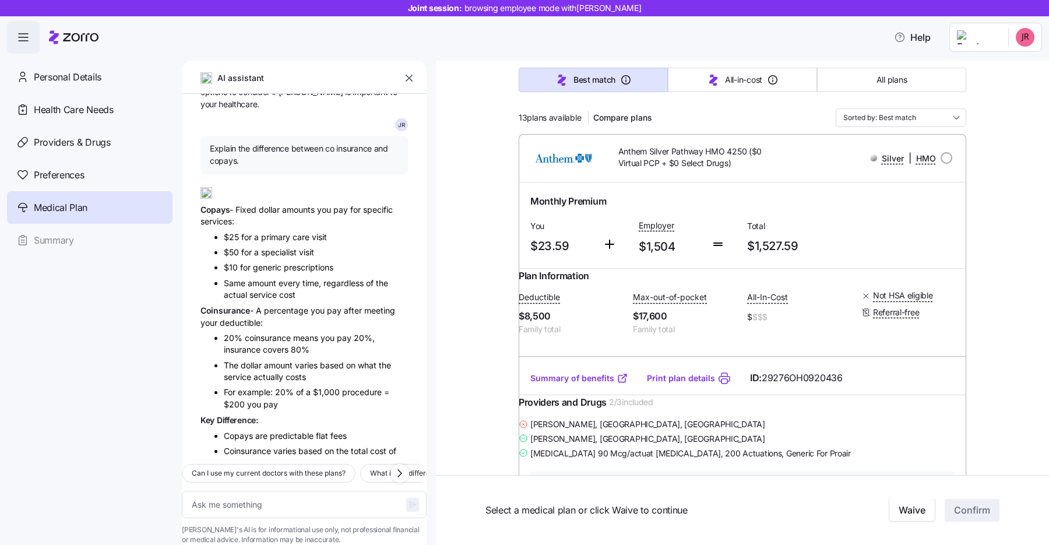
scroll to position [185, 0]
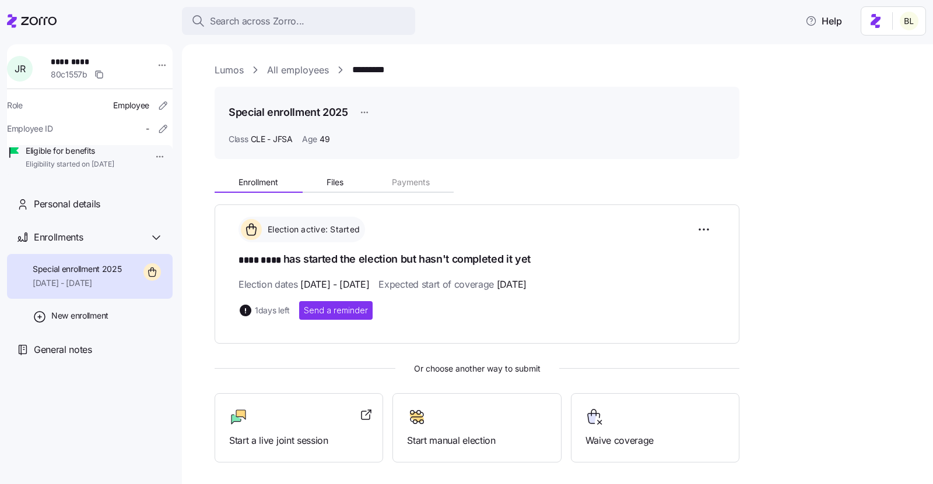
click at [234, 67] on link "Lumos" at bounding box center [228, 70] width 29 height 15
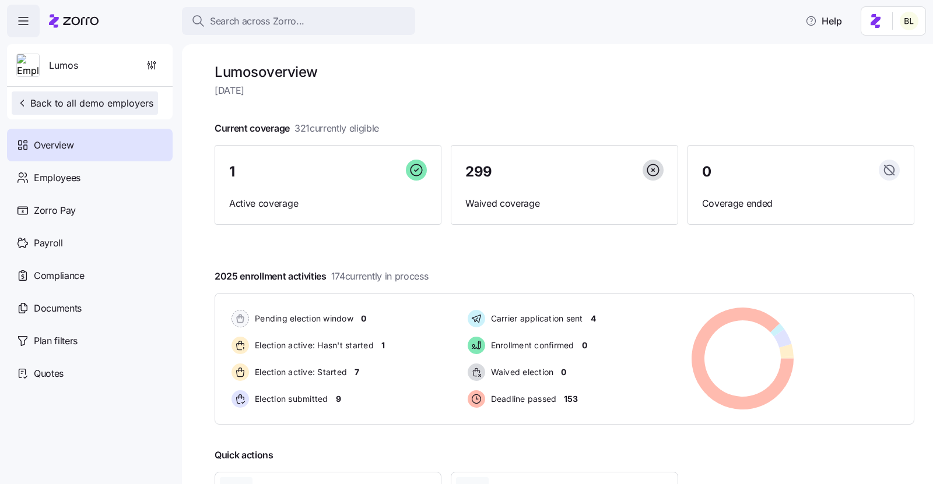
click at [105, 98] on span "Back to all demo employers" at bounding box center [84, 103] width 137 height 14
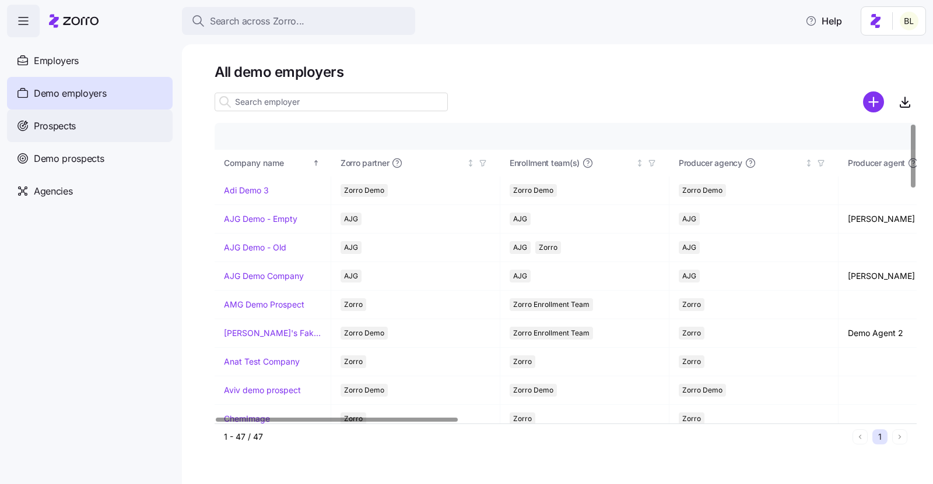
click at [68, 126] on span "Prospects" at bounding box center [55, 126] width 42 height 15
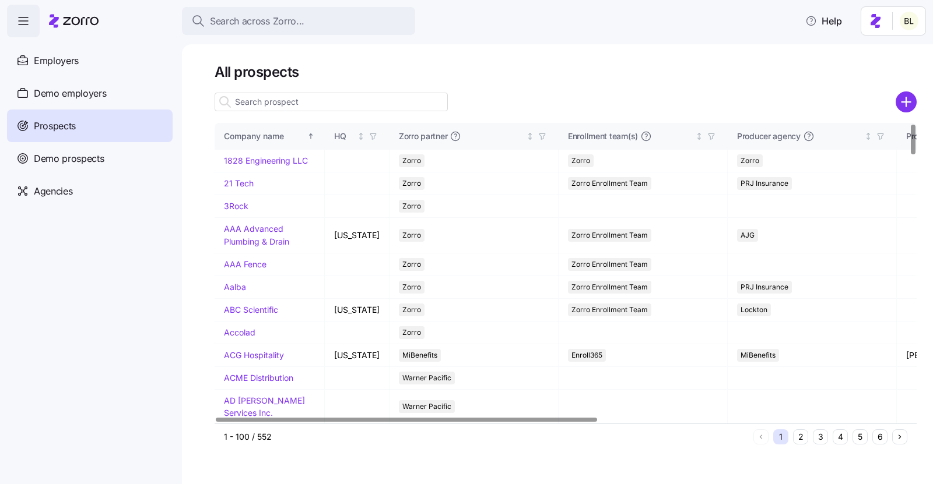
click at [270, 101] on input at bounding box center [330, 102] width 233 height 19
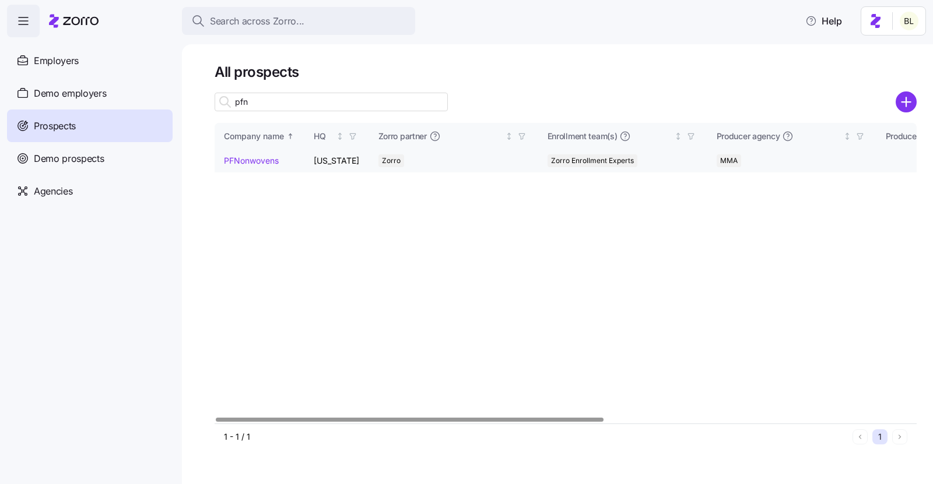
type input "pfn"
click at [256, 159] on link "PFNonwovens" at bounding box center [251, 161] width 55 height 10
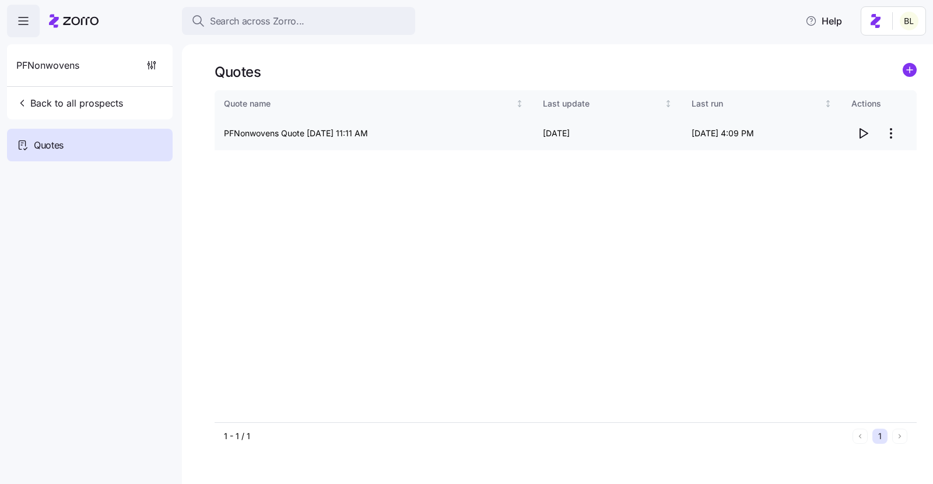
click at [862, 130] on icon "button" at bounding box center [864, 133] width 8 height 9
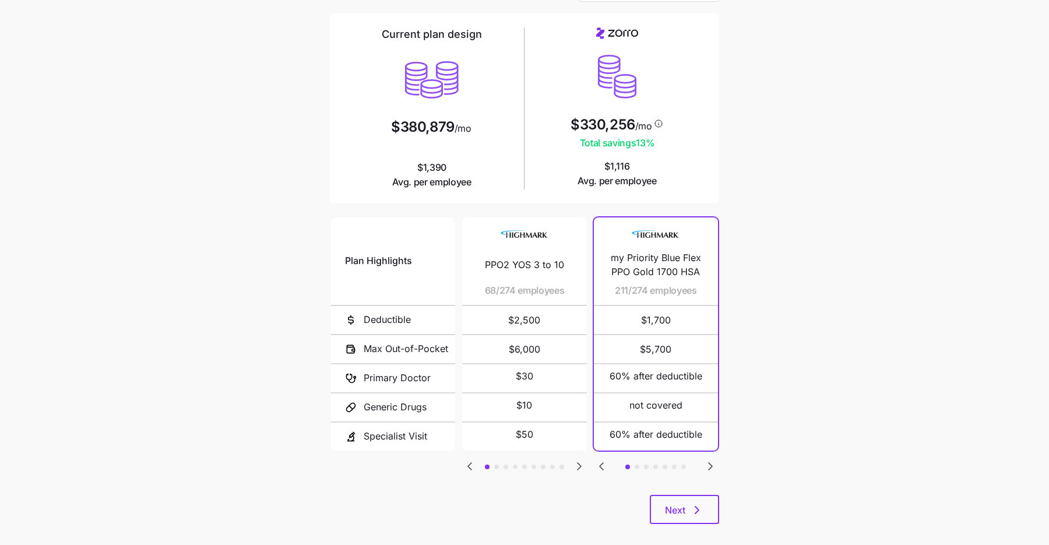
scroll to position [91, 0]
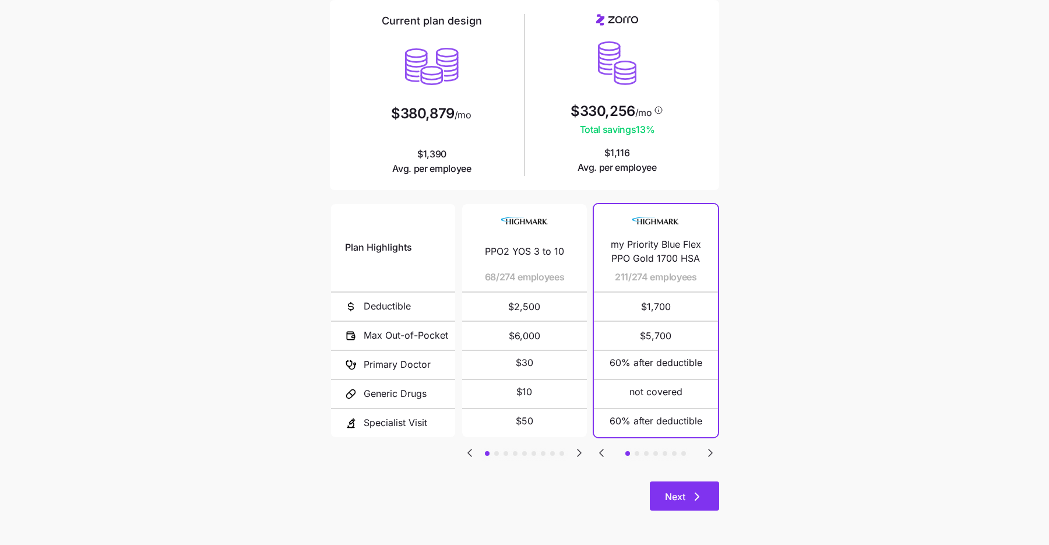
click at [699, 490] on icon "button" at bounding box center [697, 497] width 14 height 14
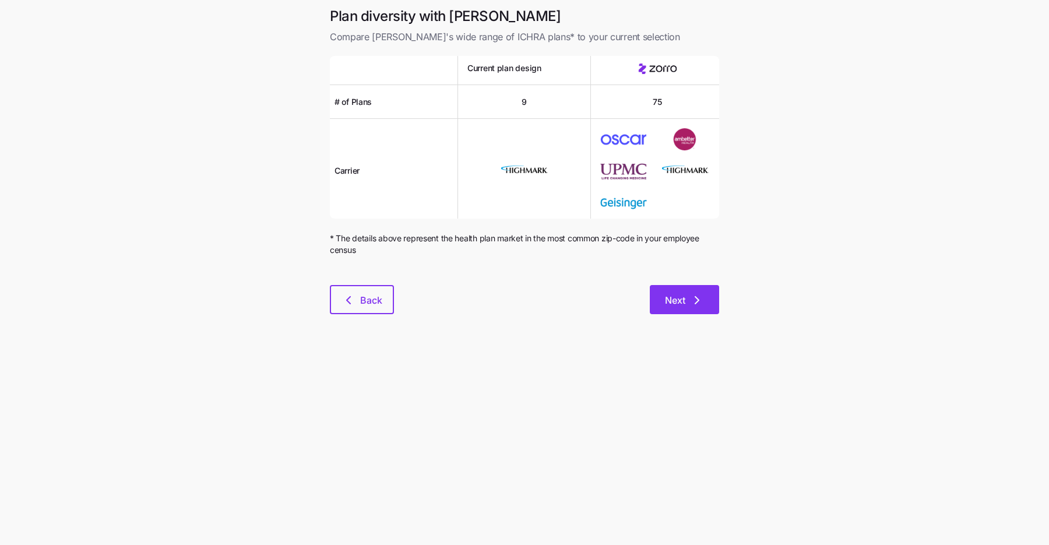
click at [698, 303] on icon "button" at bounding box center [697, 300] width 14 height 14
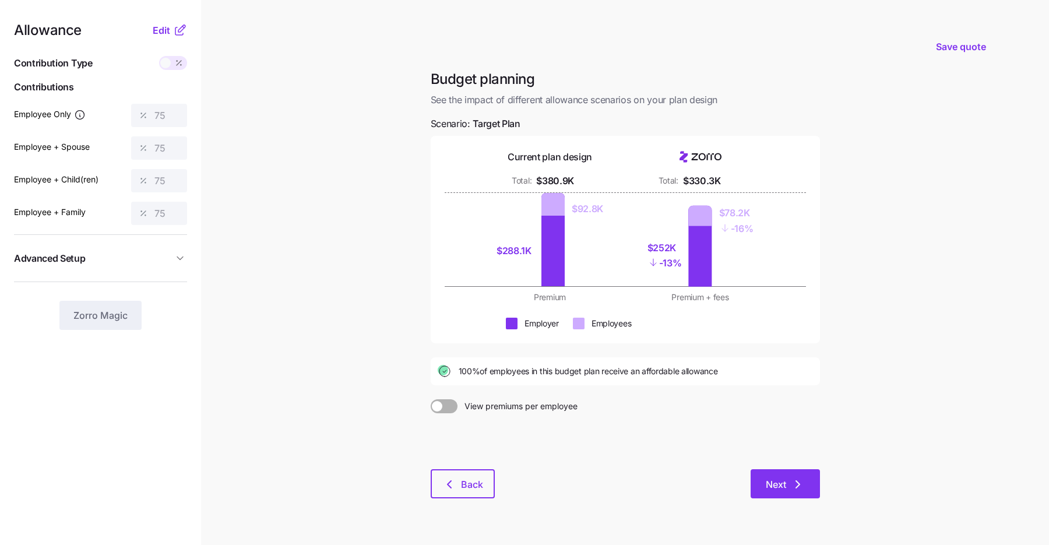
click at [800, 491] on button "Next" at bounding box center [785, 483] width 69 height 29
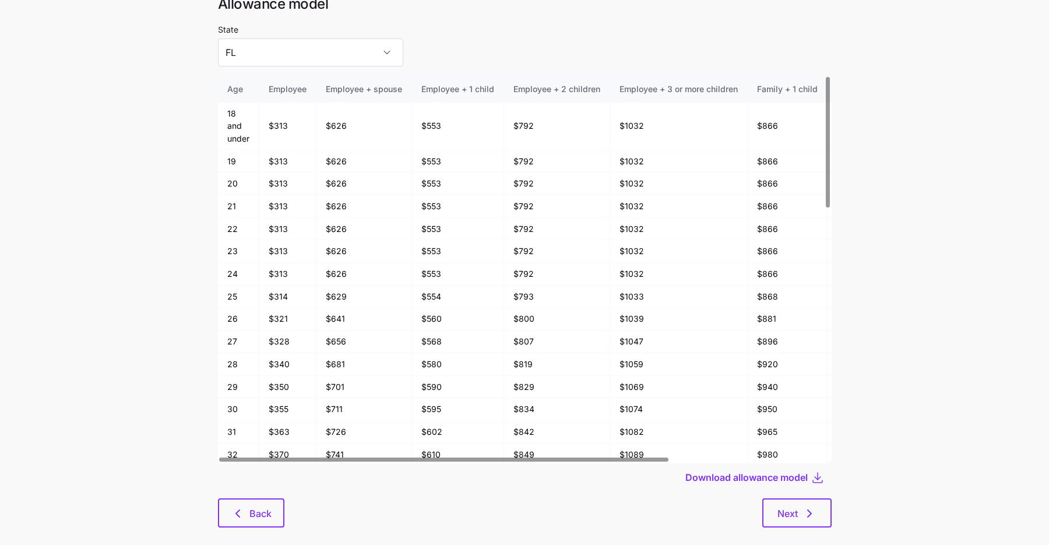
scroll to position [62, 0]
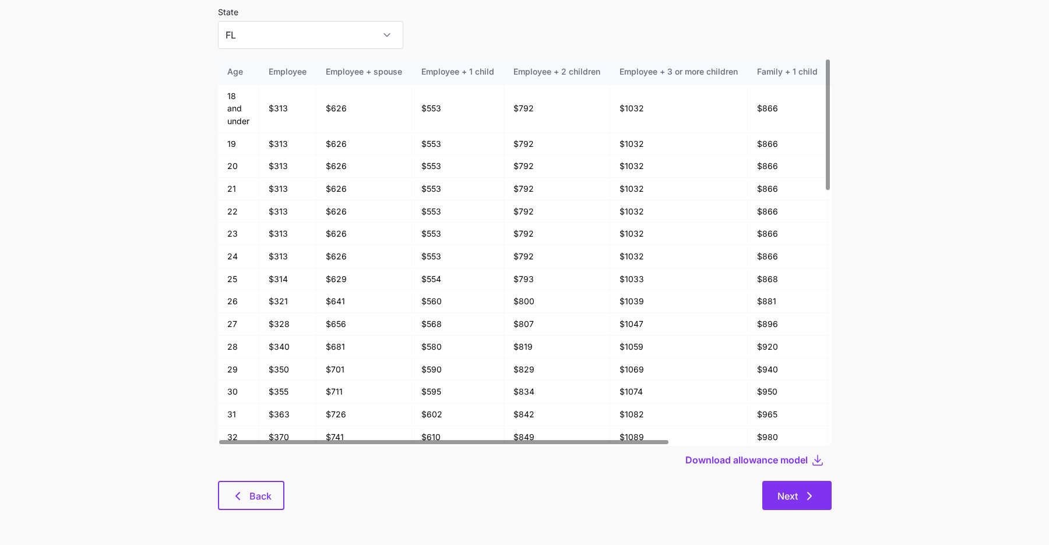
click at [796, 495] on span "Next" at bounding box center [787, 496] width 20 height 14
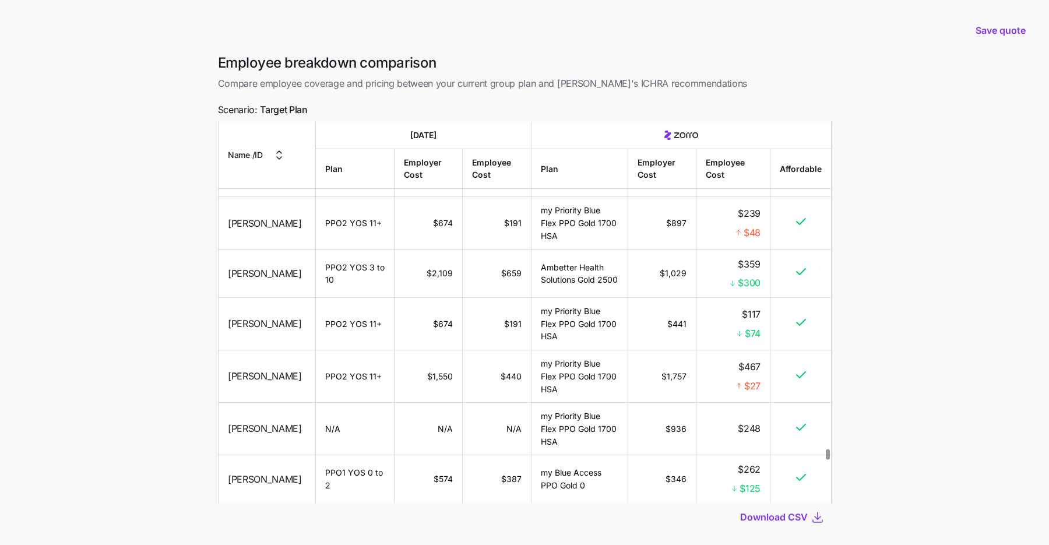
scroll to position [64, 0]
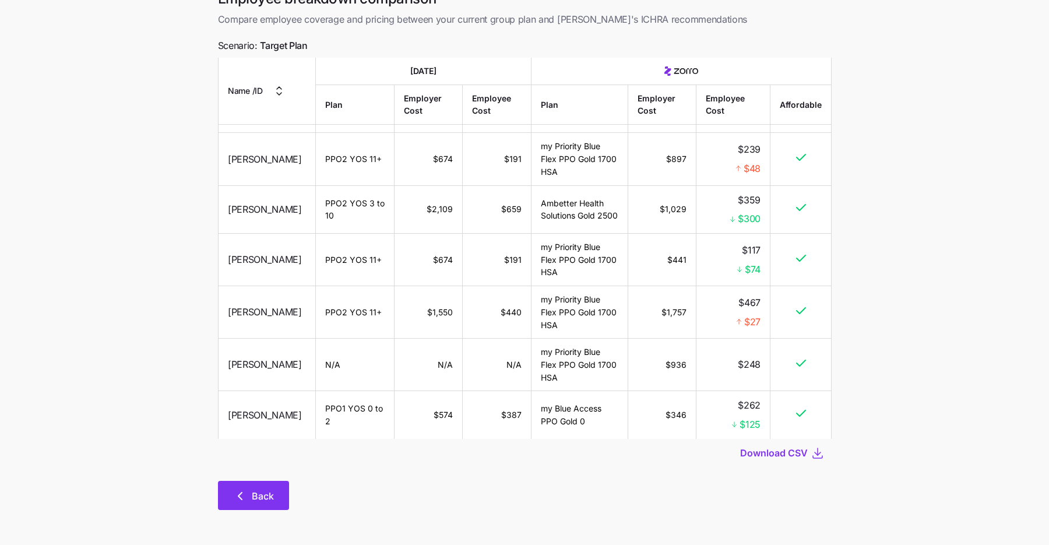
click at [224, 499] on button "Back" at bounding box center [253, 495] width 71 height 29
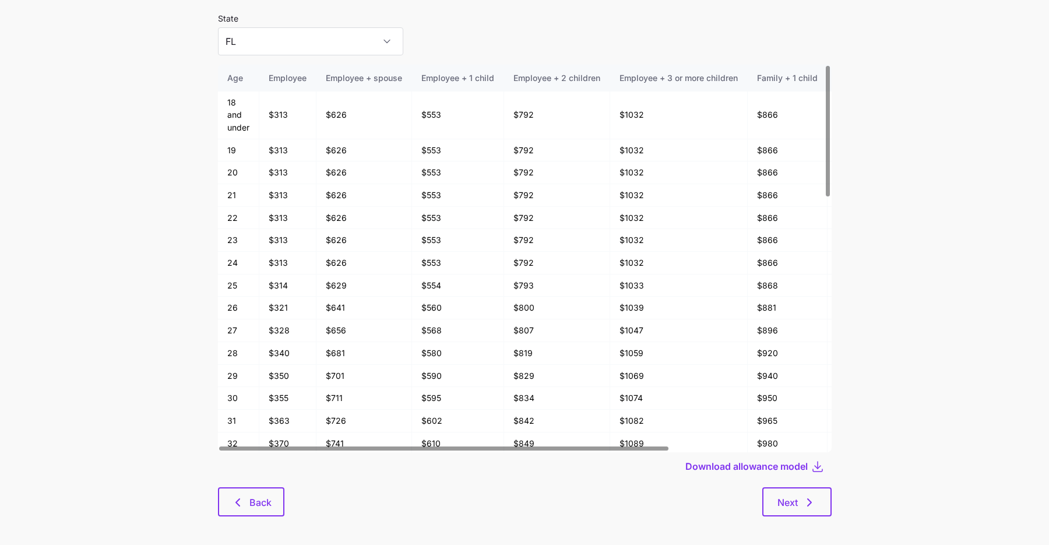
scroll to position [62, 0]
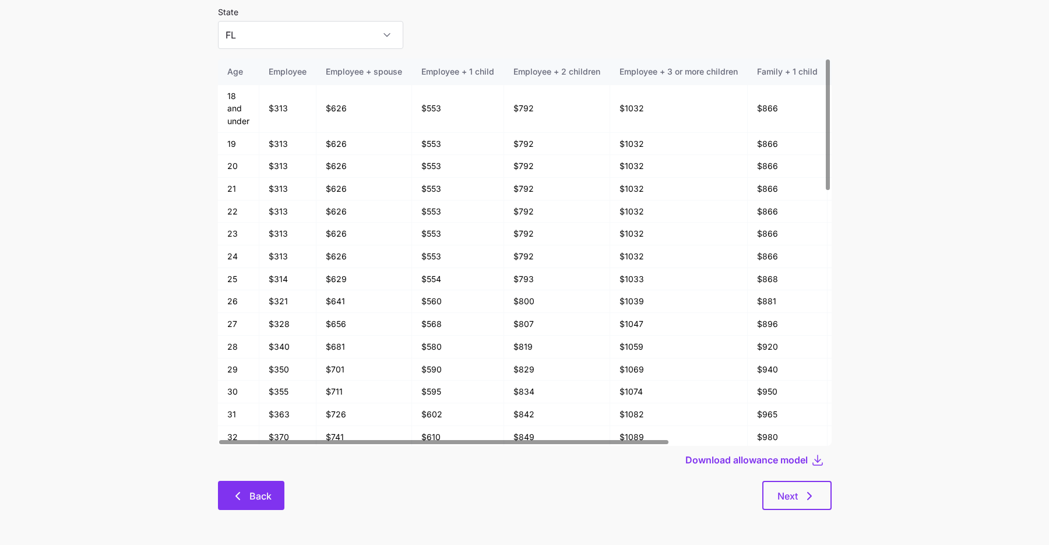
click at [247, 501] on span "Back" at bounding box center [251, 496] width 36 height 14
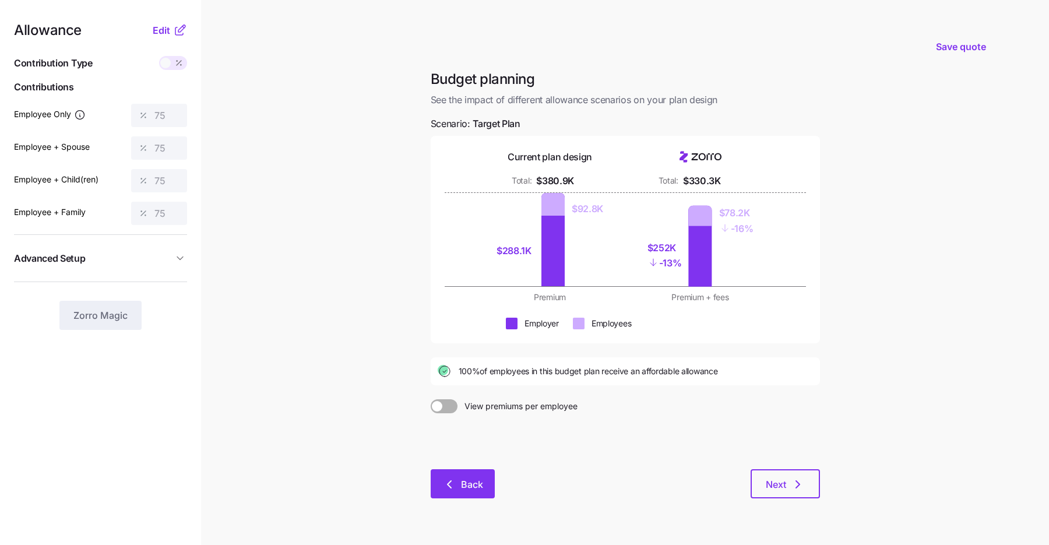
click at [478, 484] on span "Back" at bounding box center [472, 484] width 22 height 14
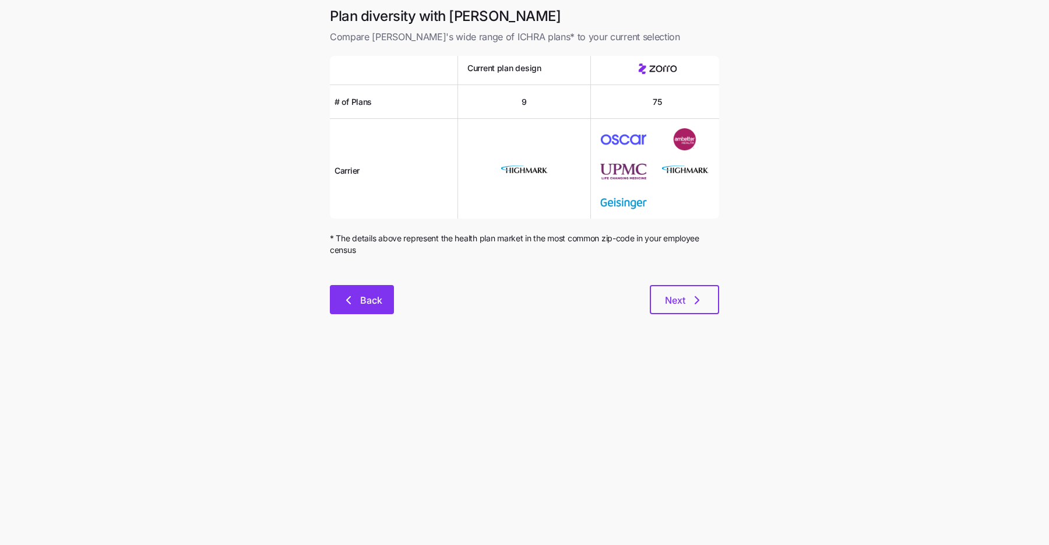
click at [374, 298] on span "Back" at bounding box center [371, 300] width 22 height 14
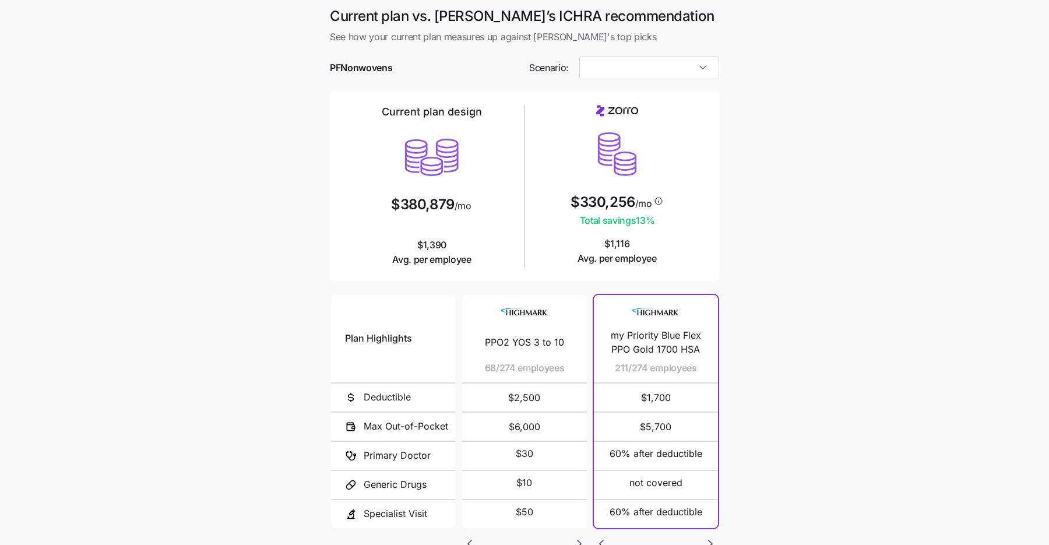
type input "Target Plan"
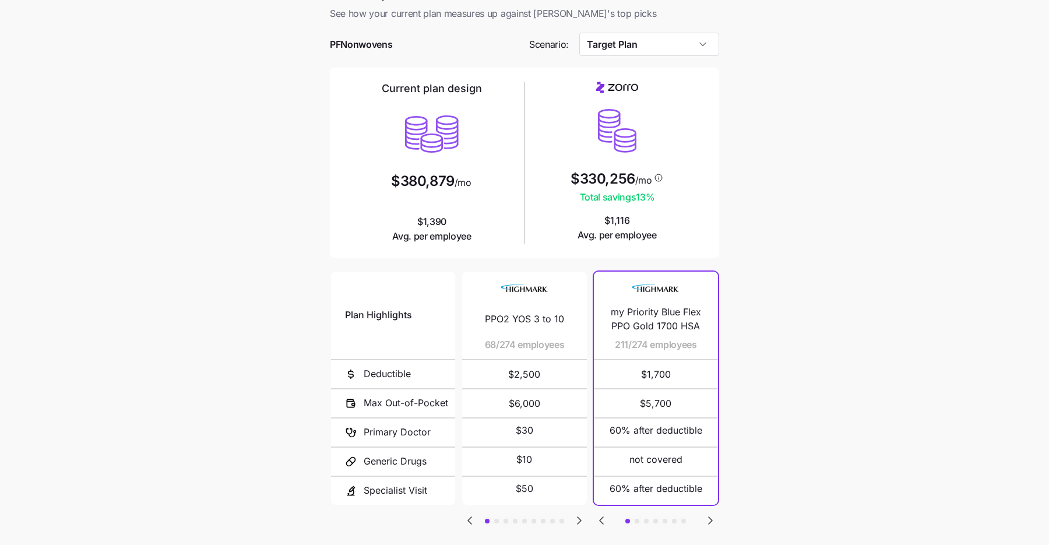
click at [579, 517] on icon "Go to next slide" at bounding box center [579, 520] width 3 height 7
click at [578, 519] on icon "Go to next slide" at bounding box center [579, 520] width 3 height 7
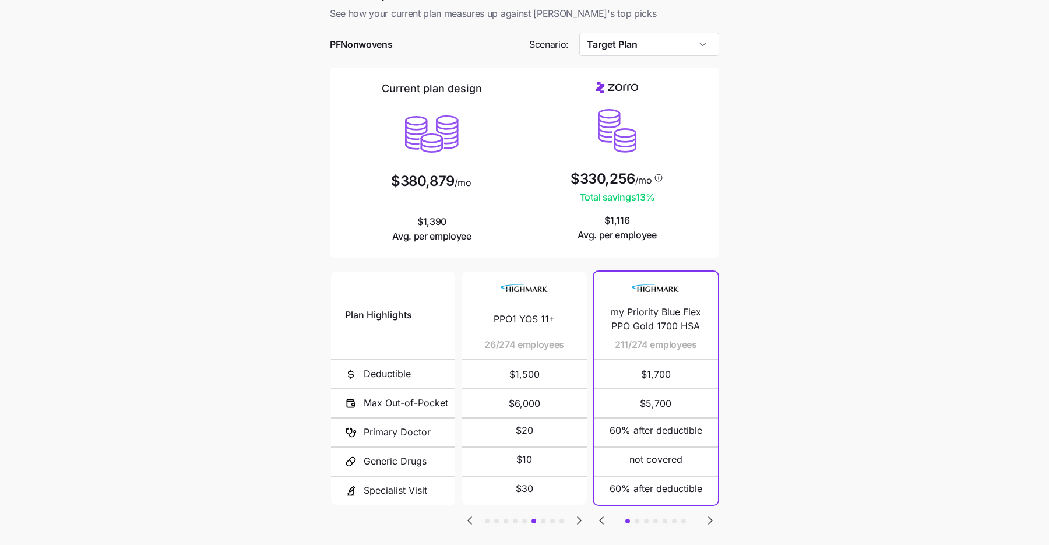
click at [578, 518] on icon "Go to next slide" at bounding box center [579, 520] width 3 height 7
click at [468, 516] on icon "Go to previous slide" at bounding box center [470, 520] width 14 height 14
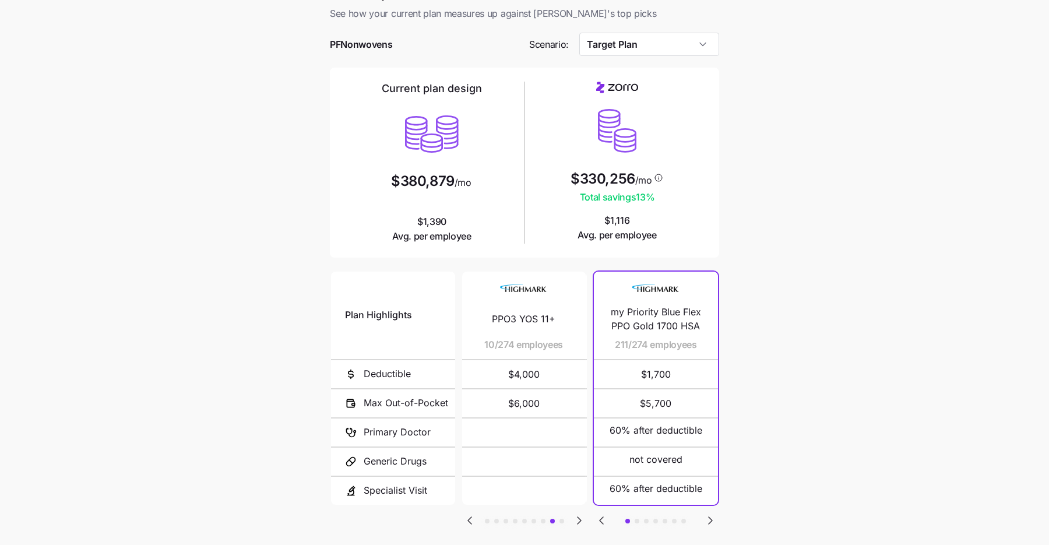
click at [468, 516] on icon "Go to previous slide" at bounding box center [470, 520] width 14 height 14
